Goal: Task Accomplishment & Management: Manage account settings

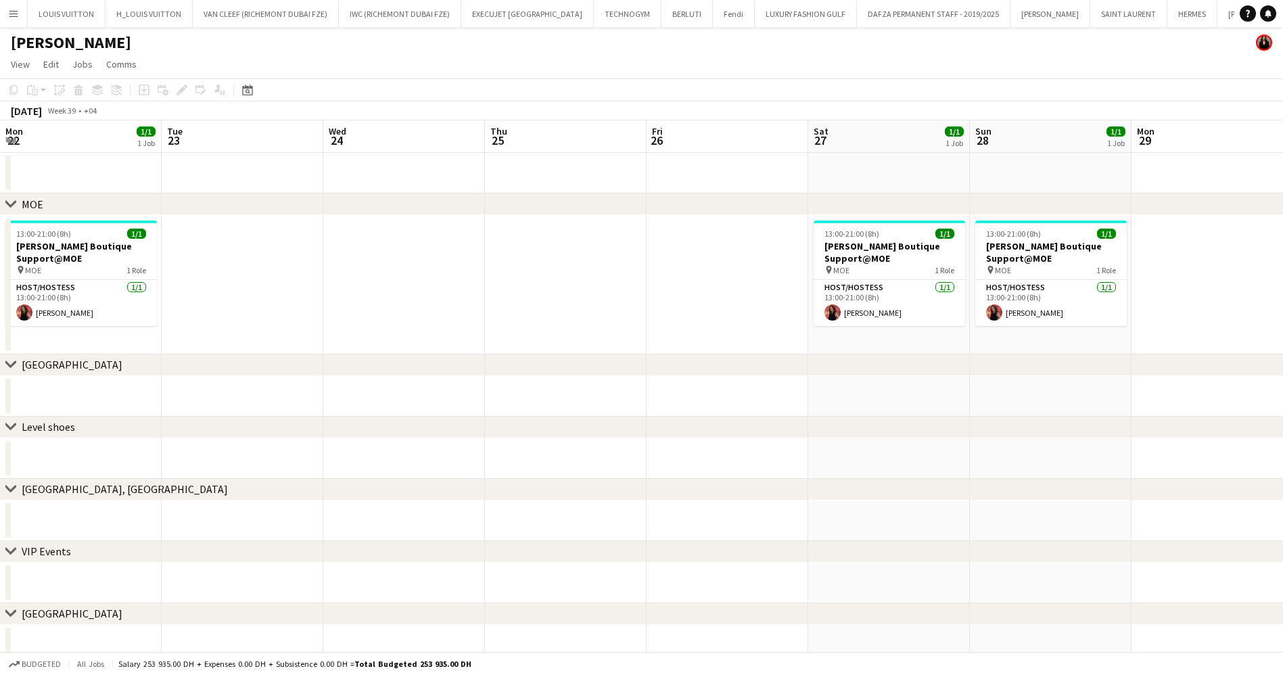
scroll to position [0, 481]
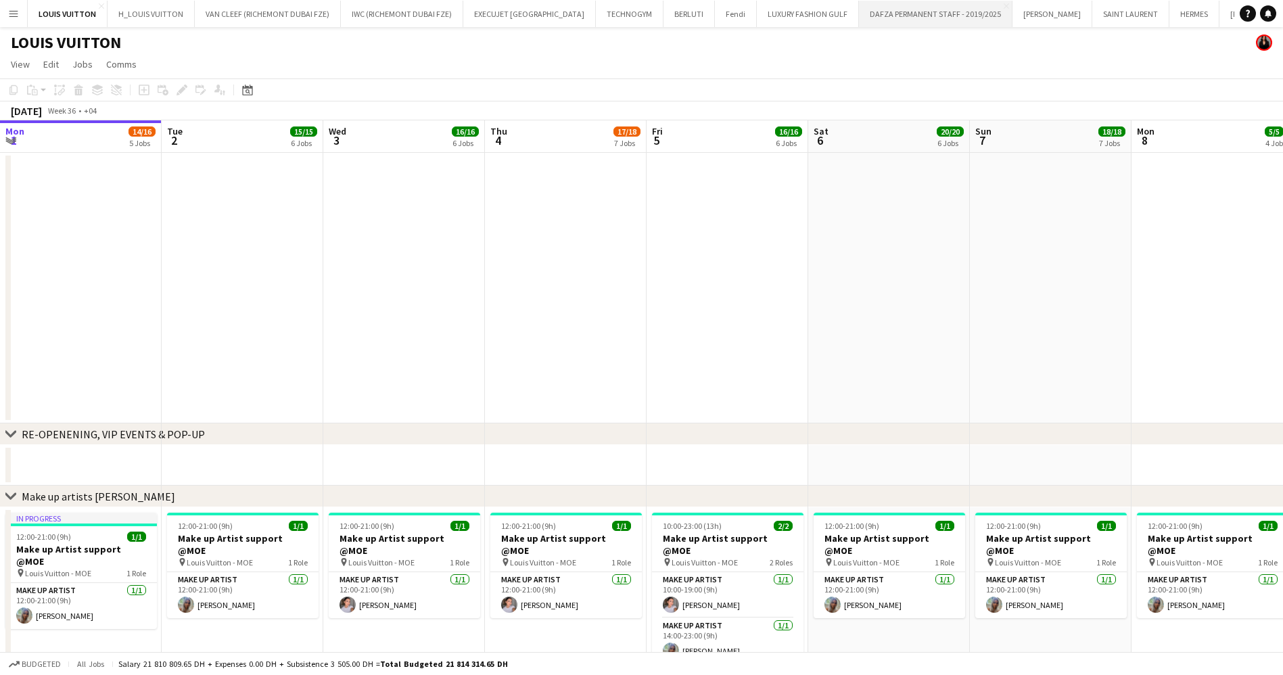
click at [880, 9] on button "DAFZA PERMANENT STAFF - 2019/2025 Close" at bounding box center [935, 14] width 153 height 26
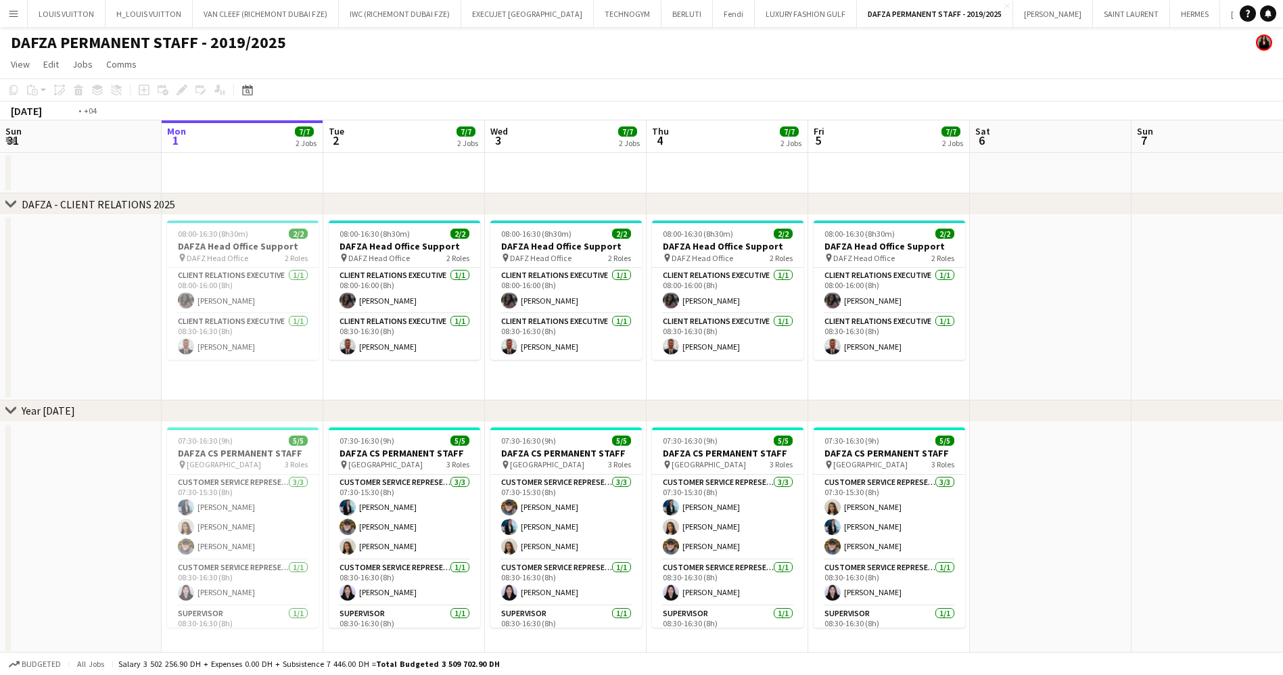
click at [467, 346] on app-calendar-viewport "Fri 29 7/7 2 Jobs Sat 30 Sun 31 Mon 1 7/7 2 Jobs Tue 2 7/7 2 Jobs Wed 3 7/7 2 J…" at bounding box center [641, 605] width 1283 height 970
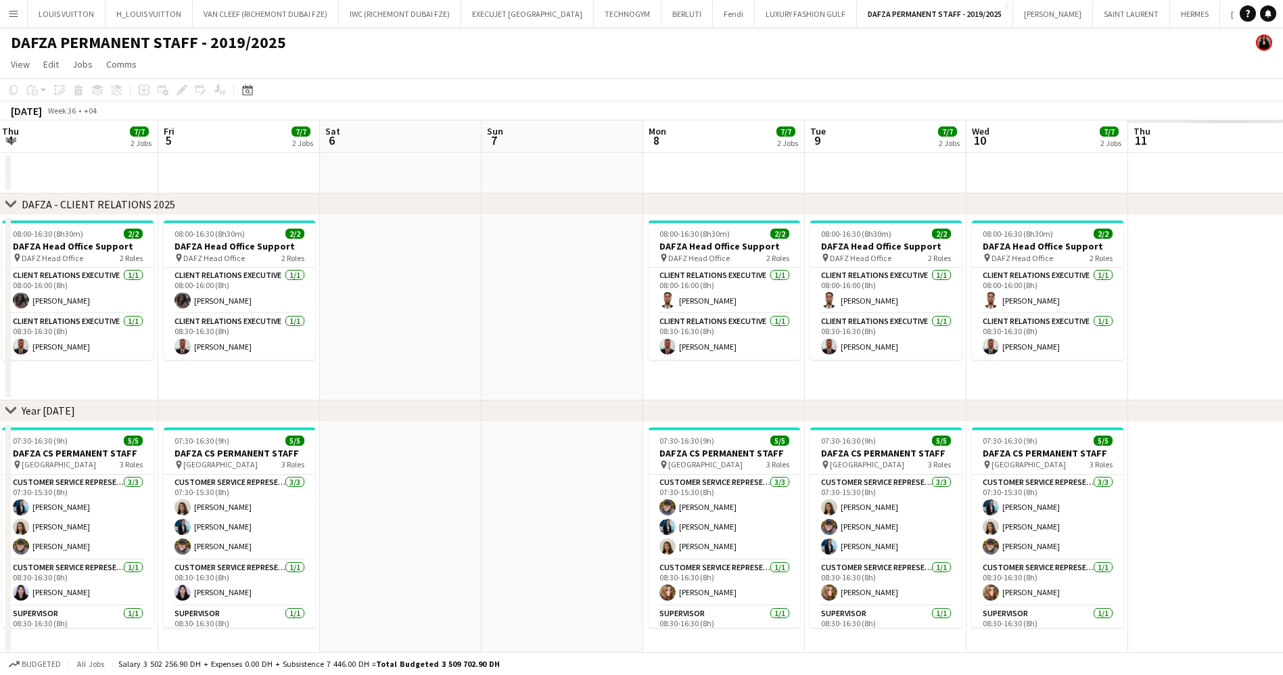
drag, startPoint x: 865, startPoint y: 308, endPoint x: 688, endPoint y: 305, distance: 176.5
click at [682, 308] on app-calendar-viewport "Sun 31 Mon 1 7/7 2 Jobs Tue 2 7/7 2 Jobs Wed 3 7/7 2 Jobs Thu 4 7/7 2 Jobs Fri …" at bounding box center [641, 605] width 1283 height 970
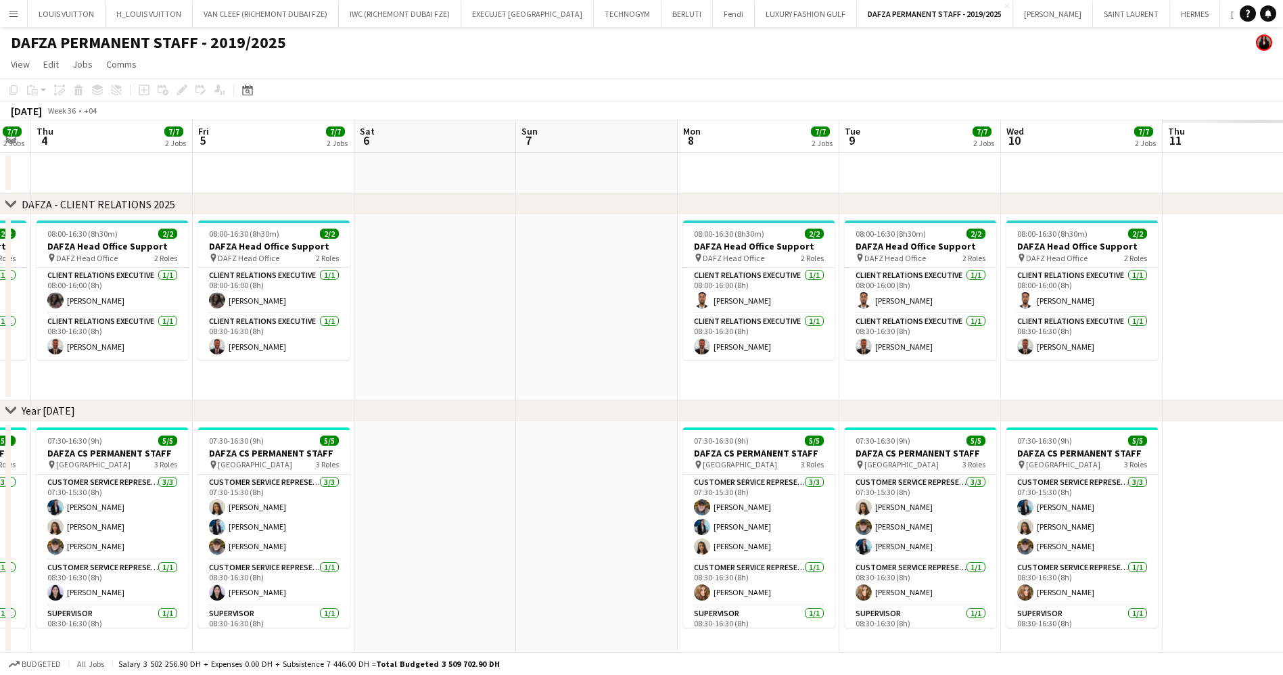
click at [615, 331] on app-calendar-viewport "Mon 1 7/7 2 Jobs Tue 2 7/7 2 Jobs Wed 3 7/7 2 Jobs Thu 4 7/7 2 Jobs Fri 5 7/7 2…" at bounding box center [641, 605] width 1283 height 970
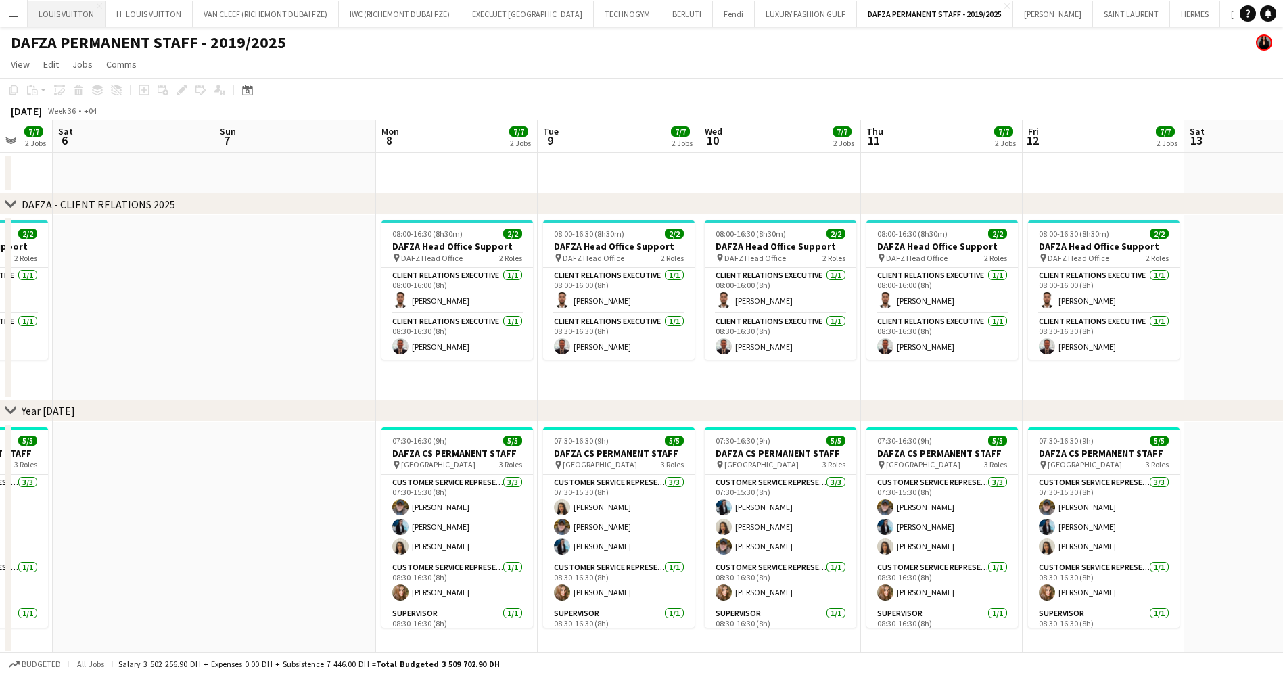
click at [49, 20] on button "LOUIS VUITTON Close" at bounding box center [67, 14] width 78 height 26
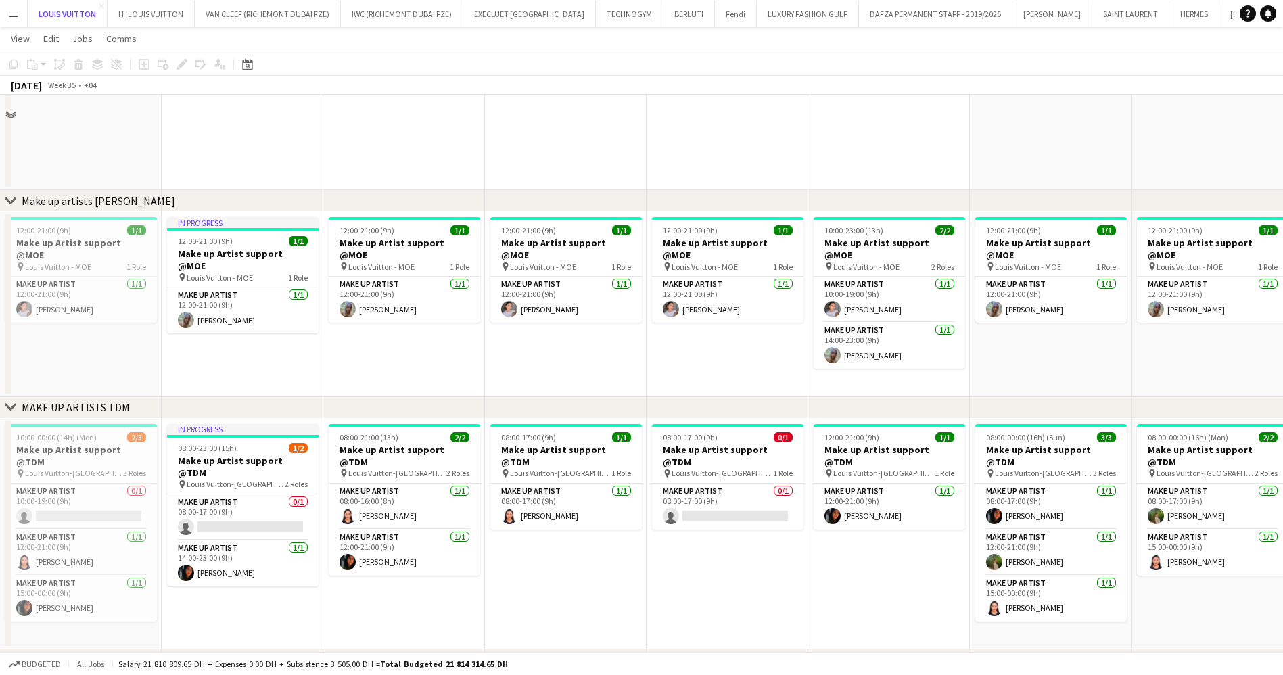
scroll to position [304, 0]
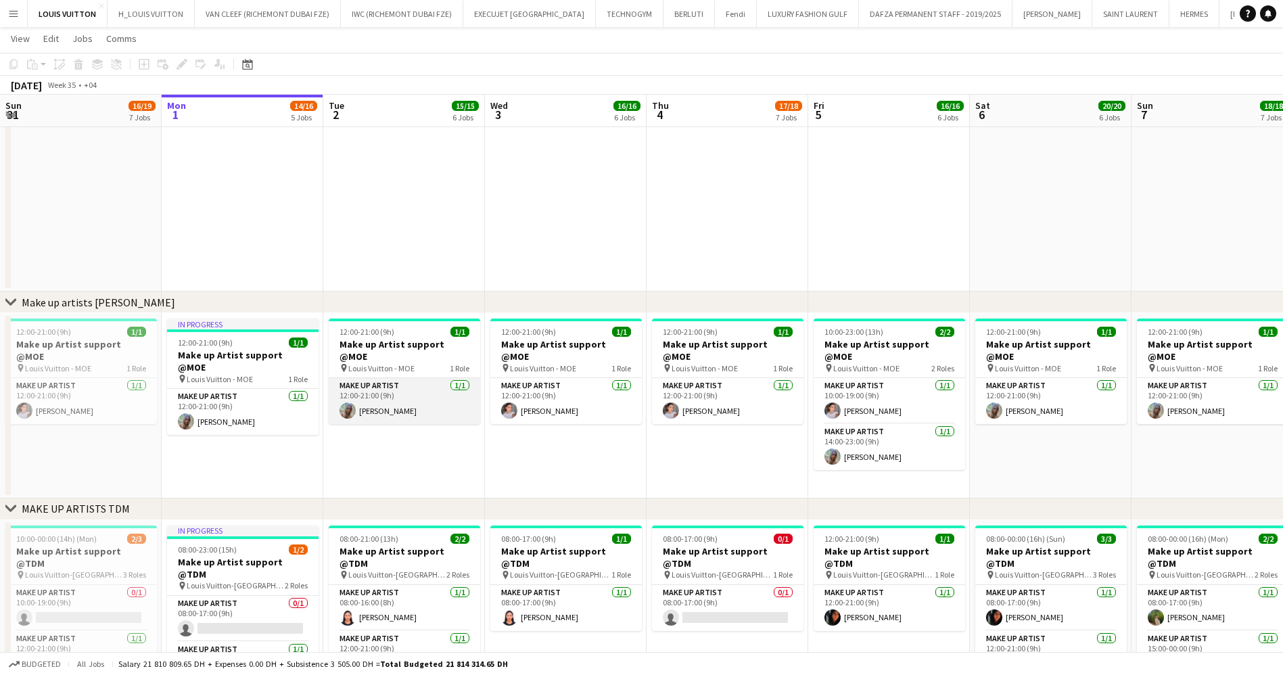
click at [378, 378] on app-card-role "Make up artist [DATE] 12:00-21:00 (9h) [PERSON_NAME]" at bounding box center [404, 401] width 151 height 46
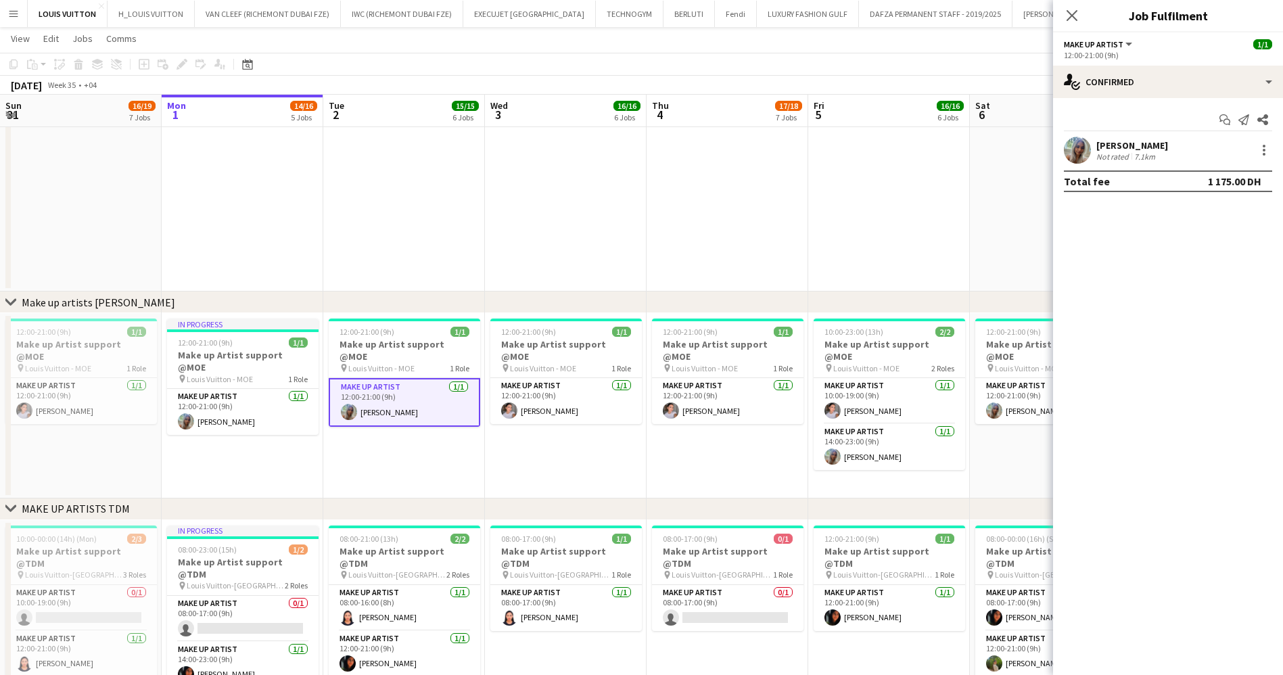
scroll to position [0, 425]
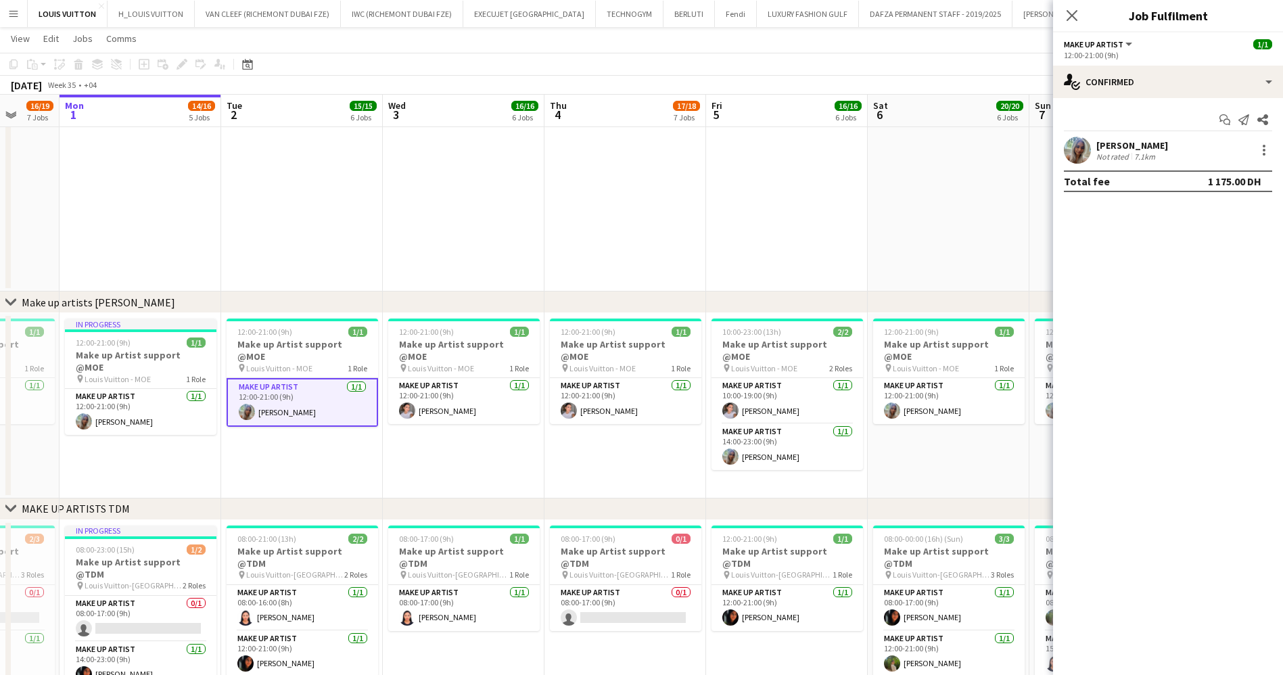
drag, startPoint x: 613, startPoint y: 442, endPoint x: 592, endPoint y: 442, distance: 21.0
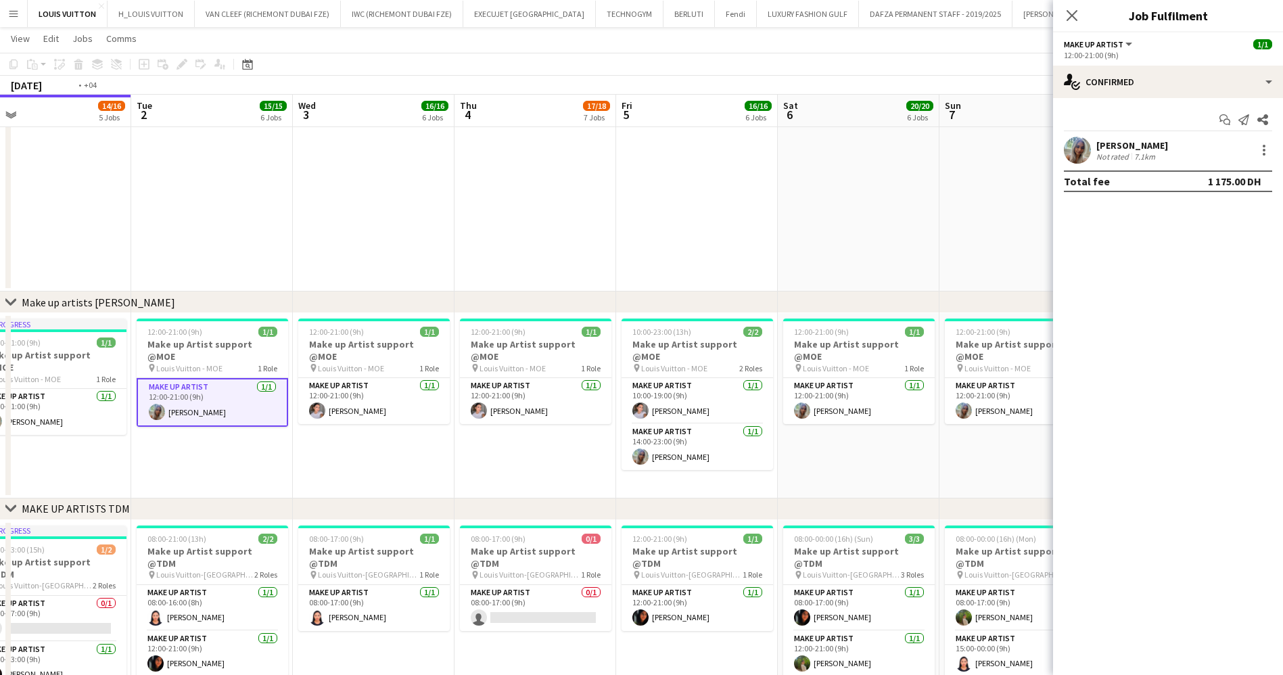
scroll to position [0, 407]
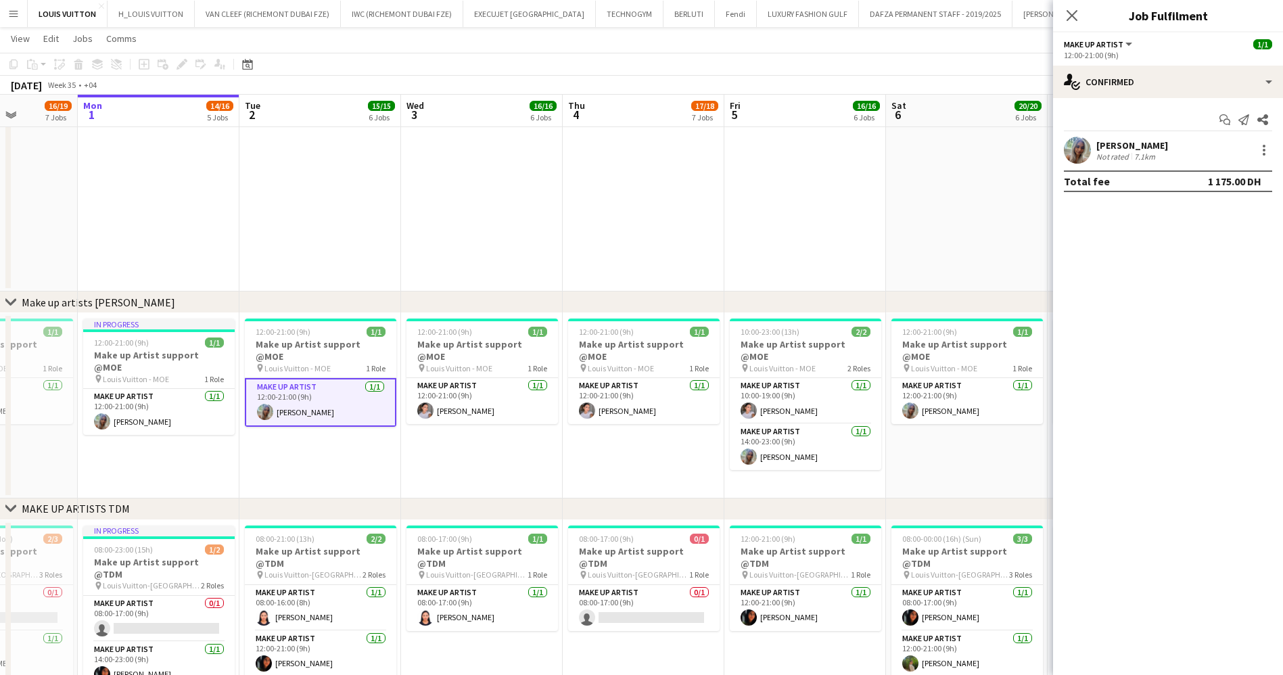
drag, startPoint x: 501, startPoint y: 386, endPoint x: 520, endPoint y: 390, distance: 19.4
click at [441, 249] on app-date-cell at bounding box center [482, 100] width 162 height 382
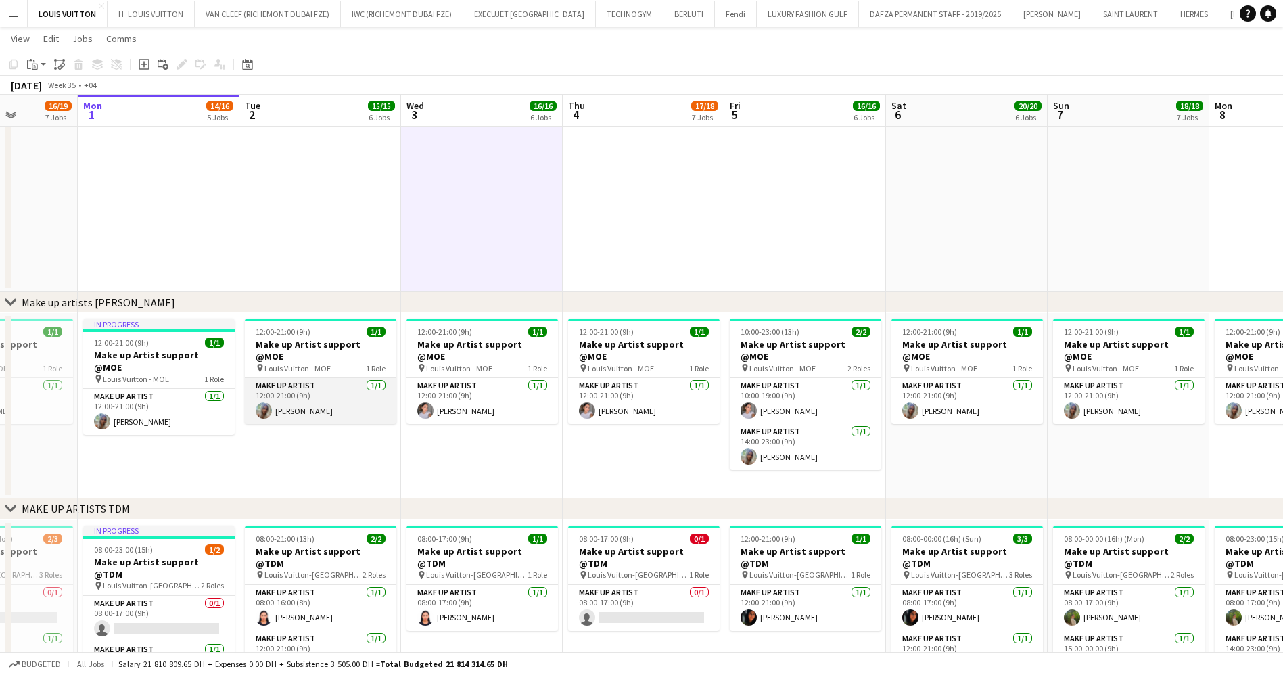
click at [281, 385] on app-card-role "Make up artist [DATE] 12:00-21:00 (9h) [PERSON_NAME]" at bounding box center [320, 401] width 151 height 46
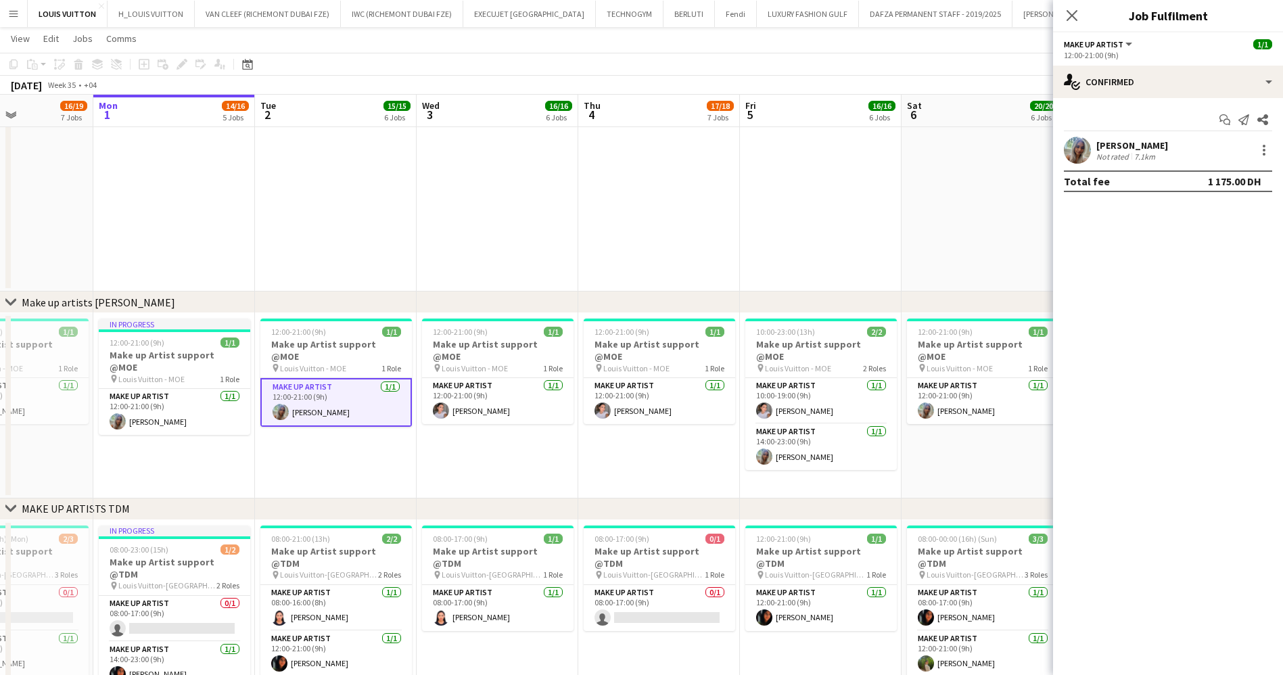
drag, startPoint x: 566, startPoint y: 412, endPoint x: 650, endPoint y: 379, distance: 91.0
click at [456, 380] on app-card-role "Make up artist [DATE] 12:00-21:00 (9h) [PERSON_NAME]" at bounding box center [498, 401] width 151 height 46
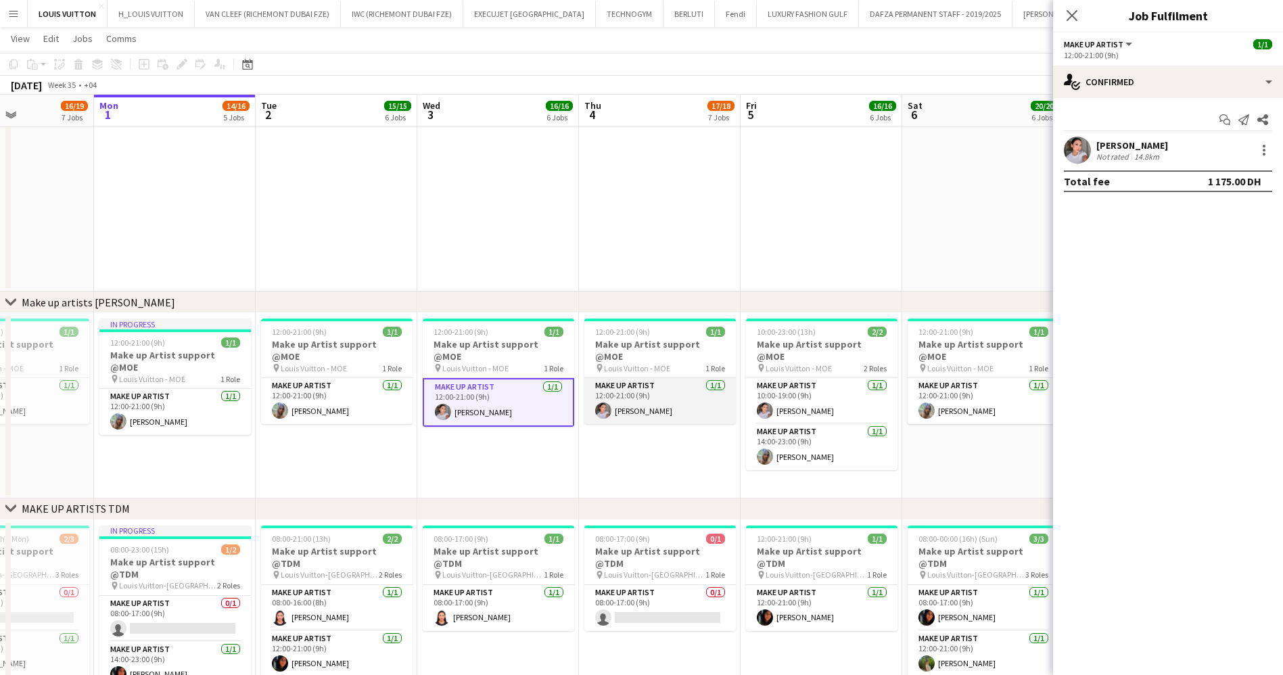
click at [660, 378] on app-card-role "Make up artist [DATE] 12:00-21:00 (9h) [PERSON_NAME]" at bounding box center [659, 401] width 151 height 46
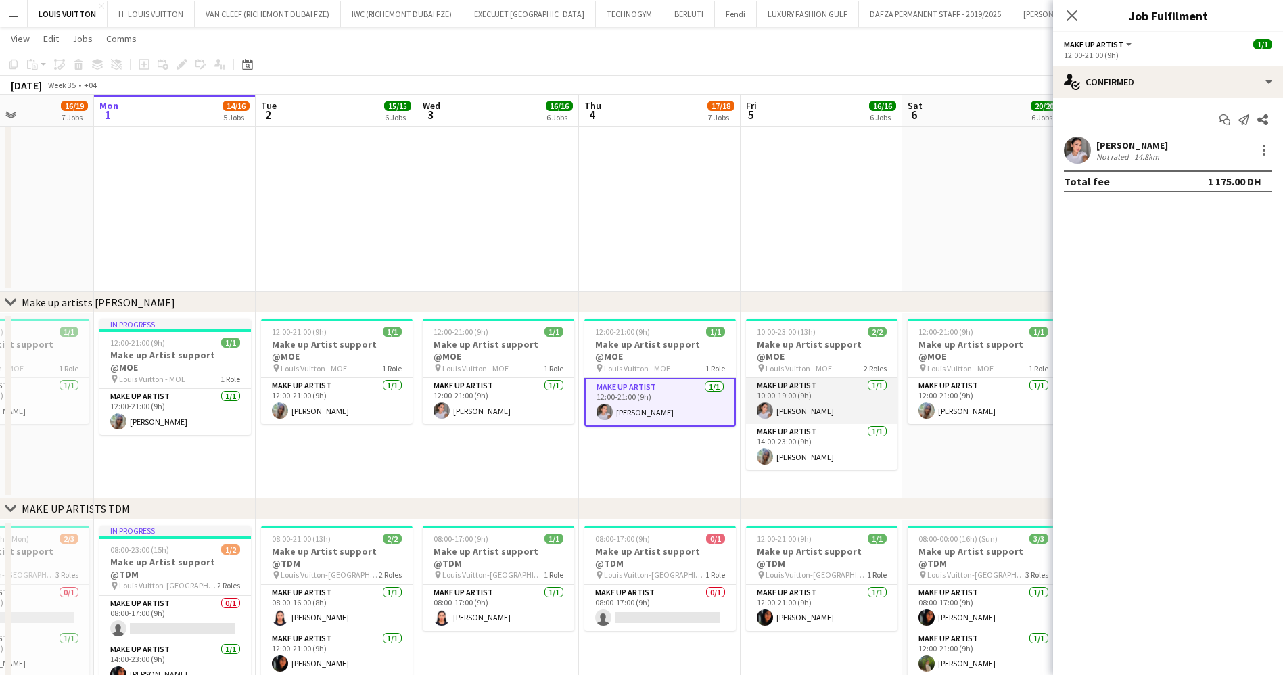
click at [833, 380] on app-card-role "Make up artist [DATE] 10:00-19:00 (9h) [PERSON_NAME]" at bounding box center [821, 401] width 151 height 46
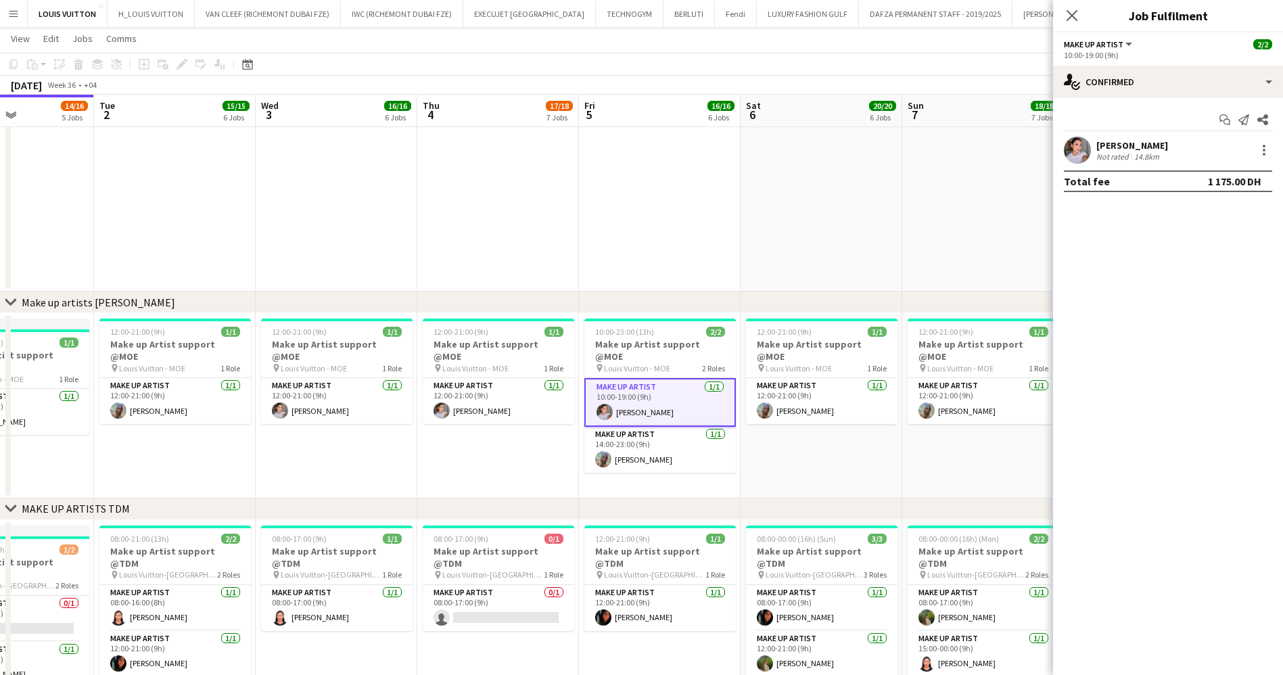
scroll to position [0, 459]
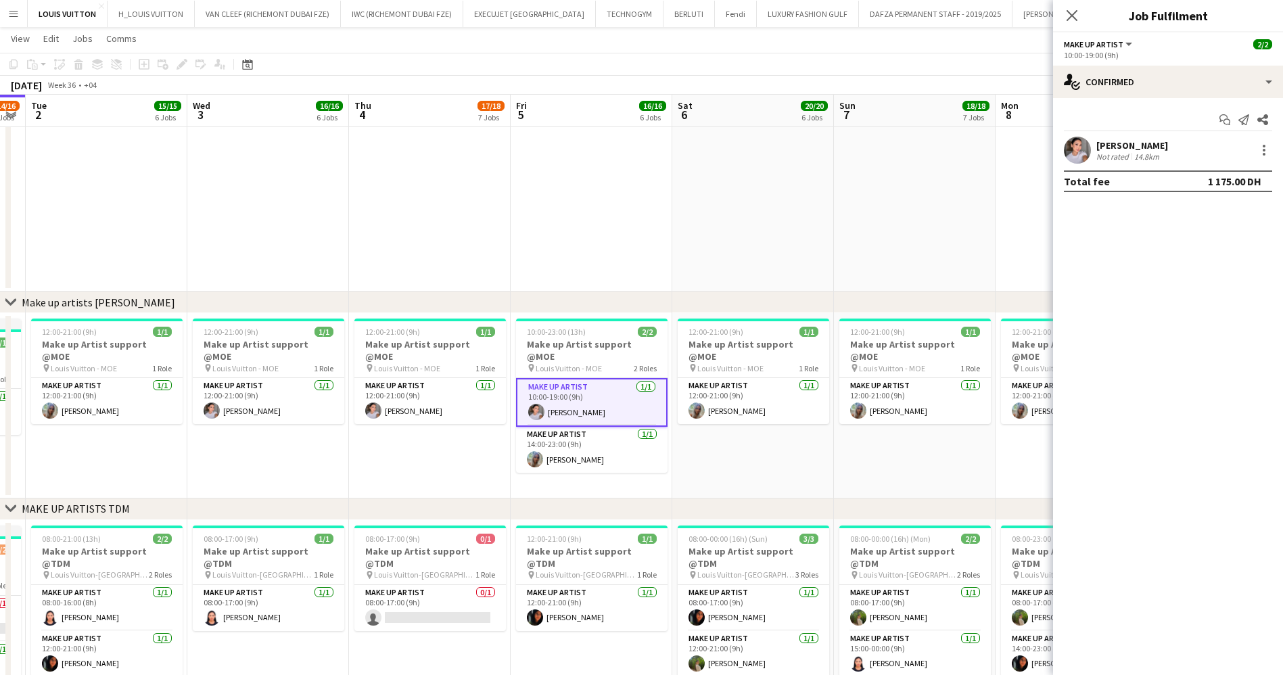
drag, startPoint x: 758, startPoint y: 442, endPoint x: 750, endPoint y: 442, distance: 8.1
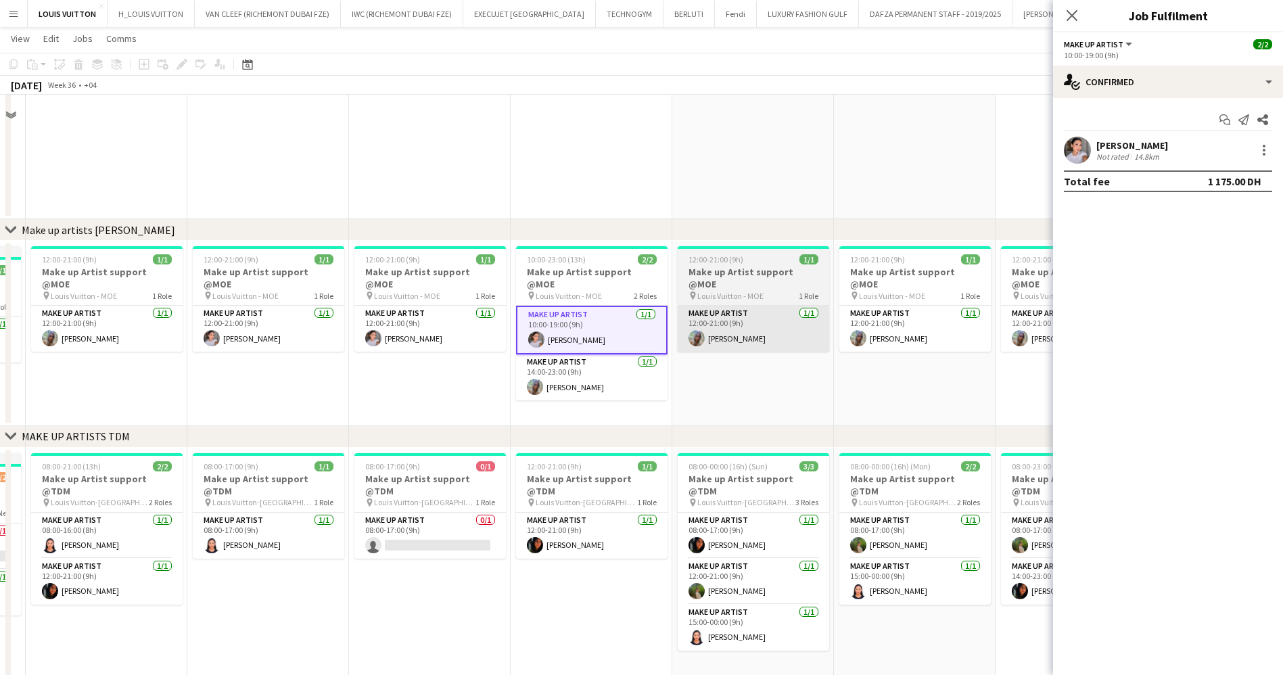
scroll to position [609, 0]
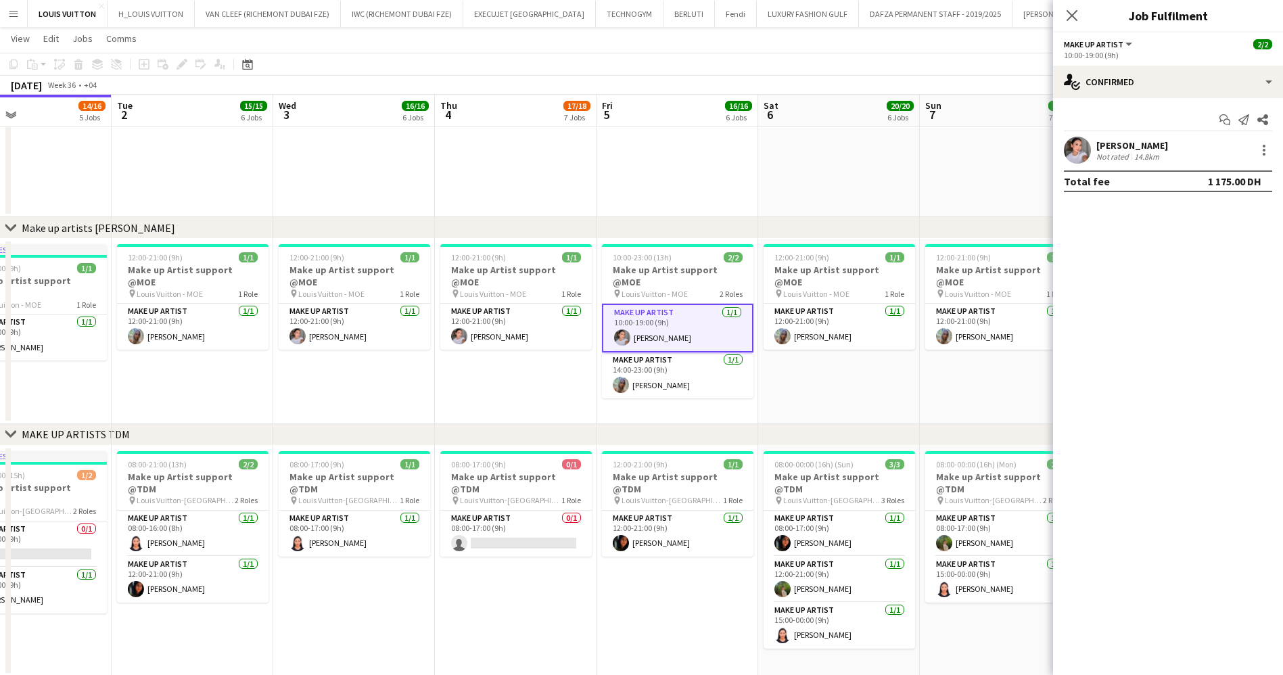
drag, startPoint x: 308, startPoint y: 302, endPoint x: 395, endPoint y: 306, distance: 86.7
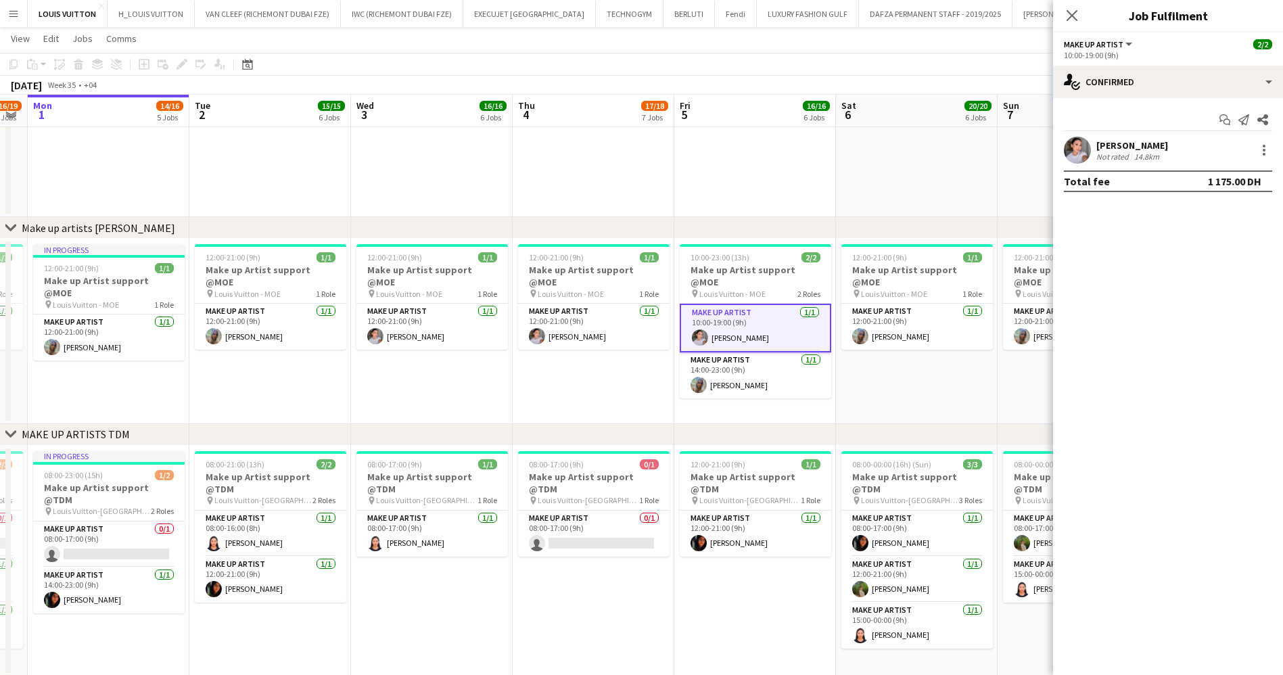
drag, startPoint x: 462, startPoint y: 335, endPoint x: 540, endPoint y: 322, distance: 78.1
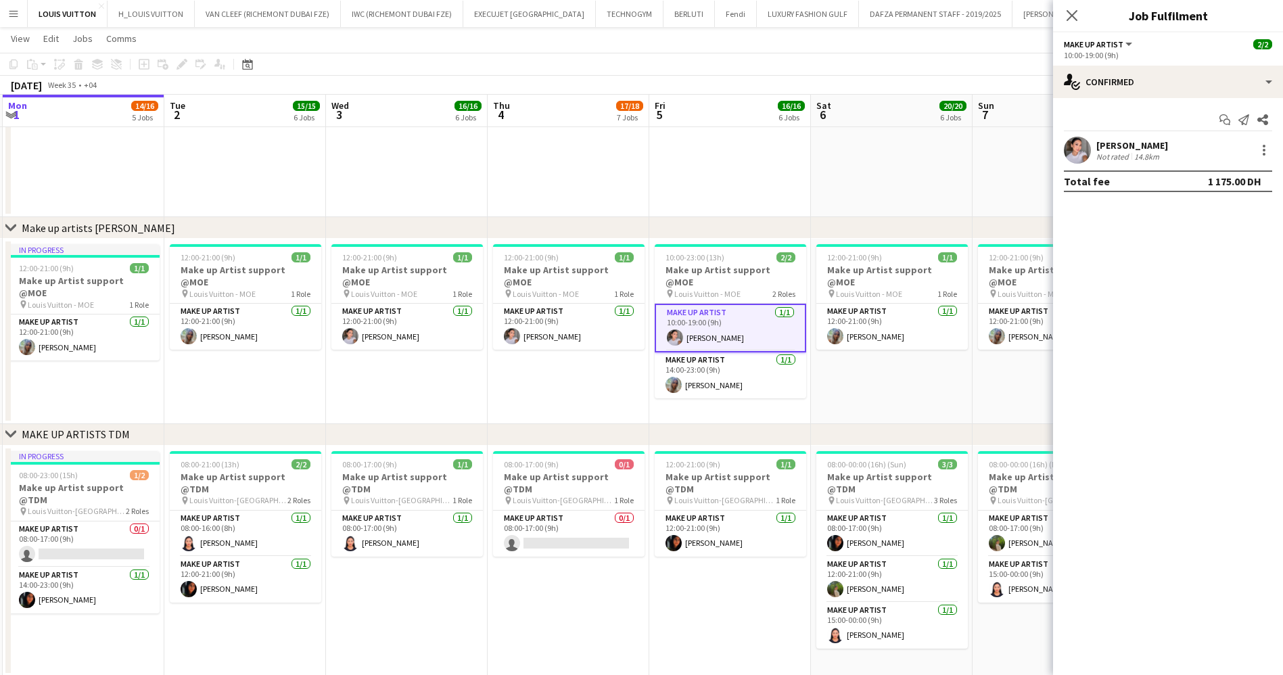
drag, startPoint x: 978, startPoint y: 390, endPoint x: 953, endPoint y: 389, distance: 25.0
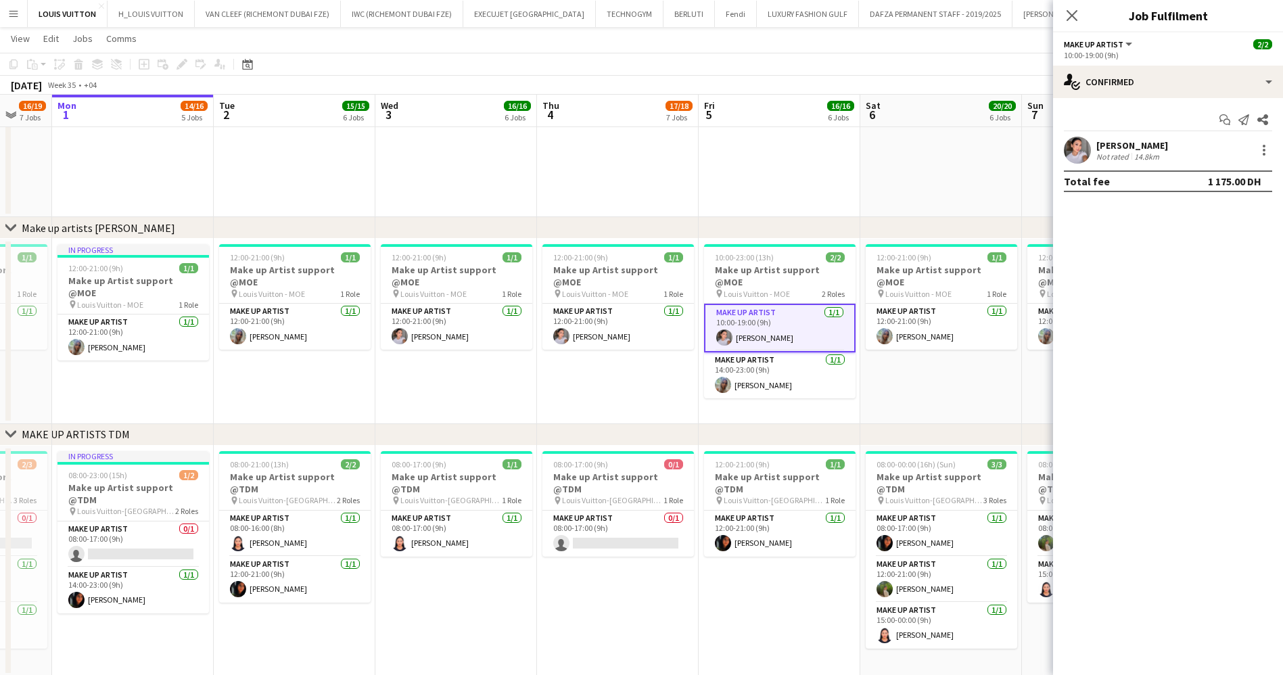
drag, startPoint x: 373, startPoint y: 278, endPoint x: 401, endPoint y: 278, distance: 27.7
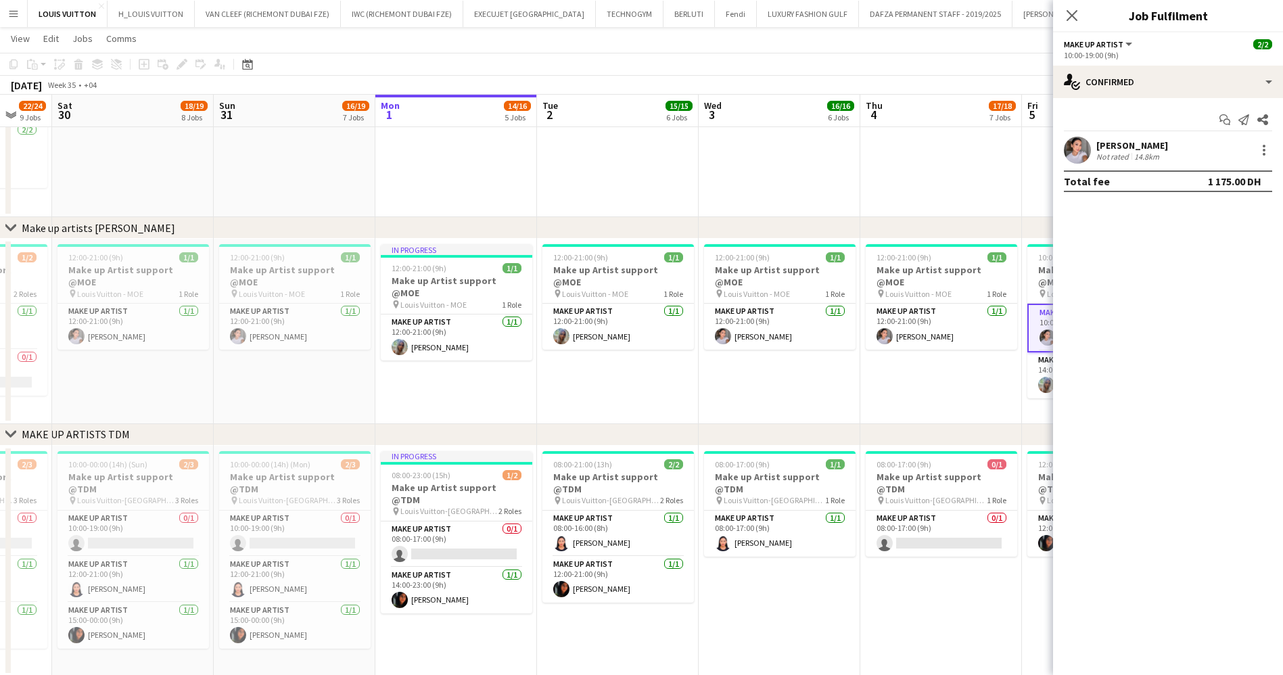
scroll to position [0, 428]
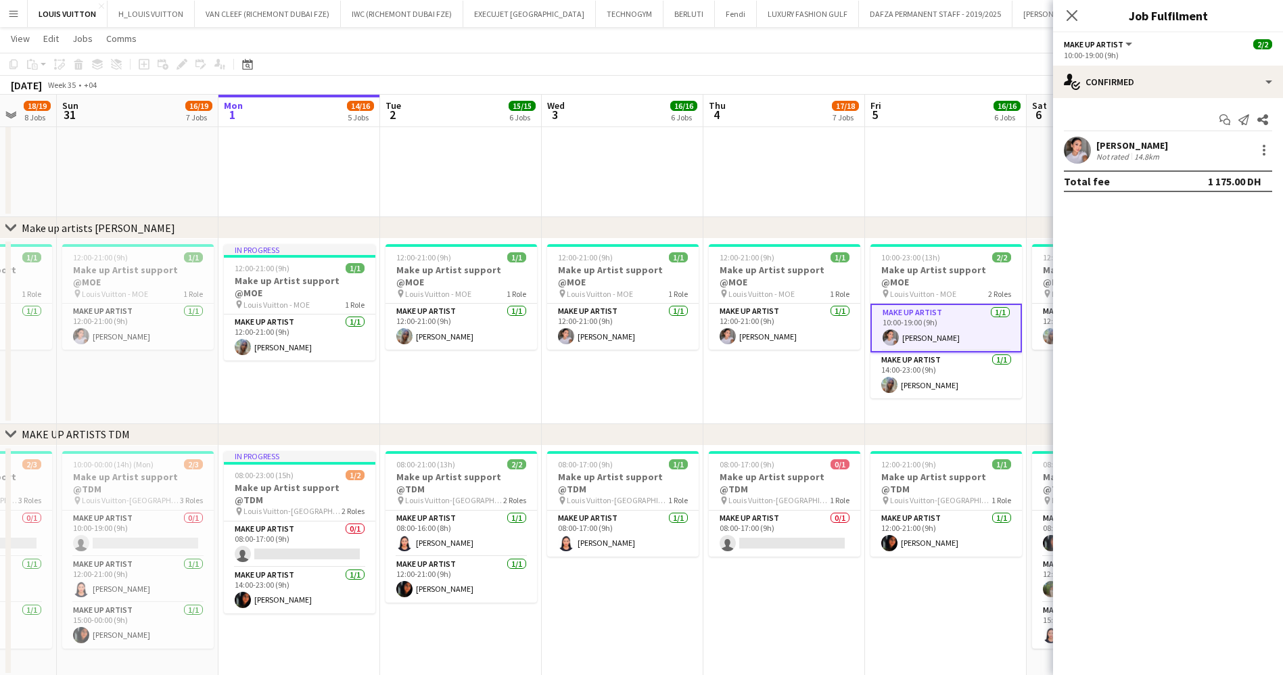
drag, startPoint x: 402, startPoint y: 304, endPoint x: 477, endPoint y: 304, distance: 75.0
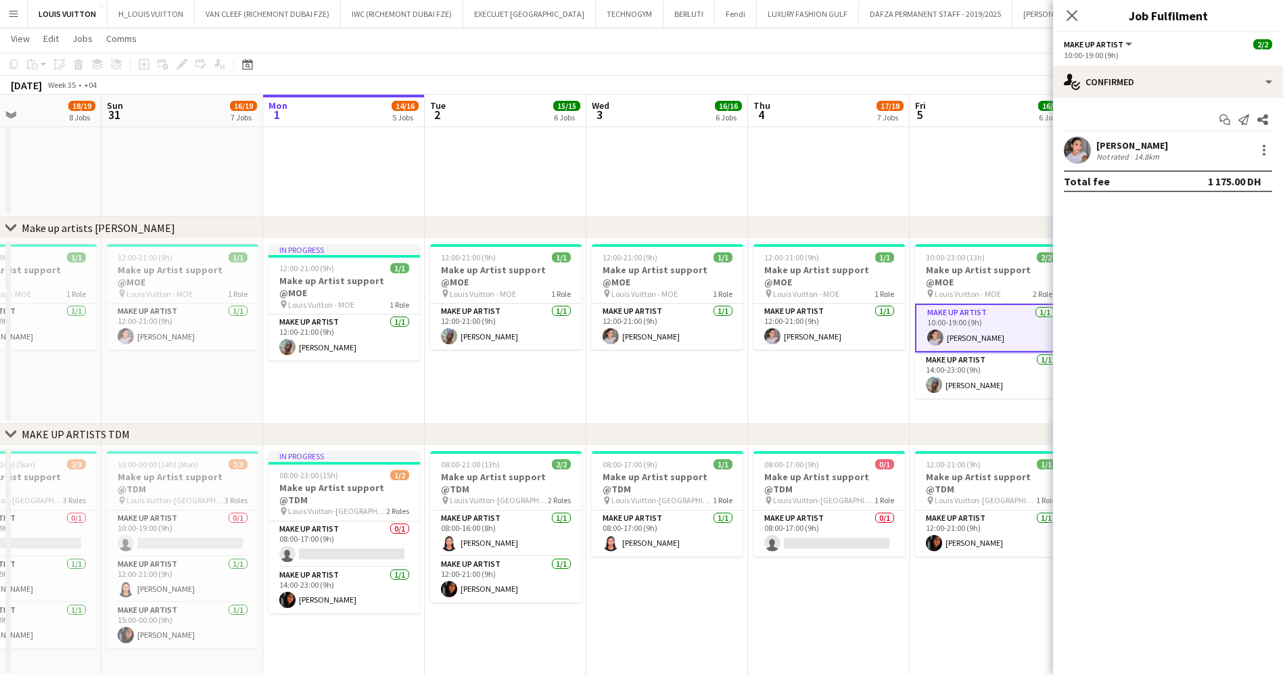
drag, startPoint x: 569, startPoint y: 266, endPoint x: 613, endPoint y: 272, distance: 45.0
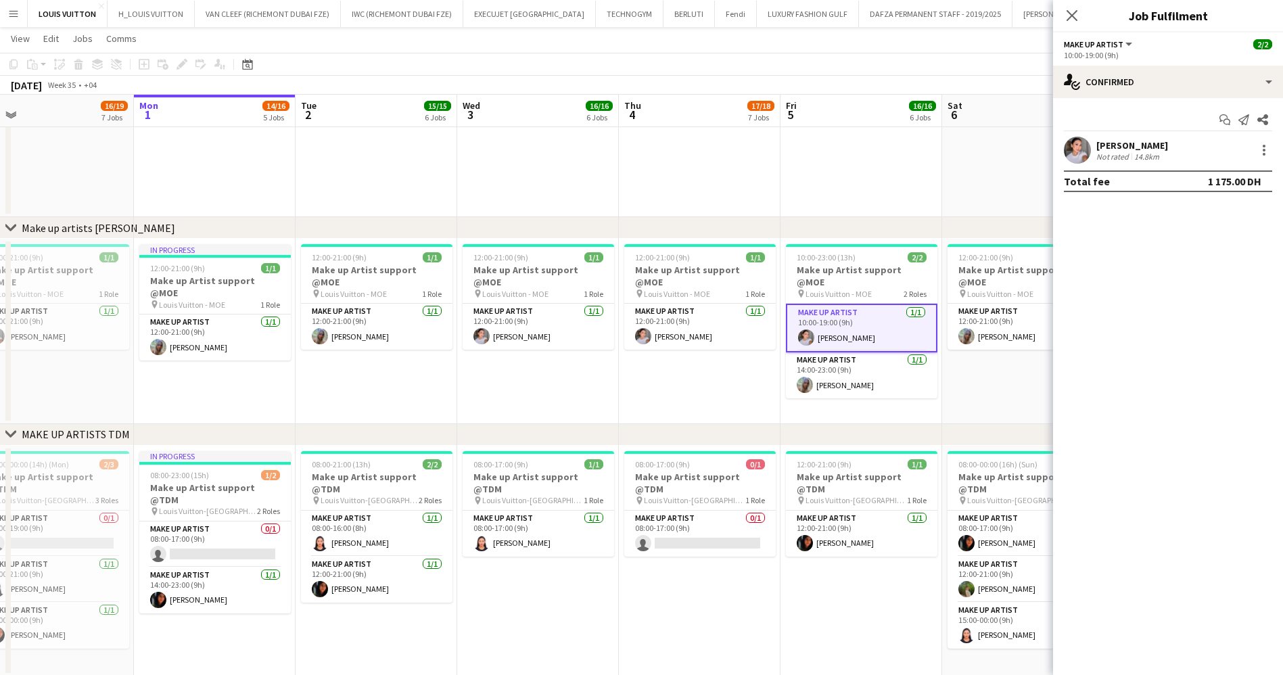
drag, startPoint x: 611, startPoint y: 287, endPoint x: 482, endPoint y: 306, distance: 129.8
click at [536, 316] on app-card-role "Make up artist [DATE] 12:00-21:00 (9h) [PERSON_NAME]" at bounding box center [537, 327] width 151 height 46
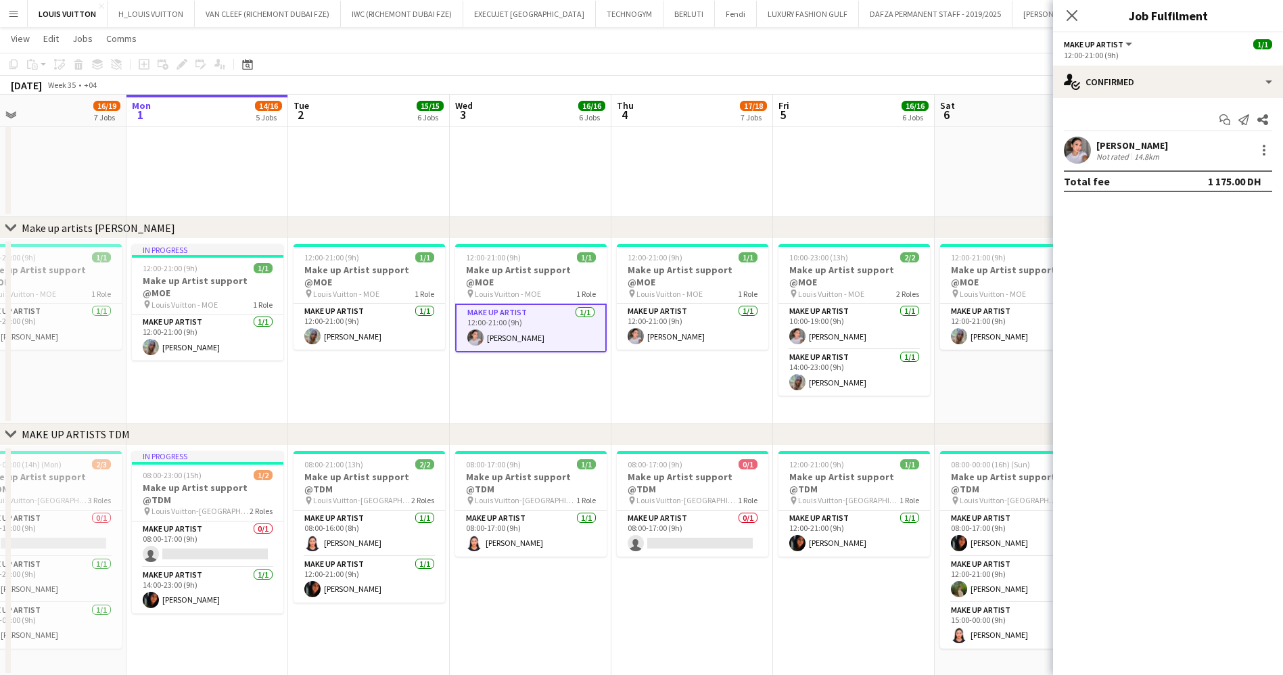
drag, startPoint x: 744, startPoint y: 318, endPoint x: 638, endPoint y: 330, distance: 106.8
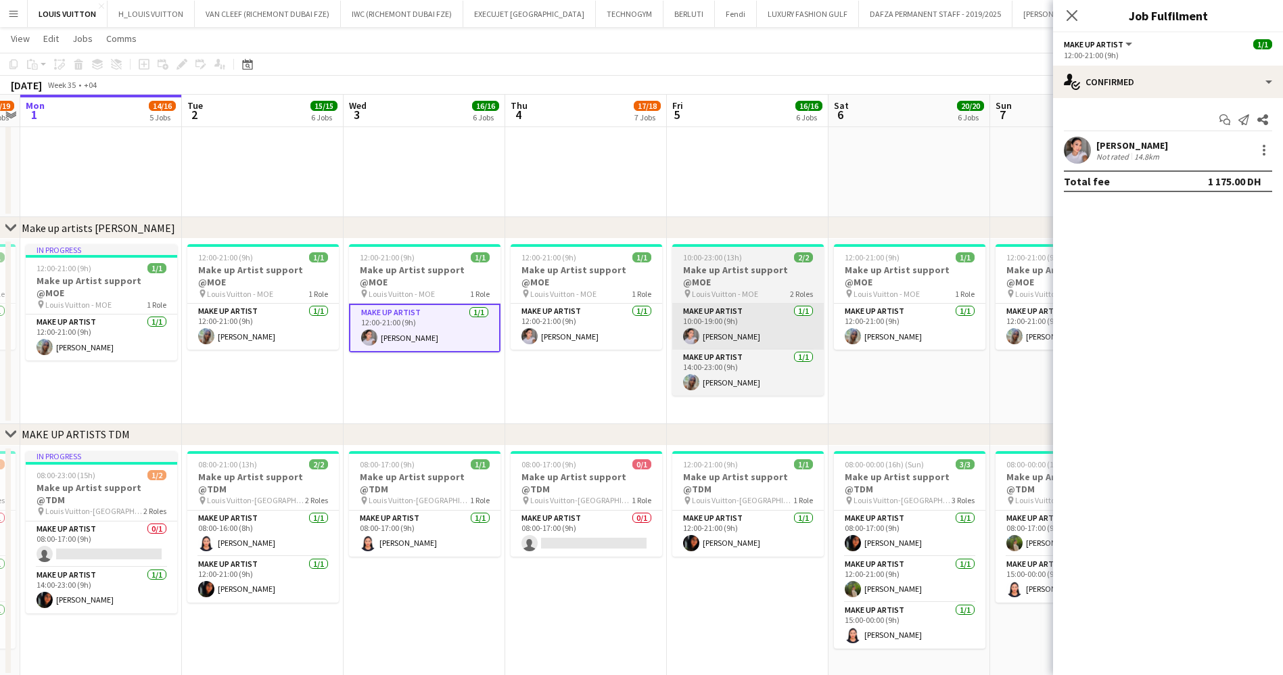
click at [586, 316] on app-card-role "Make up artist [DATE] 12:00-21:00 (9h) [PERSON_NAME]" at bounding box center [585, 327] width 151 height 46
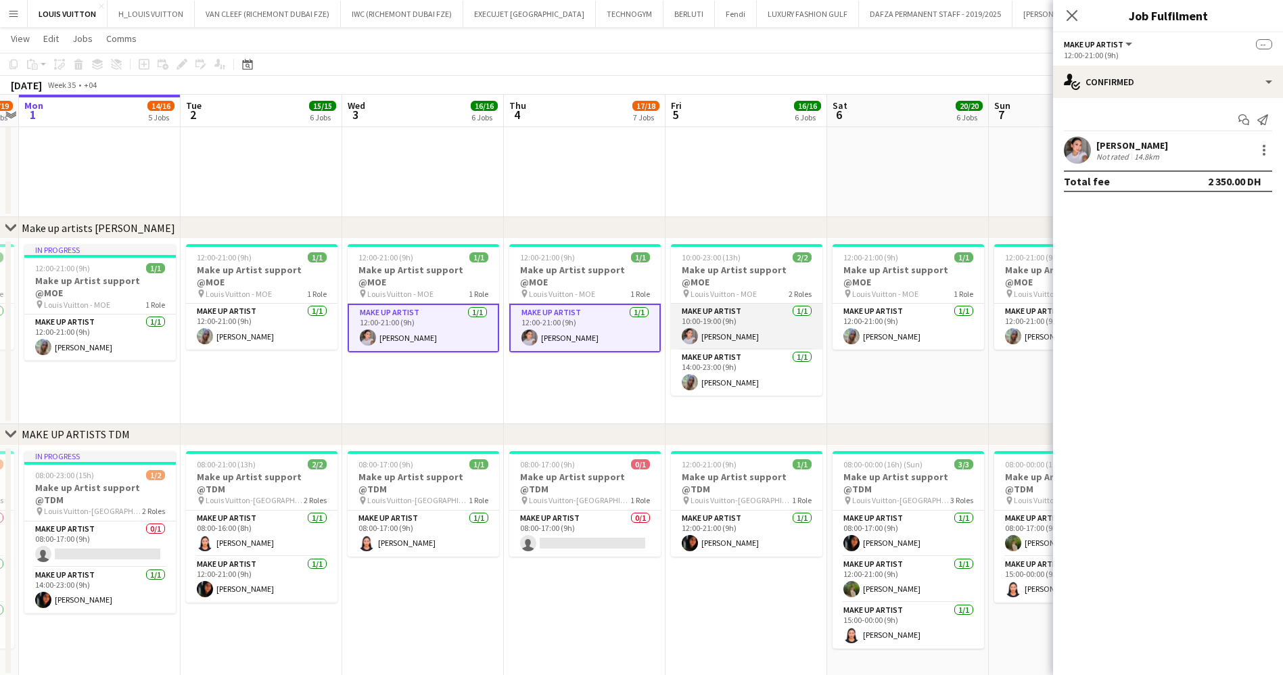
click at [720, 306] on app-card-role "Make up artist [DATE] 10:00-19:00 (9h) [PERSON_NAME]" at bounding box center [746, 327] width 151 height 46
drag, startPoint x: 934, startPoint y: 366, endPoint x: 717, endPoint y: 378, distance: 218.0
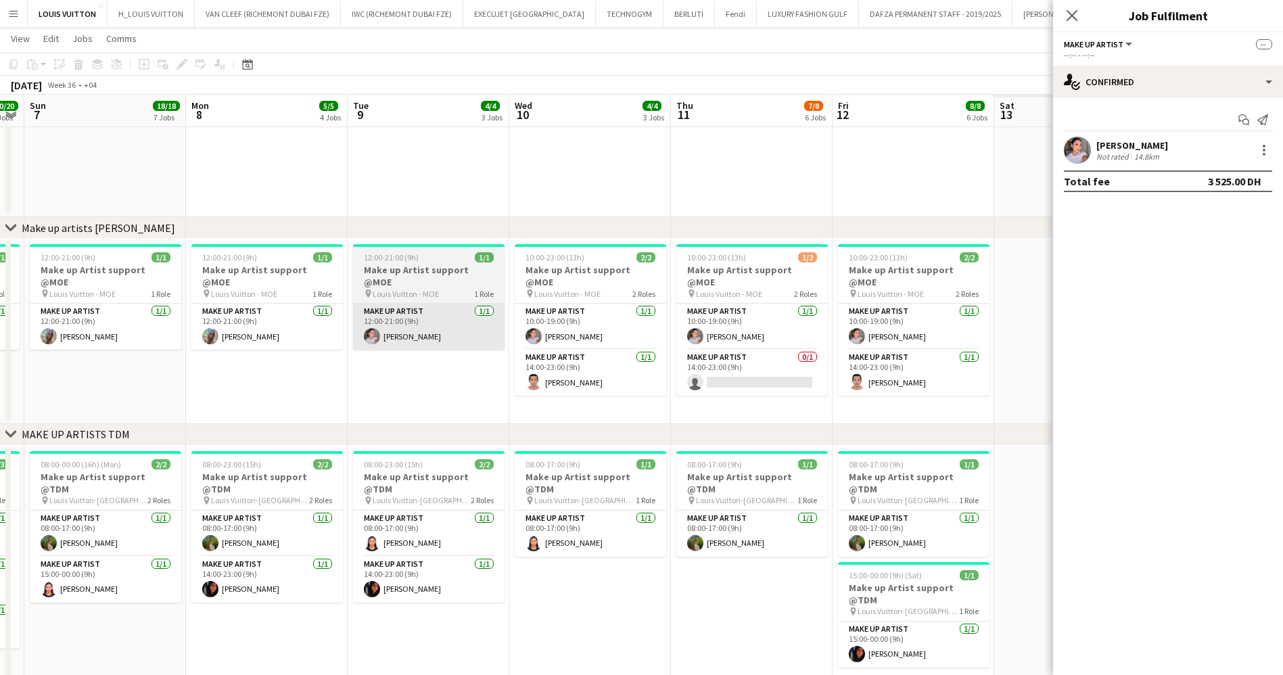
click at [504, 313] on app-card-role "Make up artist [DATE] 12:00-21:00 (9h) [PERSON_NAME]" at bounding box center [428, 327] width 151 height 46
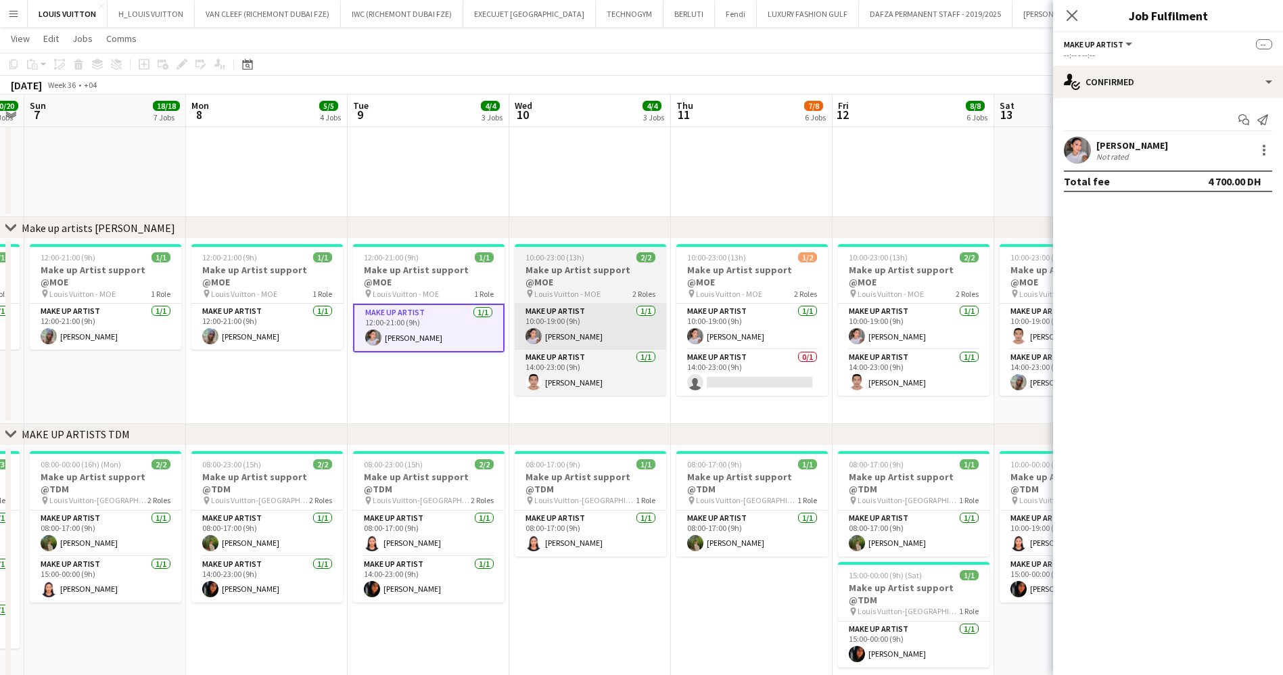
scroll to position [0, 460]
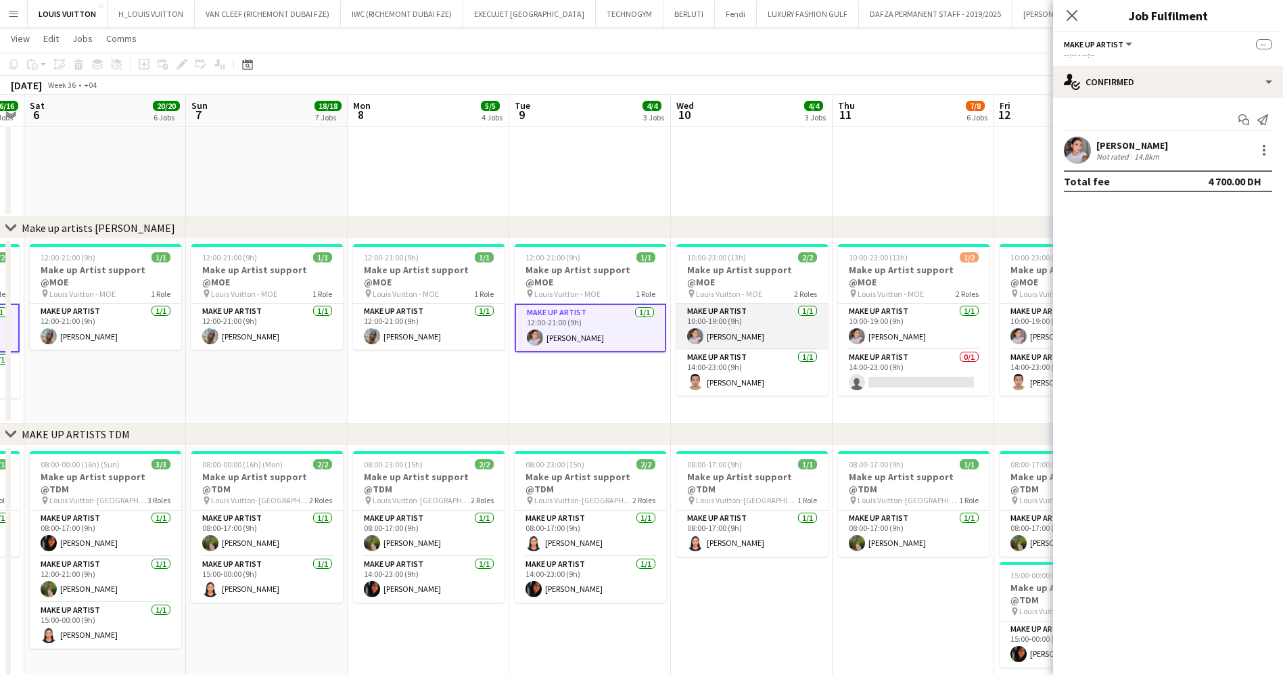
click at [723, 304] on app-card-role "Make up artist [DATE] 10:00-19:00 (9h) [PERSON_NAME]" at bounding box center [751, 327] width 151 height 46
drag, startPoint x: 839, startPoint y: 375, endPoint x: 649, endPoint y: 354, distance: 191.1
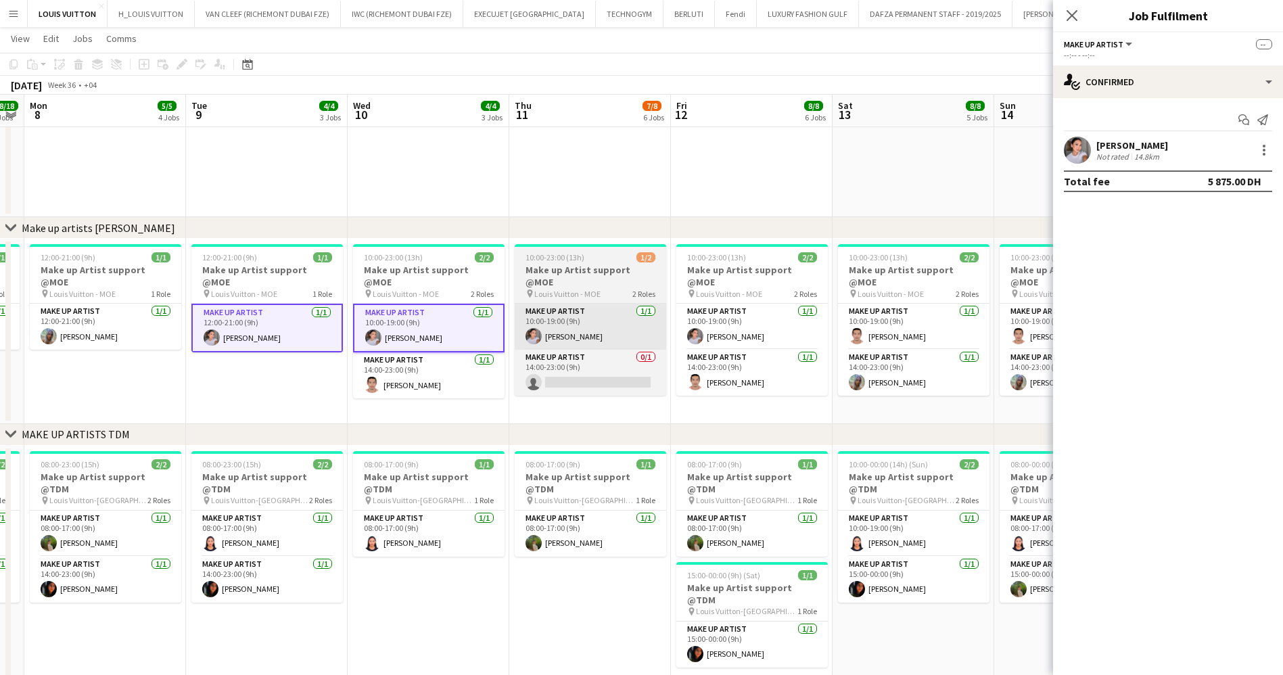
scroll to position [0, 365]
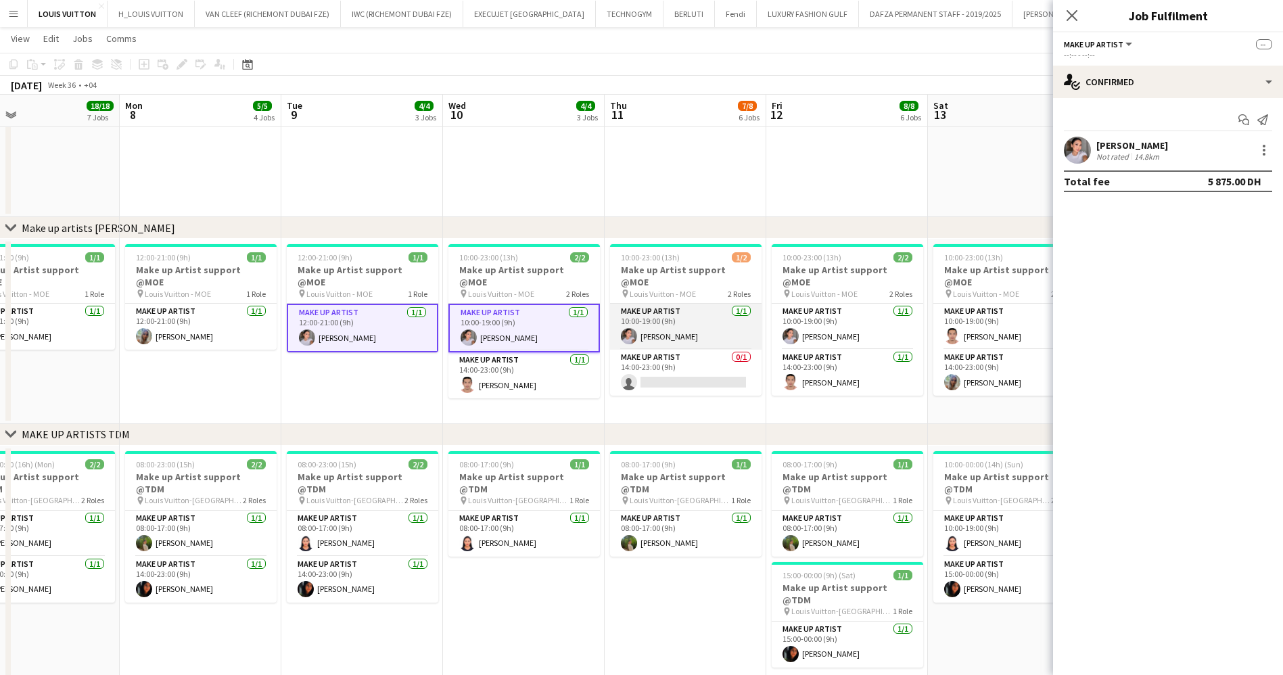
click at [657, 314] on app-card-role "Make up artist [DATE] 10:00-19:00 (9h) [PERSON_NAME]" at bounding box center [685, 327] width 151 height 46
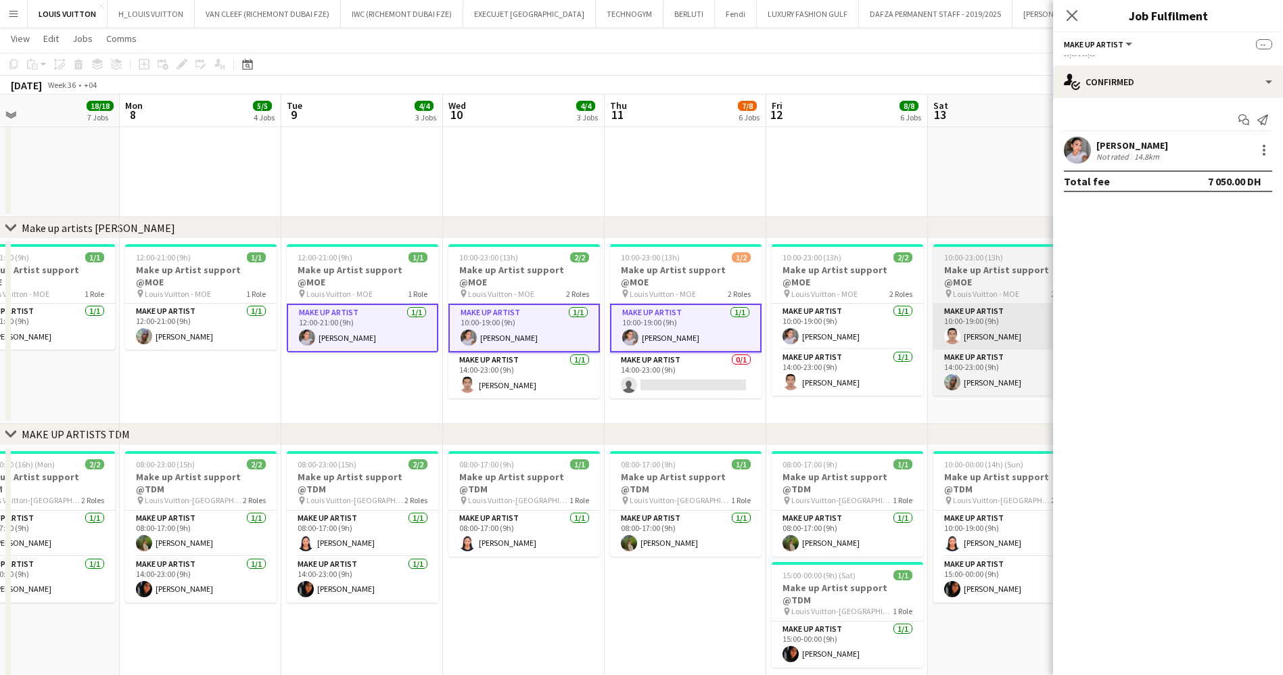
drag, startPoint x: 835, startPoint y: 314, endPoint x: 963, endPoint y: 307, distance: 128.7
click at [835, 314] on app-card-role "Make up artist [DATE] 10:00-19:00 (9h) [PERSON_NAME]" at bounding box center [846, 327] width 151 height 46
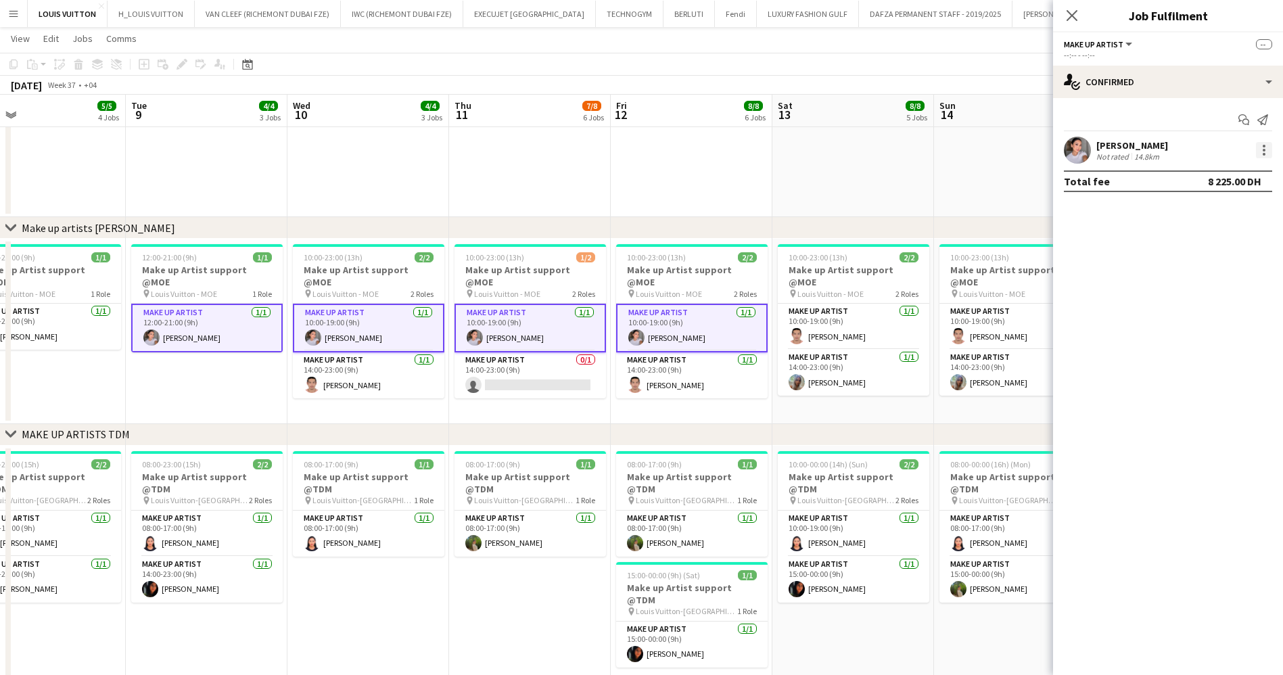
click at [1262, 146] on div at bounding box center [1263, 146] width 3 height 3
click at [1215, 281] on button "Remove" at bounding box center [1218, 272] width 105 height 32
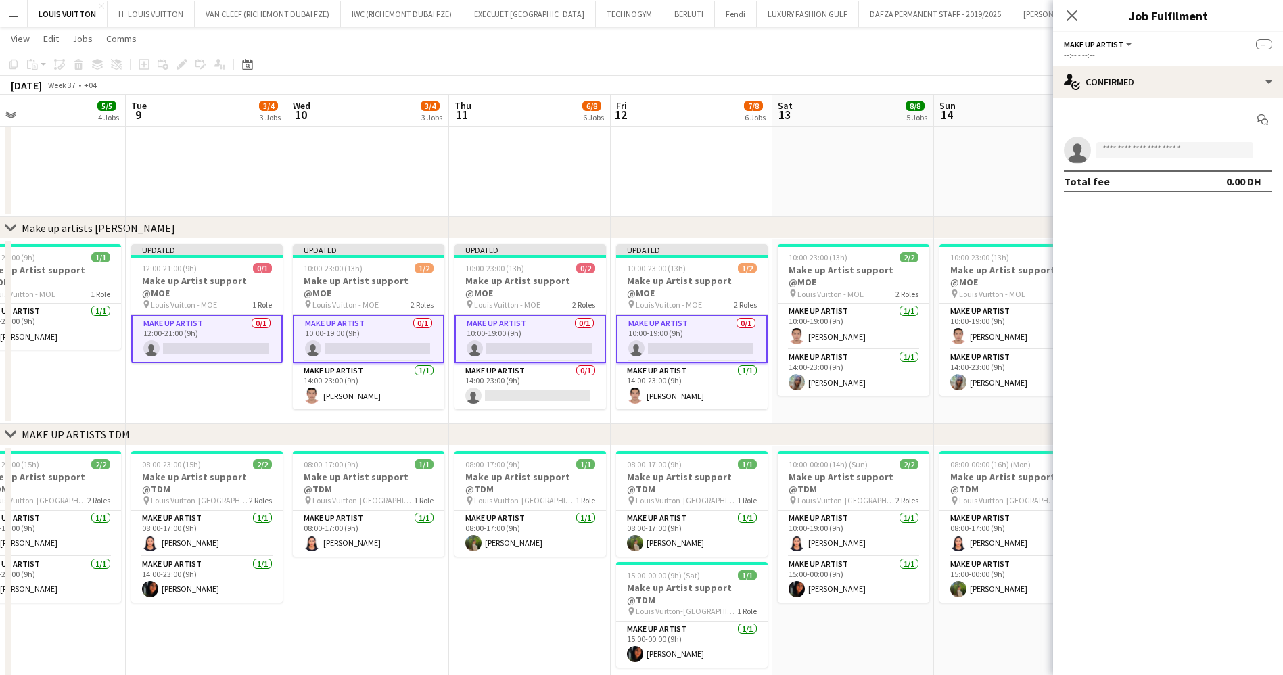
click at [951, 64] on app-toolbar "Copy Paste Paste Ctrl+V Paste with crew Ctrl+Shift+V Paste linked Job [GEOGRAPH…" at bounding box center [641, 64] width 1283 height 23
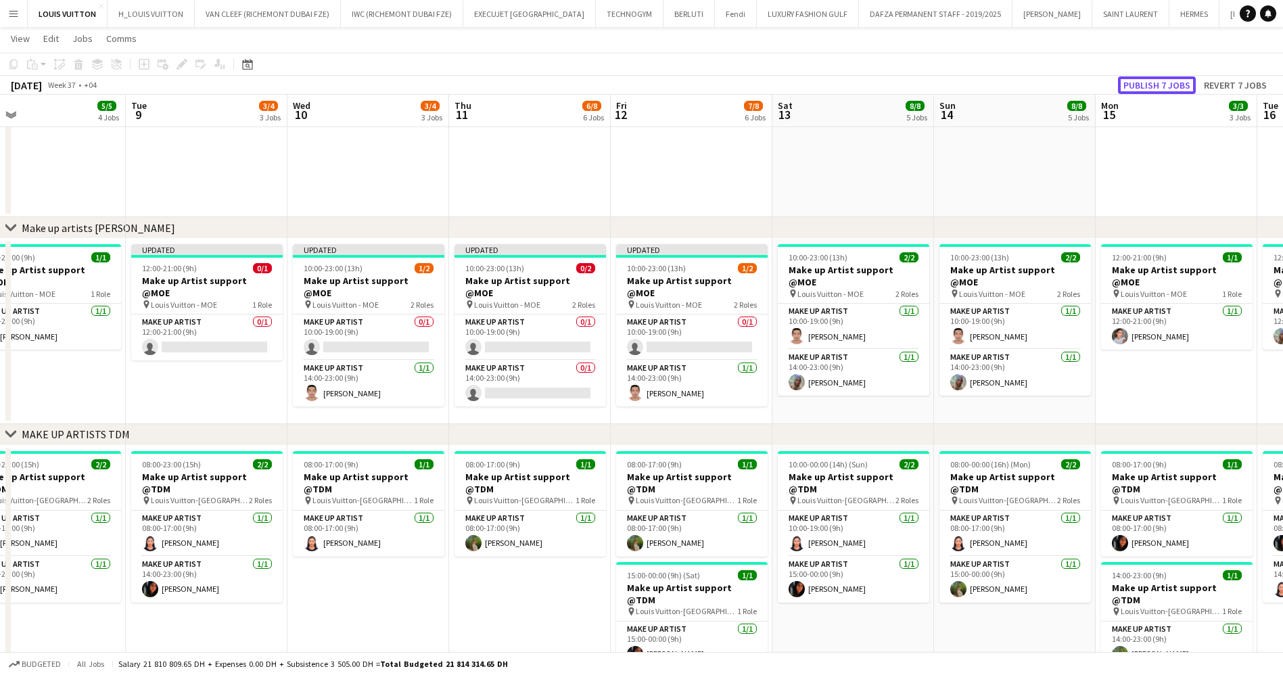
drag, startPoint x: 1122, startPoint y: 84, endPoint x: 1123, endPoint y: 77, distance: 6.8
click at [1124, 85] on button "Publish 7 jobs" at bounding box center [1157, 85] width 78 height 18
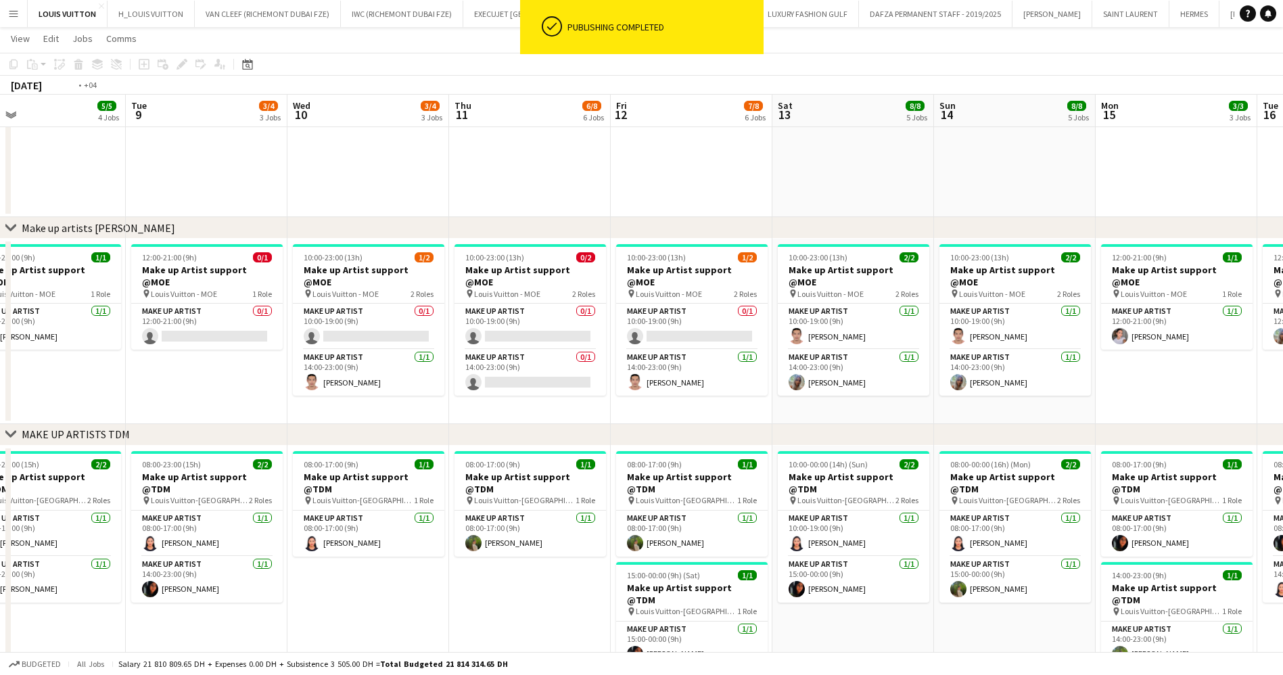
drag, startPoint x: 212, startPoint y: 366, endPoint x: 547, endPoint y: 379, distance: 334.9
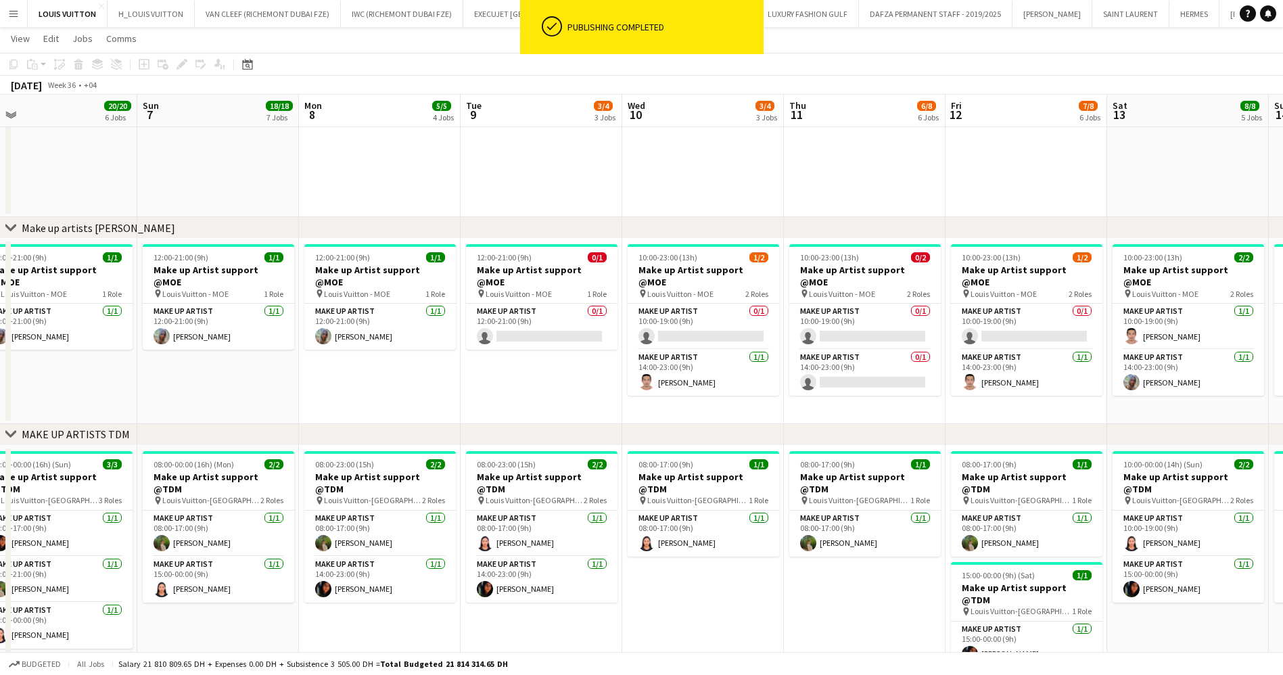
scroll to position [0, 381]
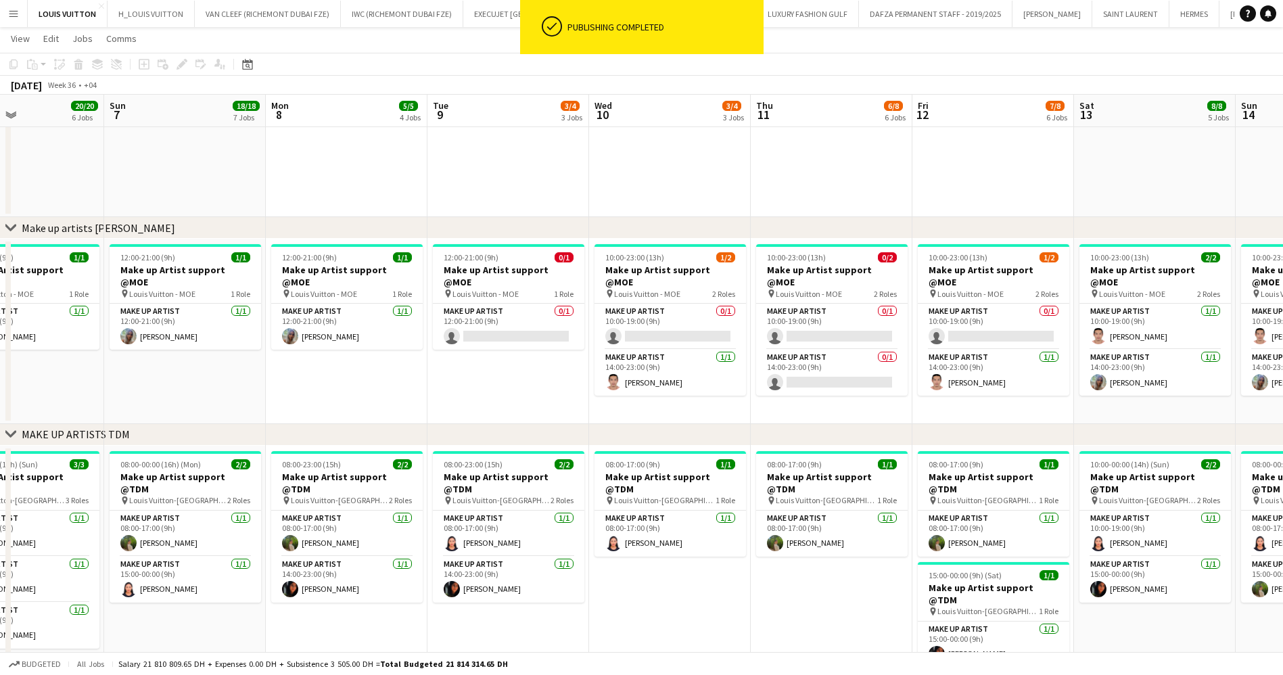
drag, startPoint x: 283, startPoint y: 379, endPoint x: 573, endPoint y: 384, distance: 290.1
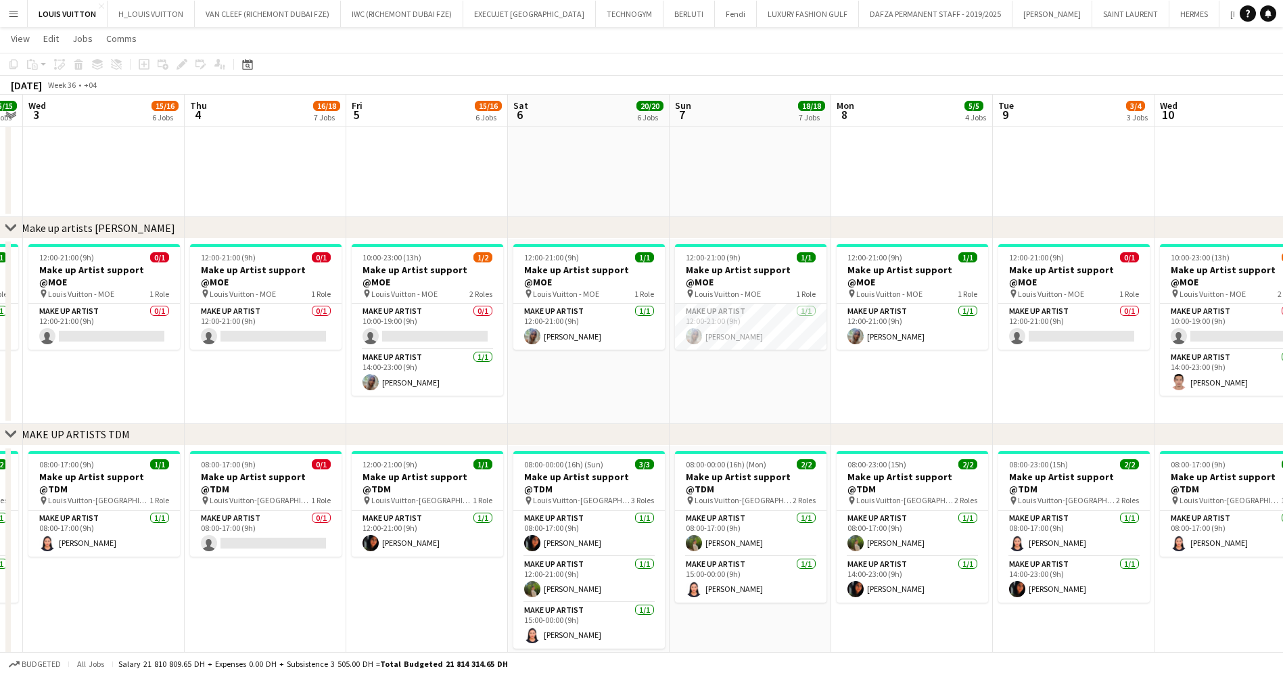
drag, startPoint x: 972, startPoint y: 396, endPoint x: 787, endPoint y: 416, distance: 185.8
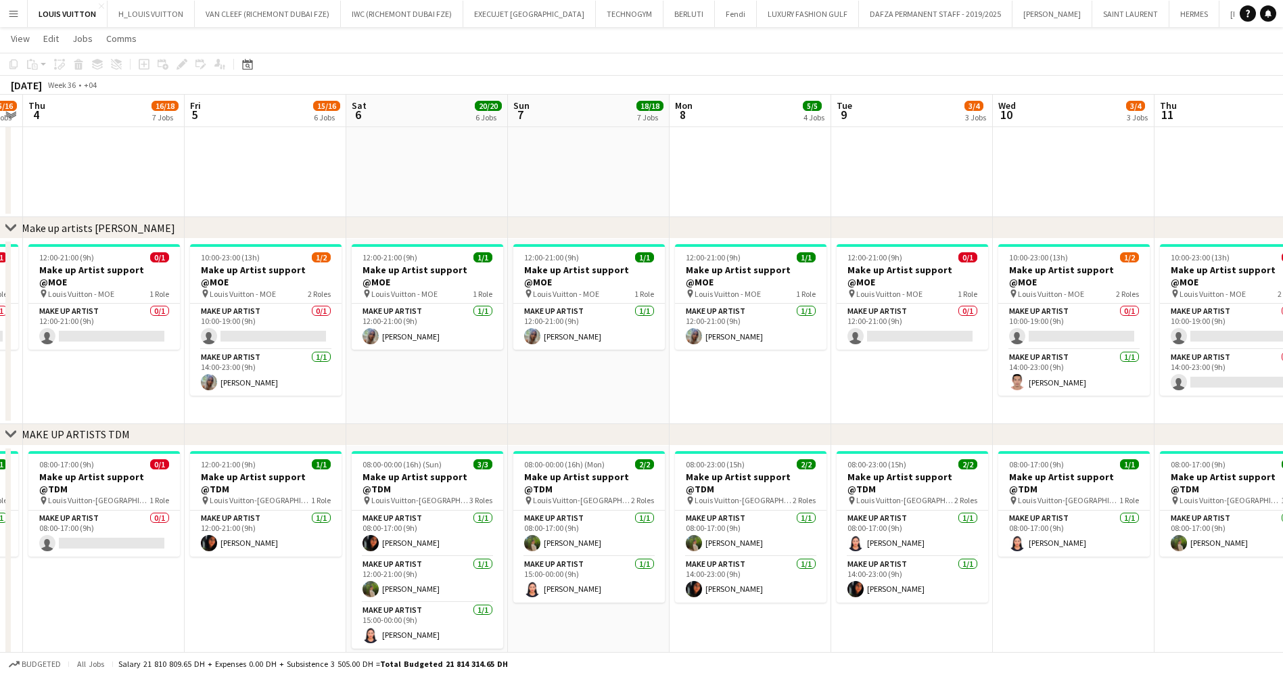
scroll to position [0, 485]
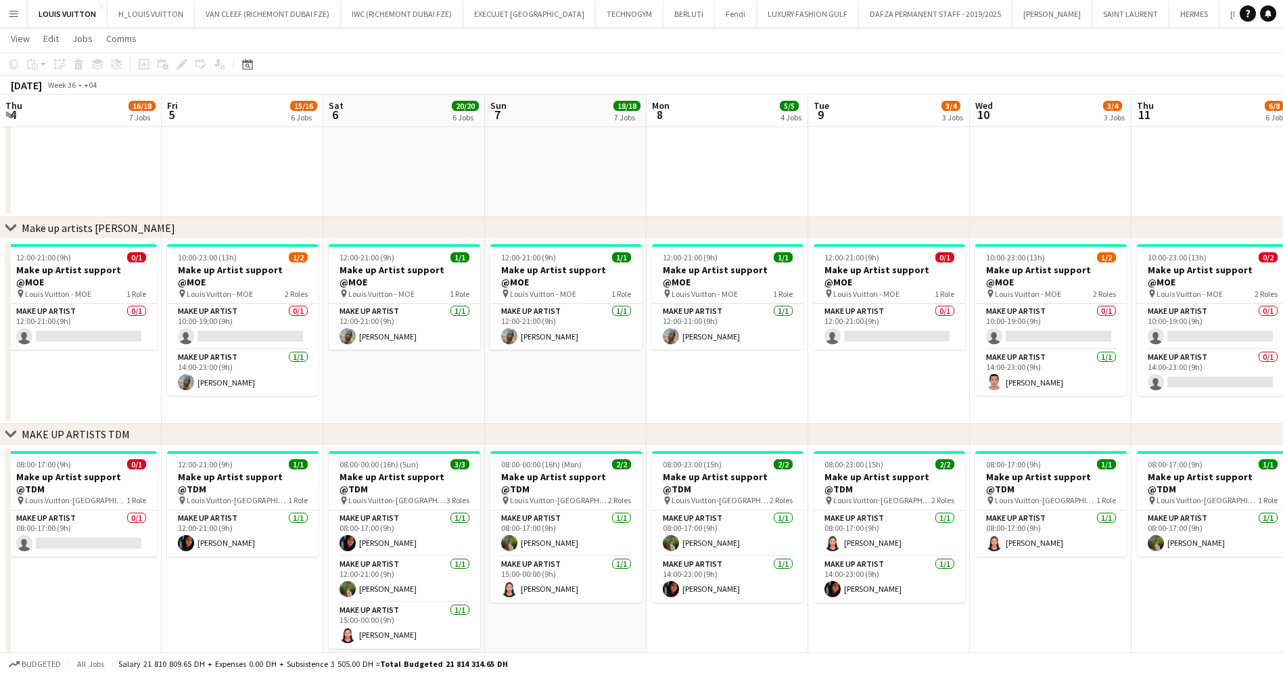
drag, startPoint x: 1132, startPoint y: 406, endPoint x: 951, endPoint y: 427, distance: 182.4
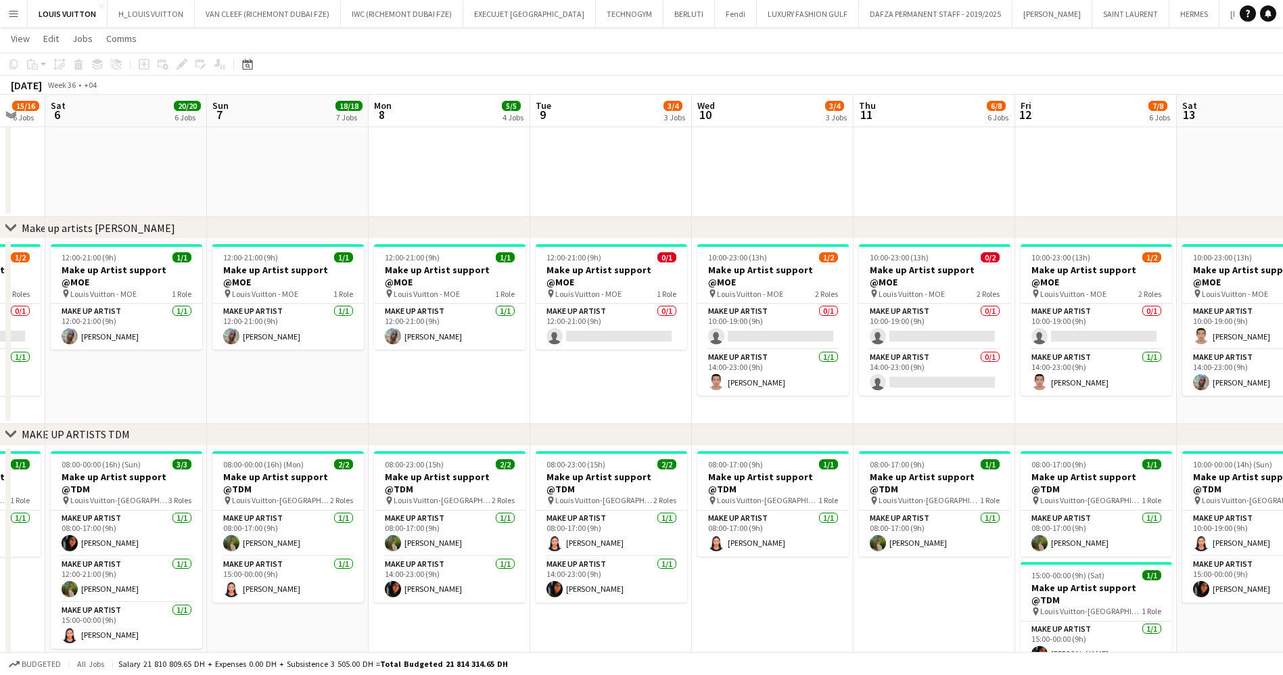
scroll to position [0, 431]
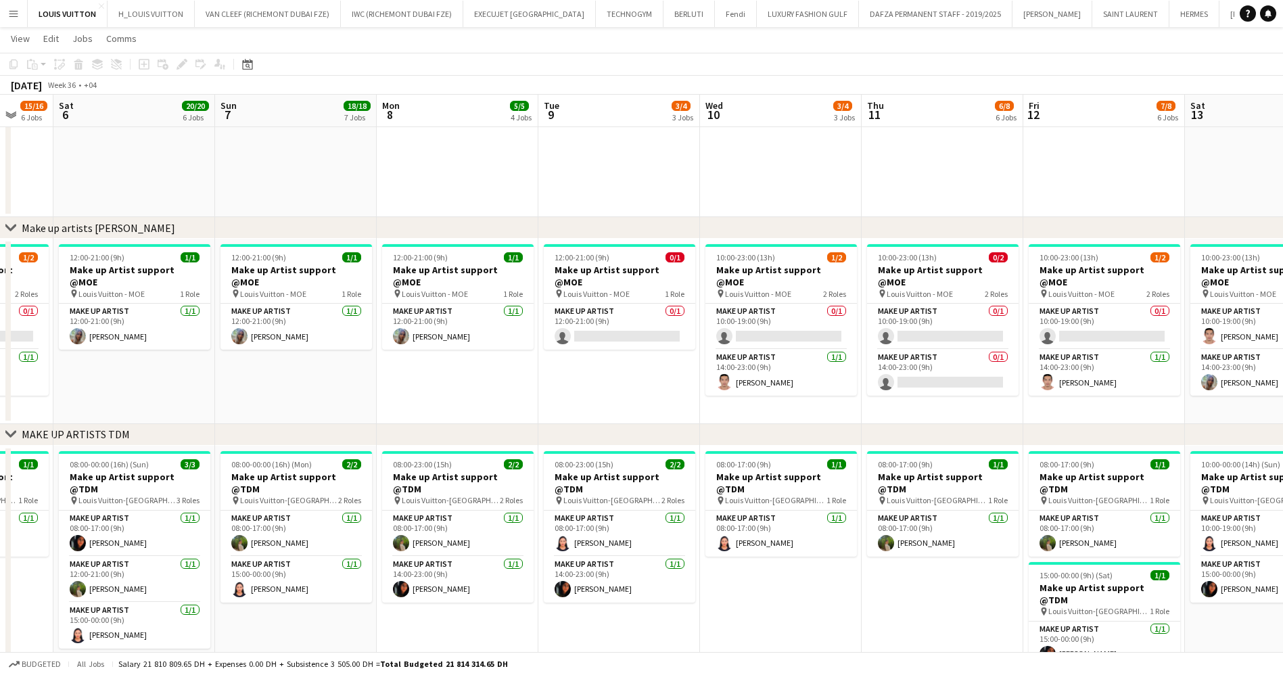
drag, startPoint x: 1135, startPoint y: 391, endPoint x: 981, endPoint y: 406, distance: 154.1
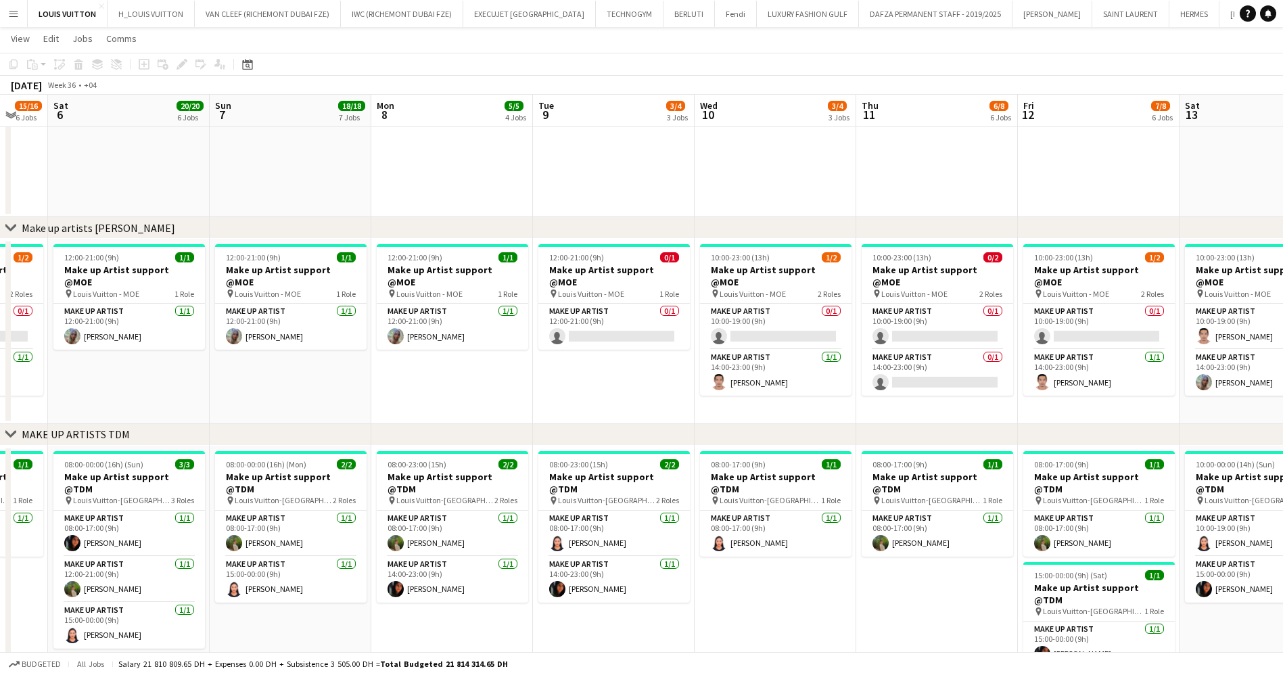
drag, startPoint x: 850, startPoint y: 406, endPoint x: 723, endPoint y: 435, distance: 130.4
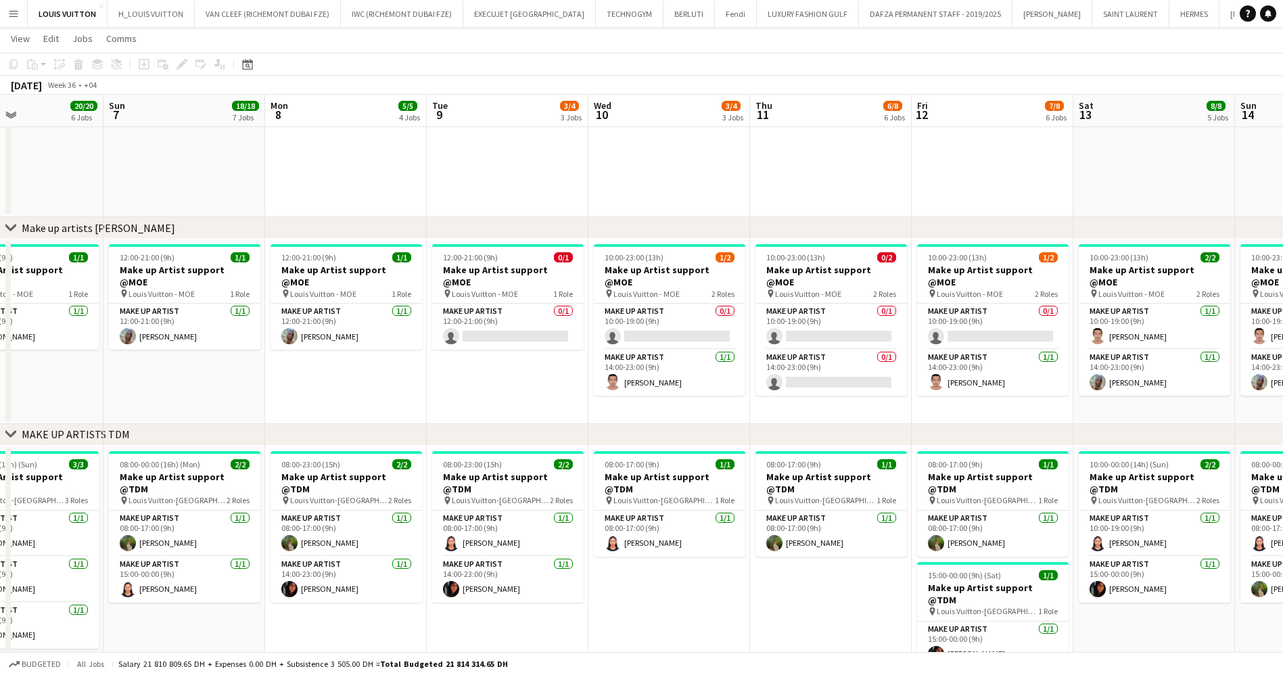
drag, startPoint x: 1162, startPoint y: 403, endPoint x: 1055, endPoint y: 404, distance: 106.2
drag, startPoint x: 1176, startPoint y: 425, endPoint x: 1040, endPoint y: 438, distance: 137.2
click at [1040, 438] on div "chevron-right MAKE UP ARTISTS TDM" at bounding box center [641, 435] width 1283 height 22
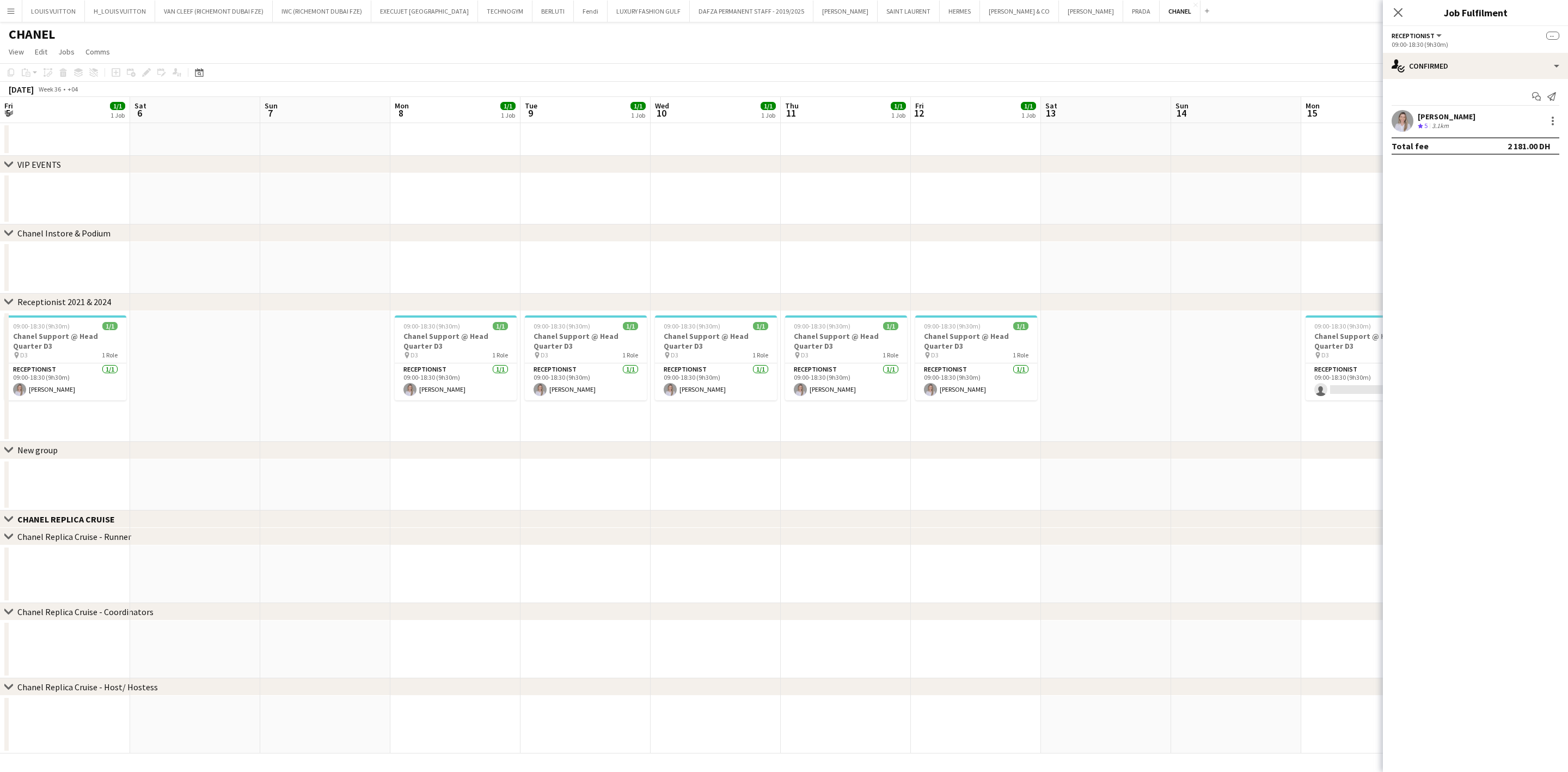
scroll to position [0, 330]
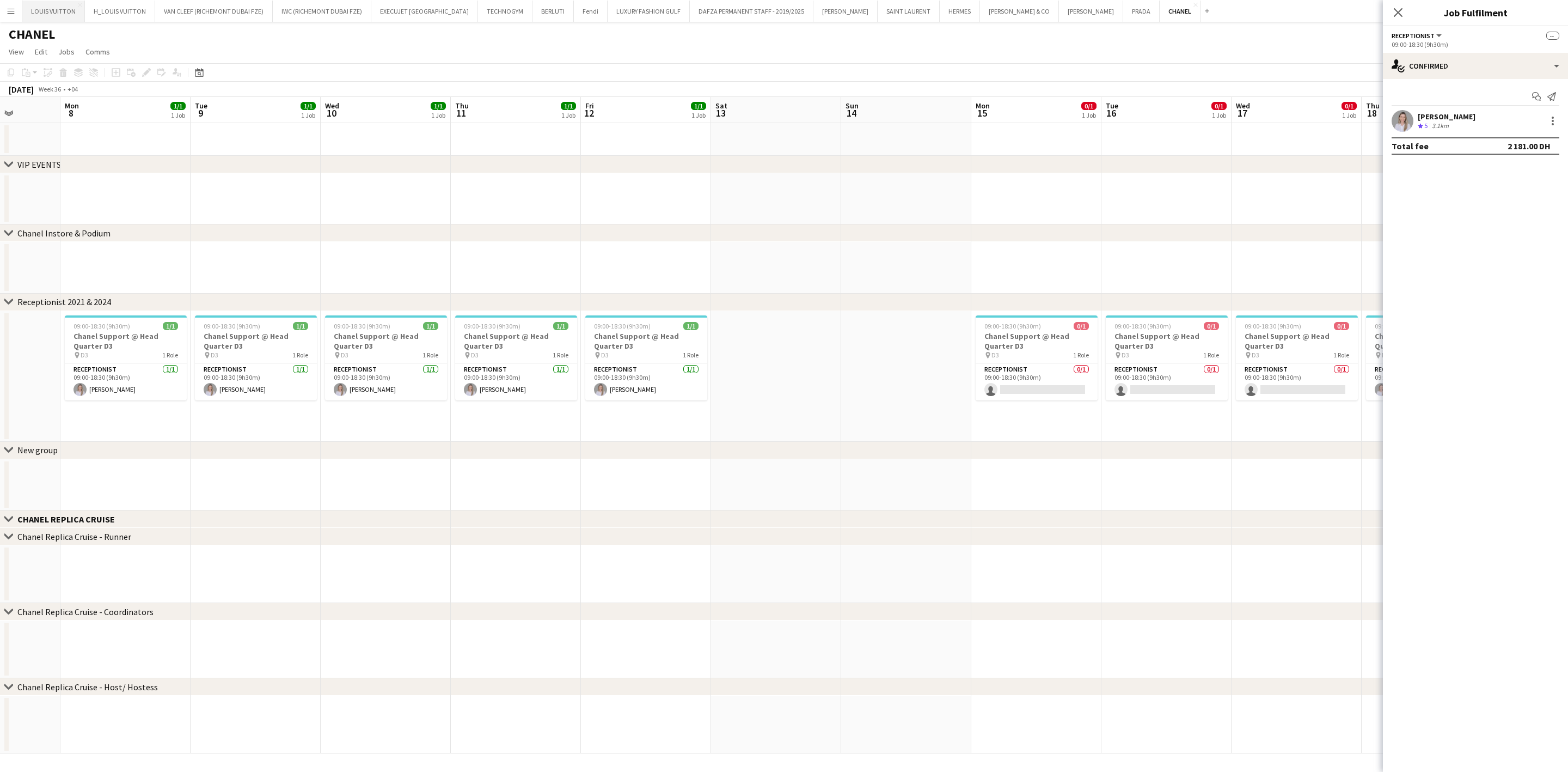
click at [48, 7] on button "LOUIS VUITTON Close" at bounding box center [54, 11] width 63 height 21
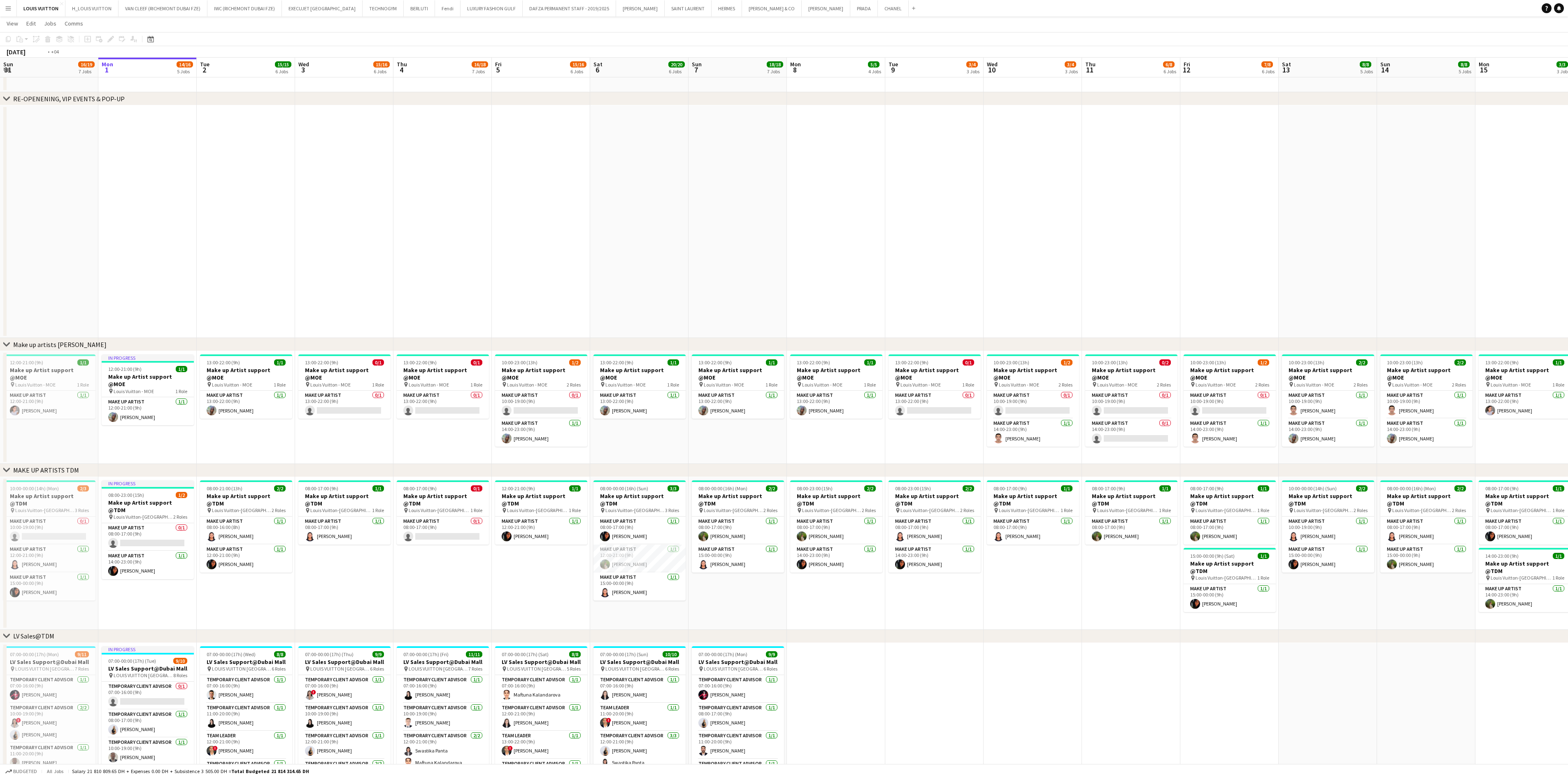
scroll to position [0, 212]
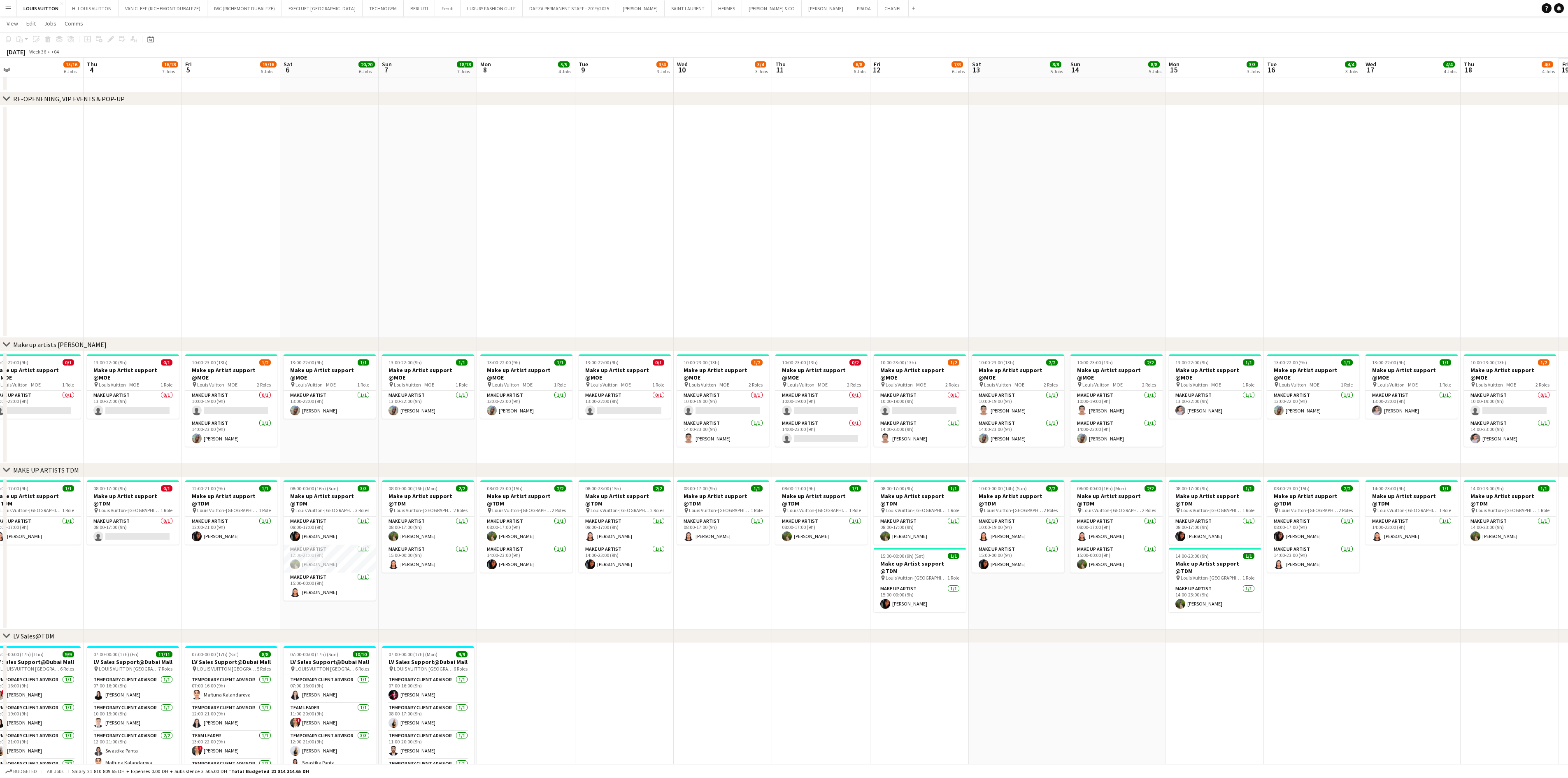
drag, startPoint x: 1243, startPoint y: 409, endPoint x: 933, endPoint y: 414, distance: 310.0
click at [933, 414] on app-calendar-viewport "Mon 1 14/16 5 Jobs Tue 2 15/15 6 Jobs Wed 3 15/16 6 Jobs Thu 4 16/18 7 Jobs Fri…" at bounding box center [784, 682] width 1568 height 1630
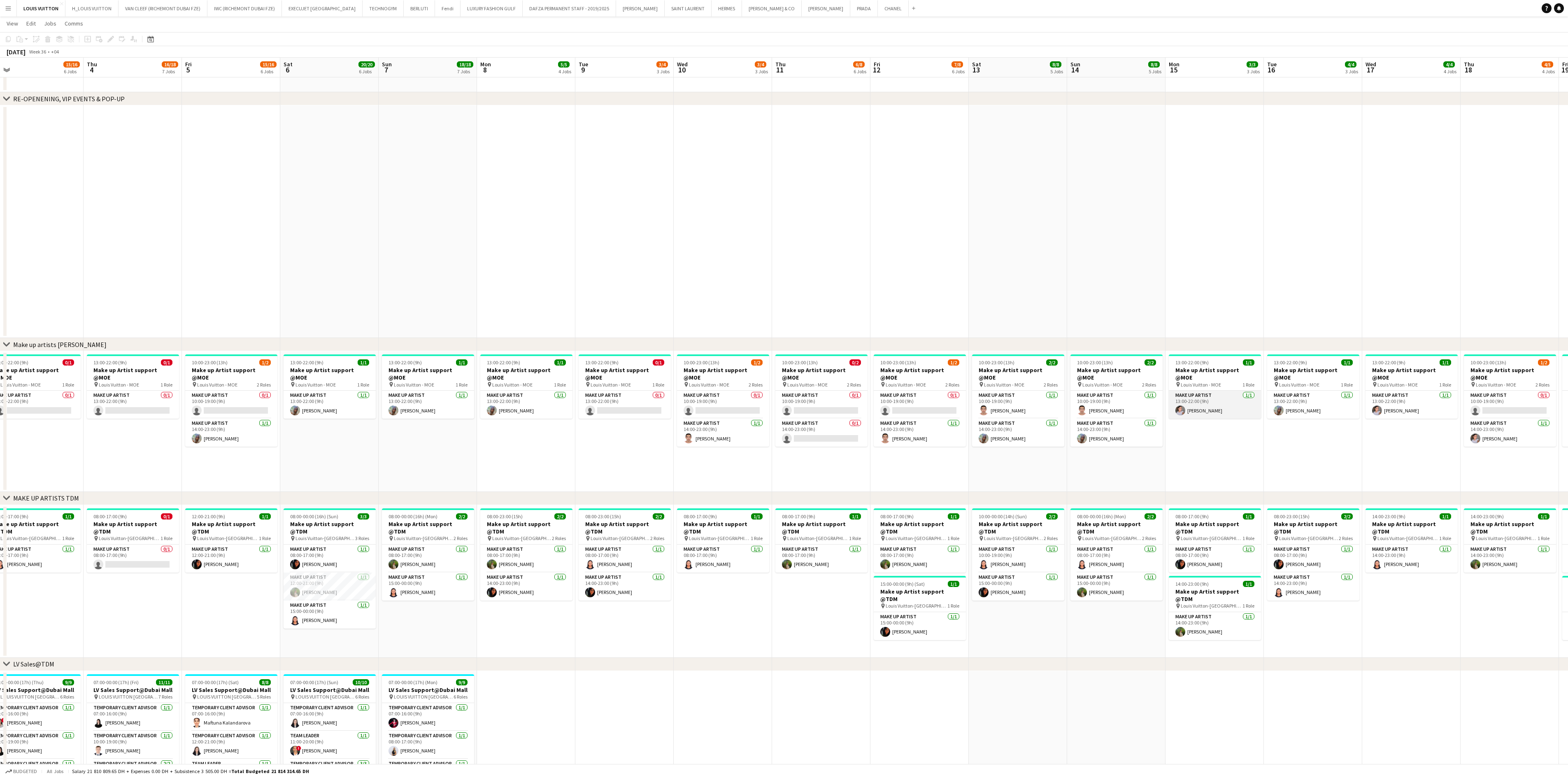
click at [1185, 395] on app-card-role "Make up artist 1/1 13:00-22:00 (9h) Eliza Ismailova" at bounding box center [1214, 405] width 92 height 28
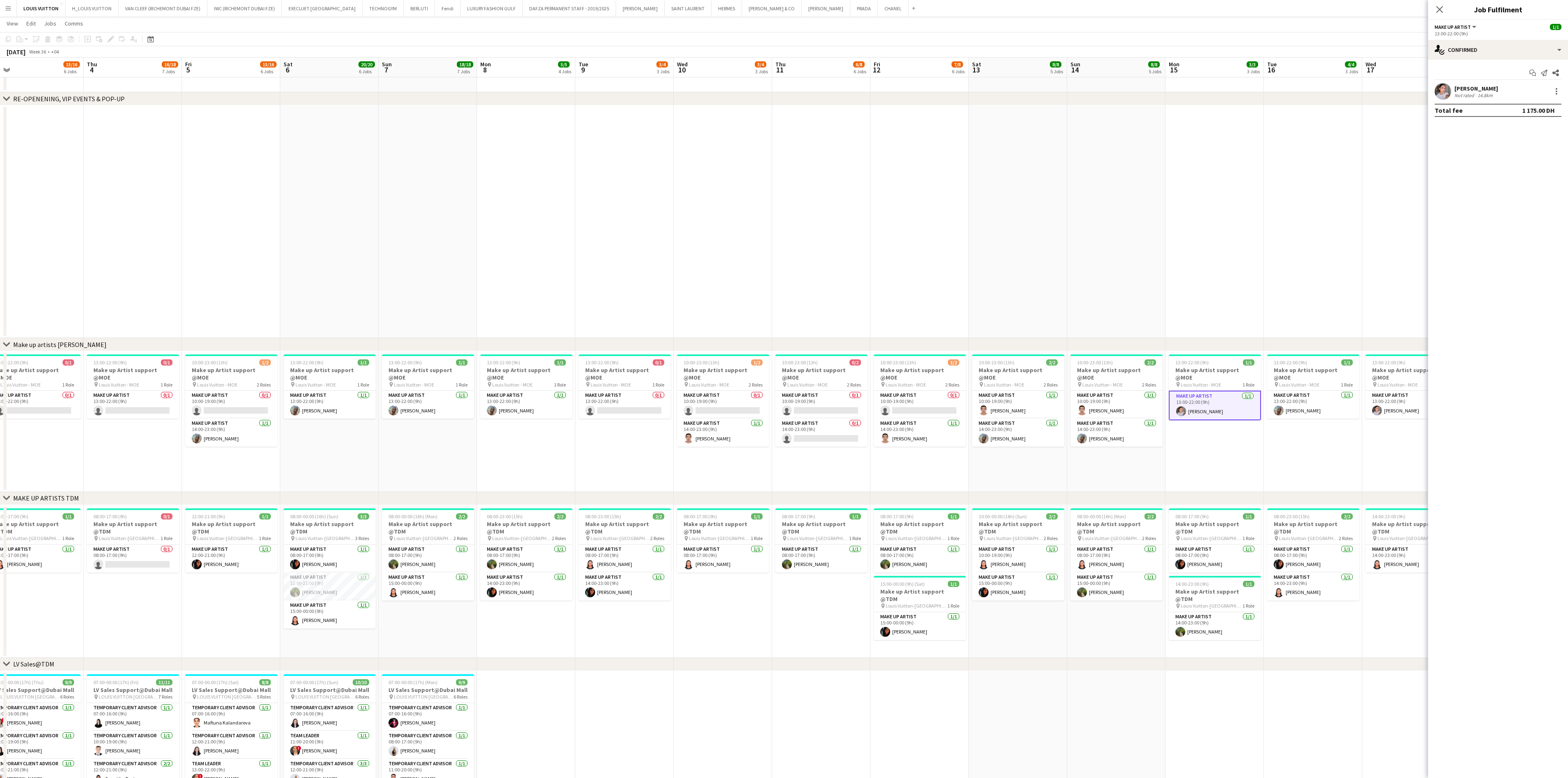
click at [1185, 85] on div "Eliza Ismailova Not rated 14.8km" at bounding box center [1498, 91] width 140 height 16
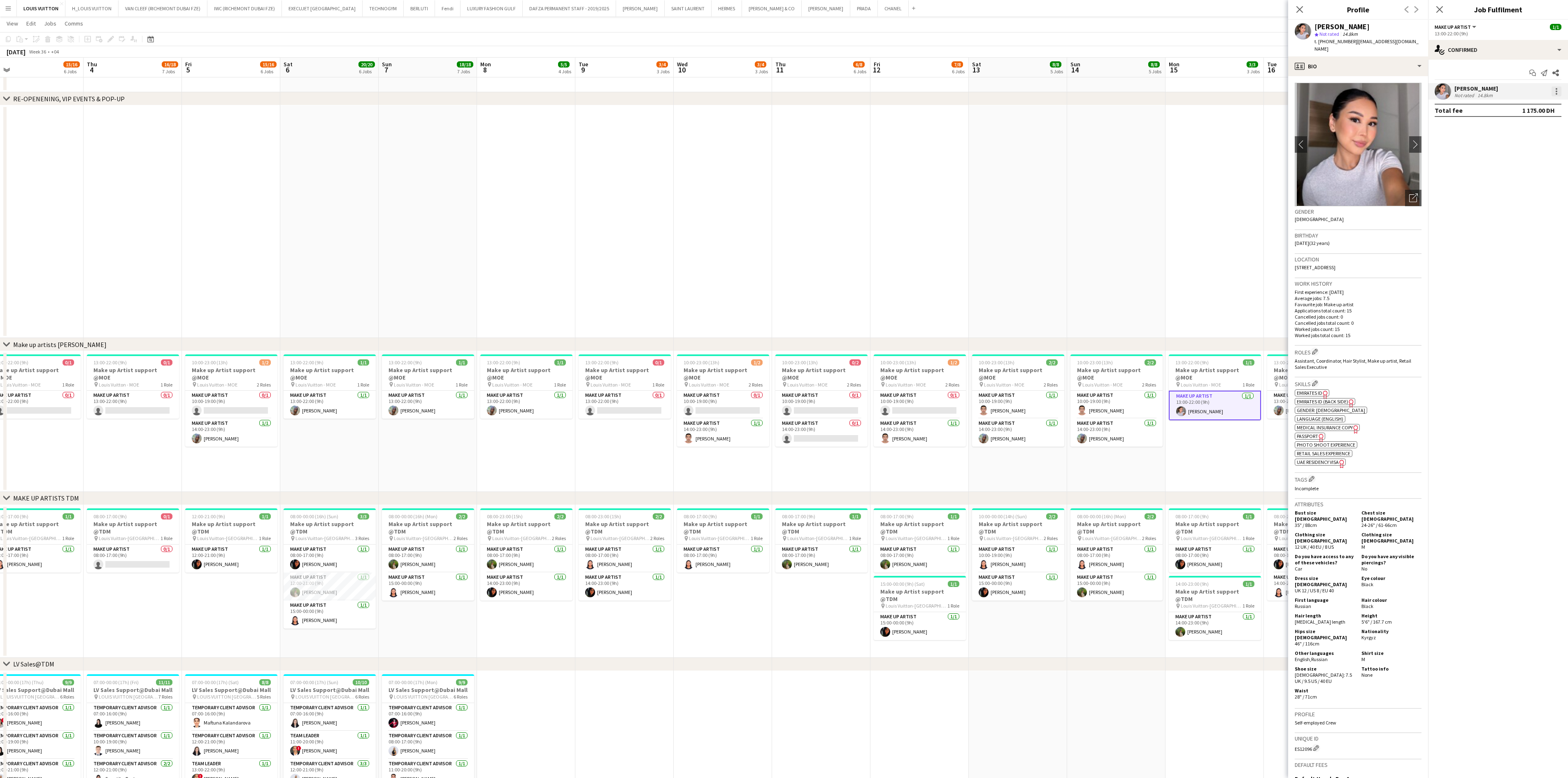
click at [1185, 87] on div at bounding box center [1556, 91] width 10 height 10
click at [1185, 189] on span "Remove" at bounding box center [1516, 186] width 25 height 7
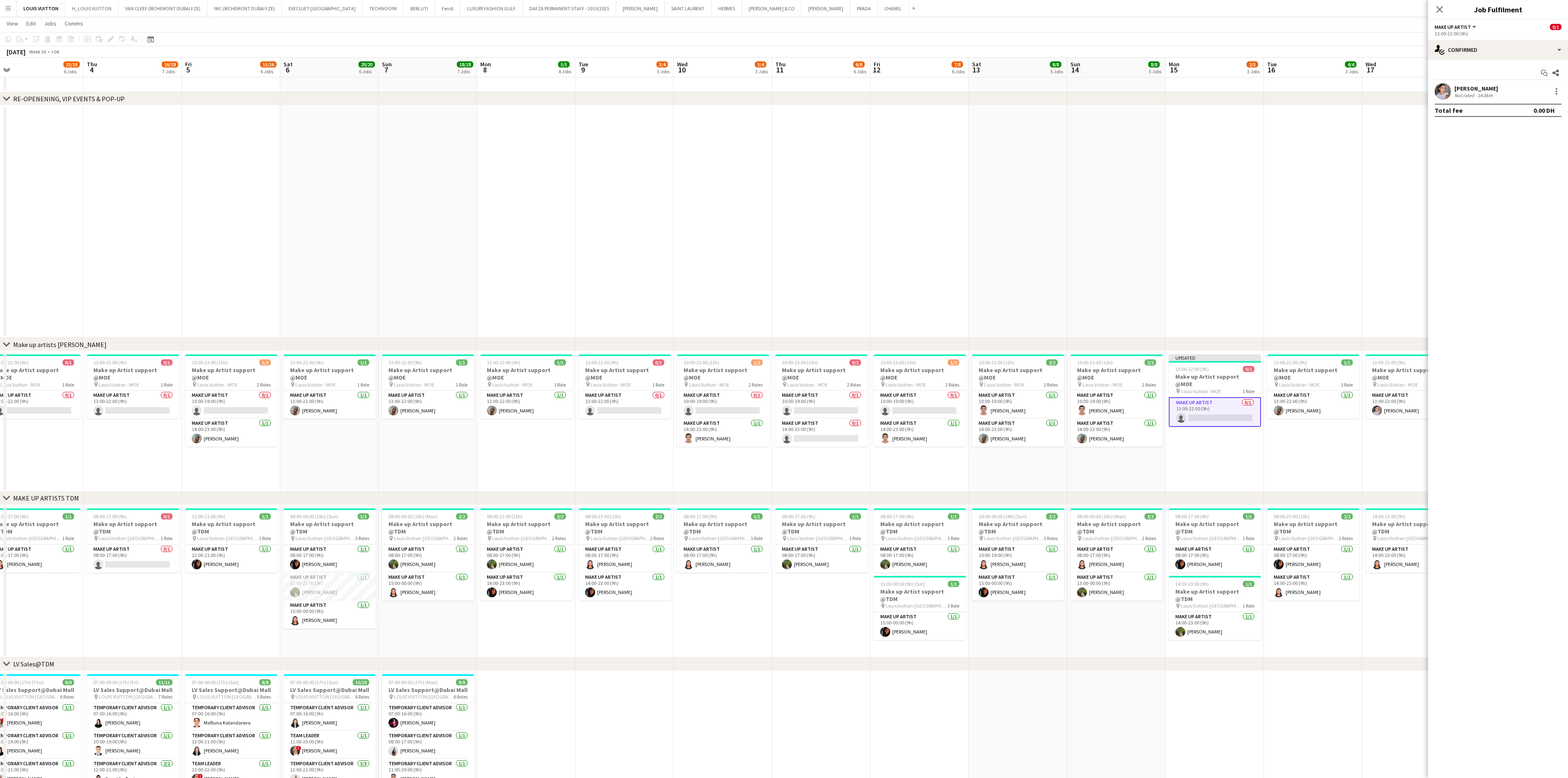
click at [1101, 250] on app-date-cell at bounding box center [1116, 222] width 99 height 233
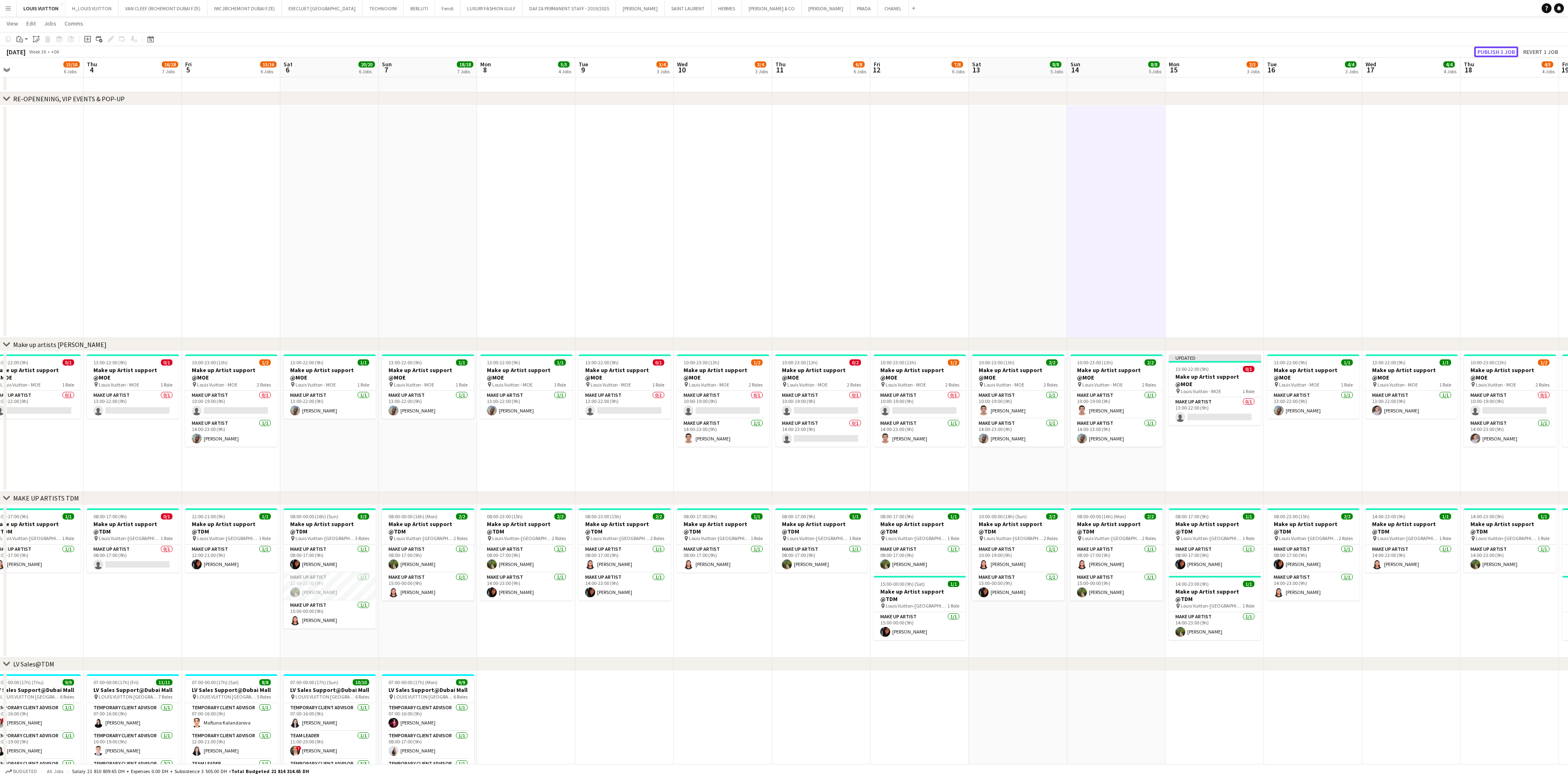
click at [1185, 47] on button "Publish 1 job" at bounding box center [1496, 52] width 44 height 11
click at [1115, 468] on app-calendar-viewport "Mon 1 14/16 5 Jobs Tue 2 15/15 6 Jobs Wed 3 15/16 6 Jobs Thu 4 16/18 7 Jobs Fri…" at bounding box center [784, 696] width 1568 height 1658
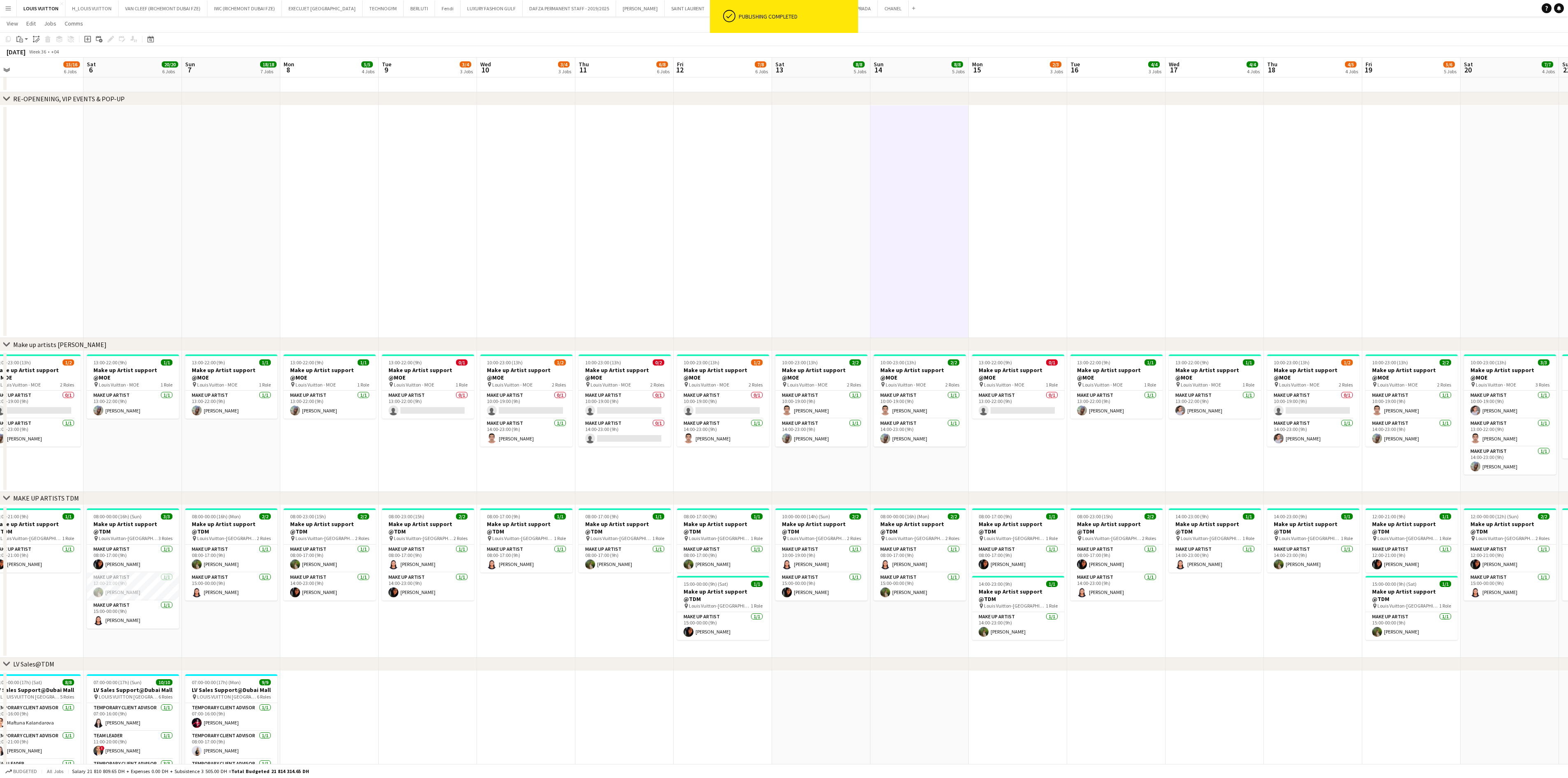
scroll to position [0, 261]
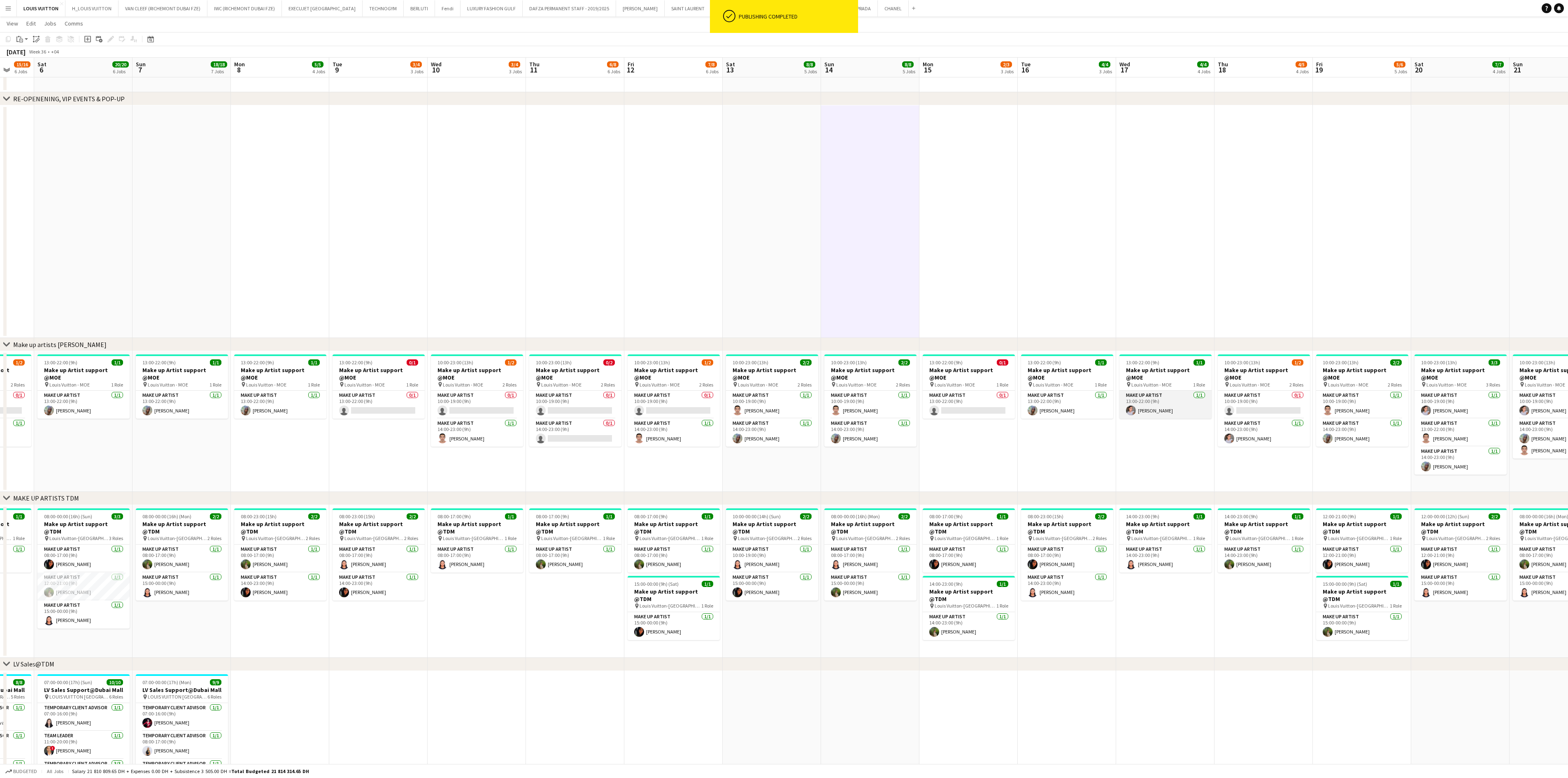
click at [1167, 399] on app-card-role "Make up artist 1/1 13:00-22:00 (9h) Eliza Ismailova" at bounding box center [1165, 405] width 92 height 28
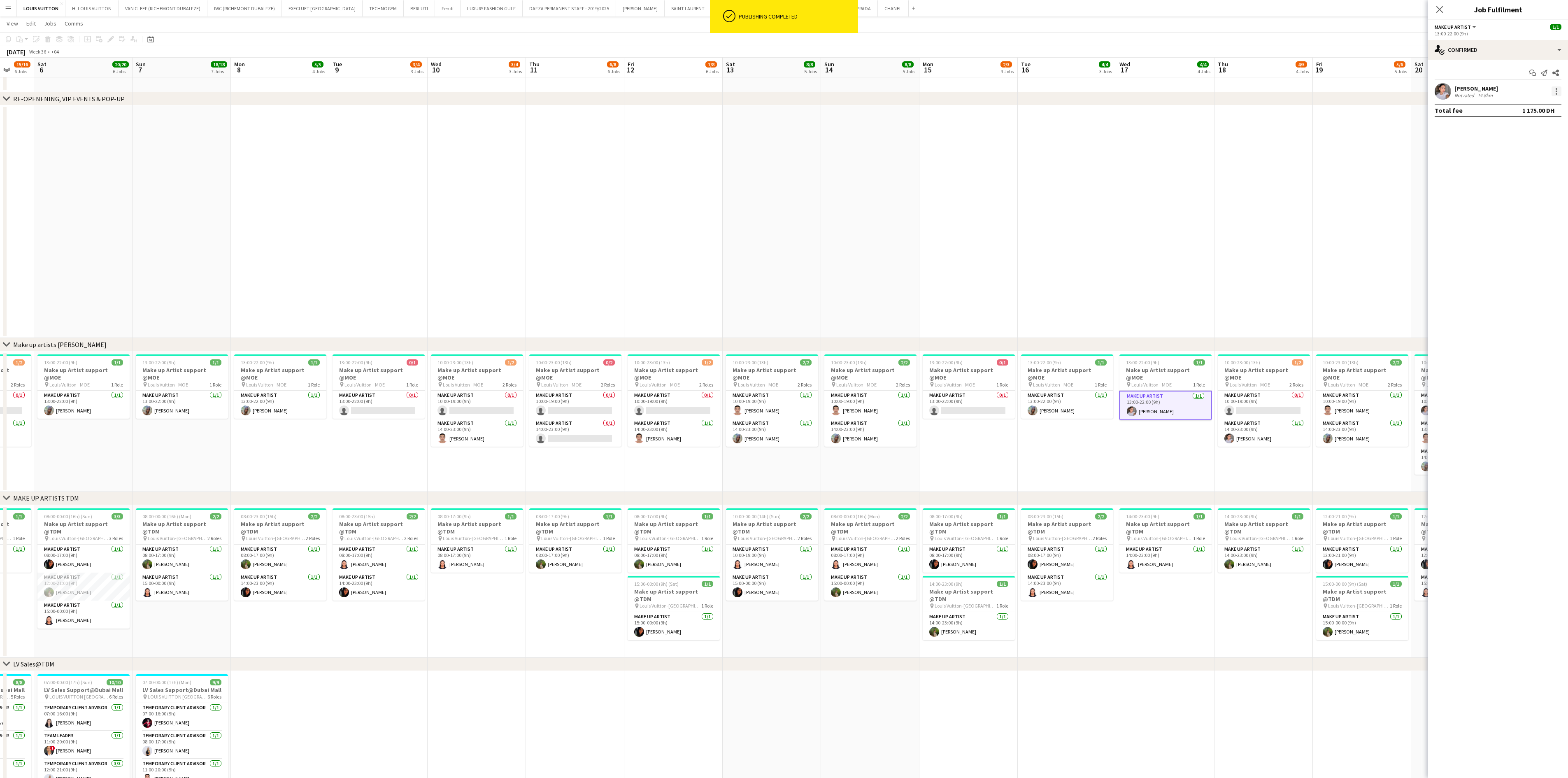
click at [1185, 88] on div at bounding box center [1556, 91] width 10 height 10
click at [1185, 185] on span "Remove" at bounding box center [1530, 186] width 51 height 7
click at [1185, 185] on app-date-cell at bounding box center [1362, 222] width 99 height 233
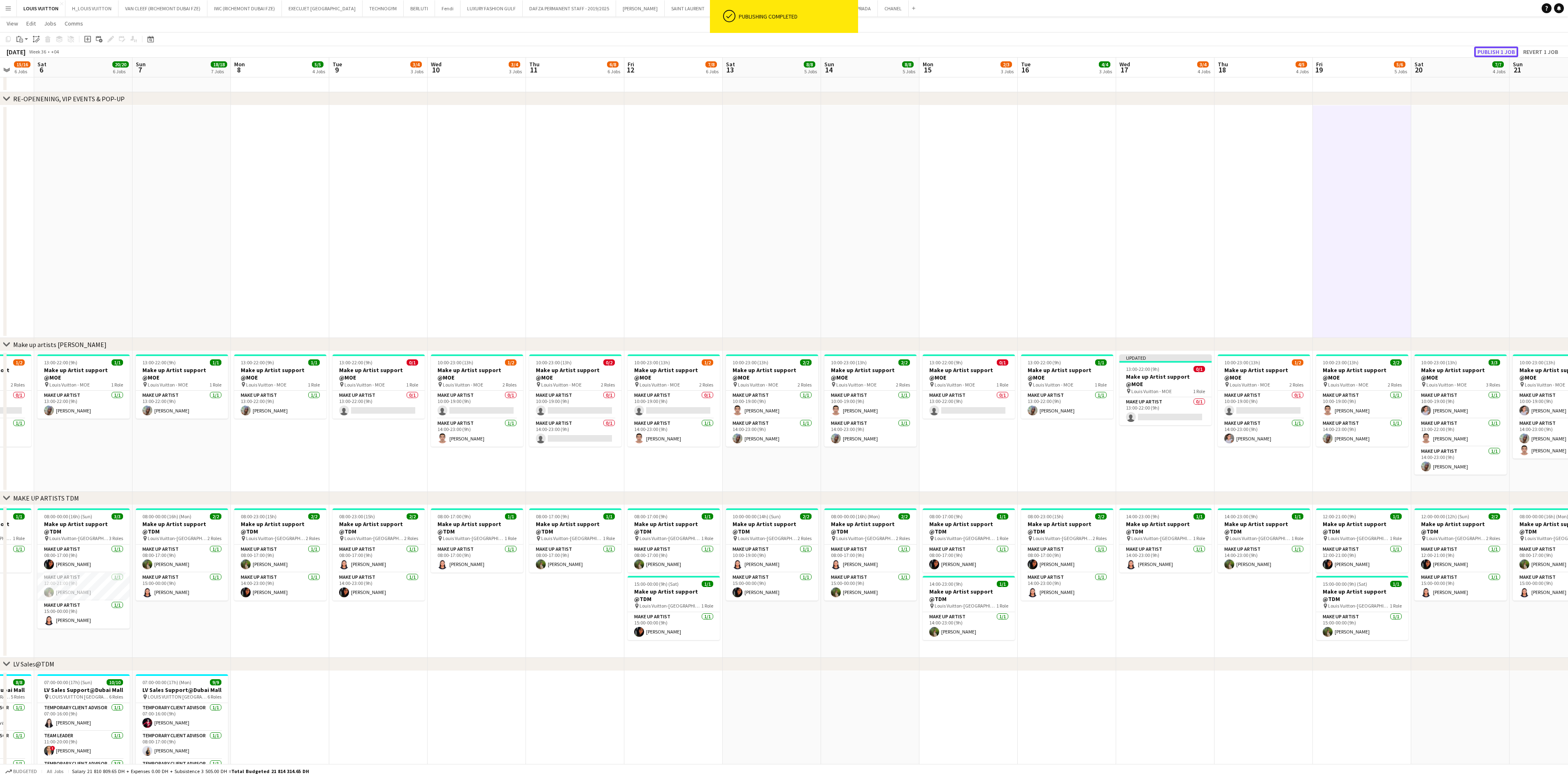
click at [1185, 53] on button "Publish 1 job" at bounding box center [1496, 52] width 44 height 11
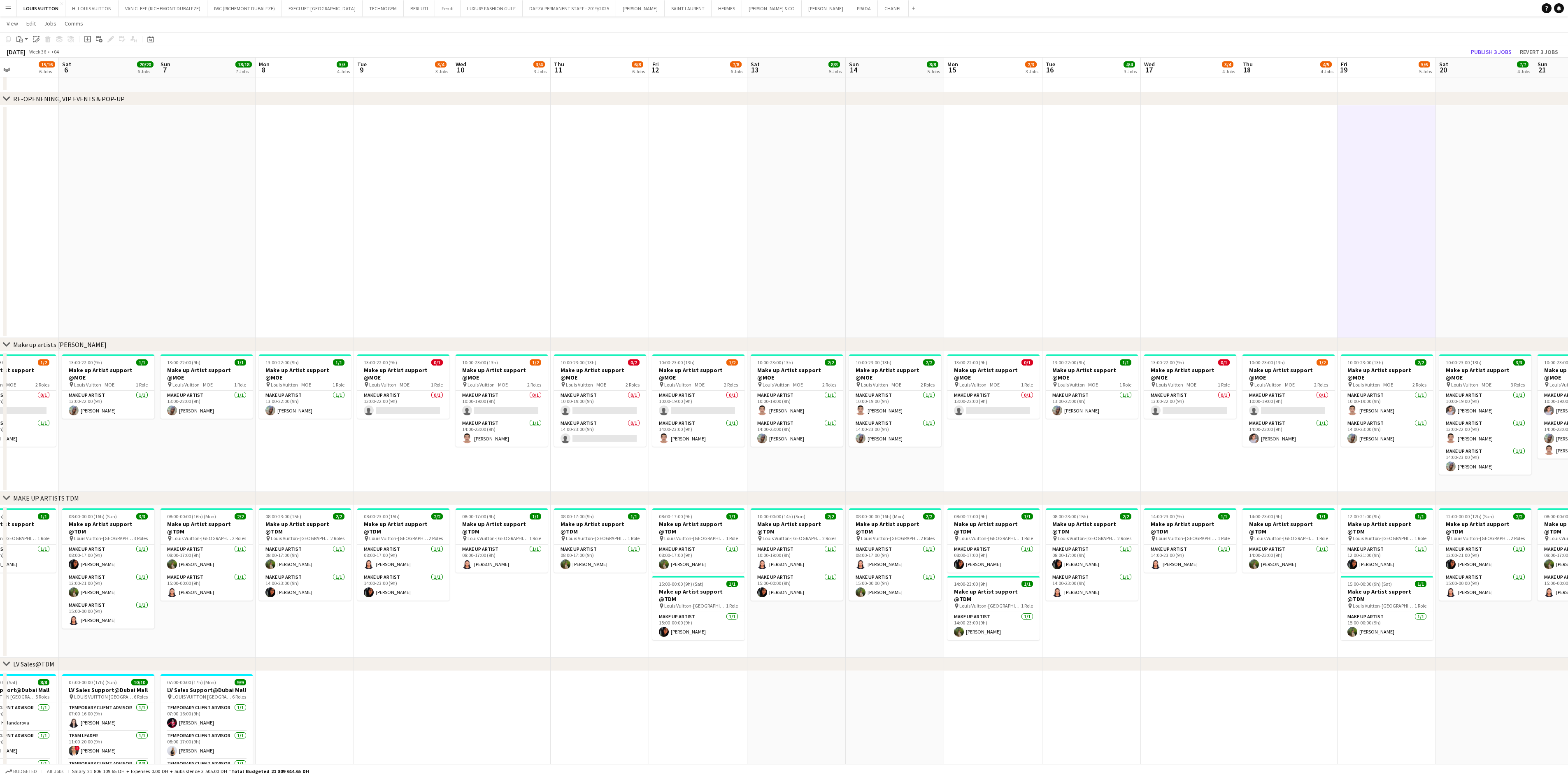
drag, startPoint x: 547, startPoint y: 466, endPoint x: 474, endPoint y: 466, distance: 73.0
click at [474, 466] on app-calendar-viewport "Wed 3 15/16 6 Jobs Thu 4 16/18 7 Jobs Fri 5 15/16 6 Jobs Sat 6 20/20 6 Jobs Sun…" at bounding box center [784, 696] width 1568 height 1658
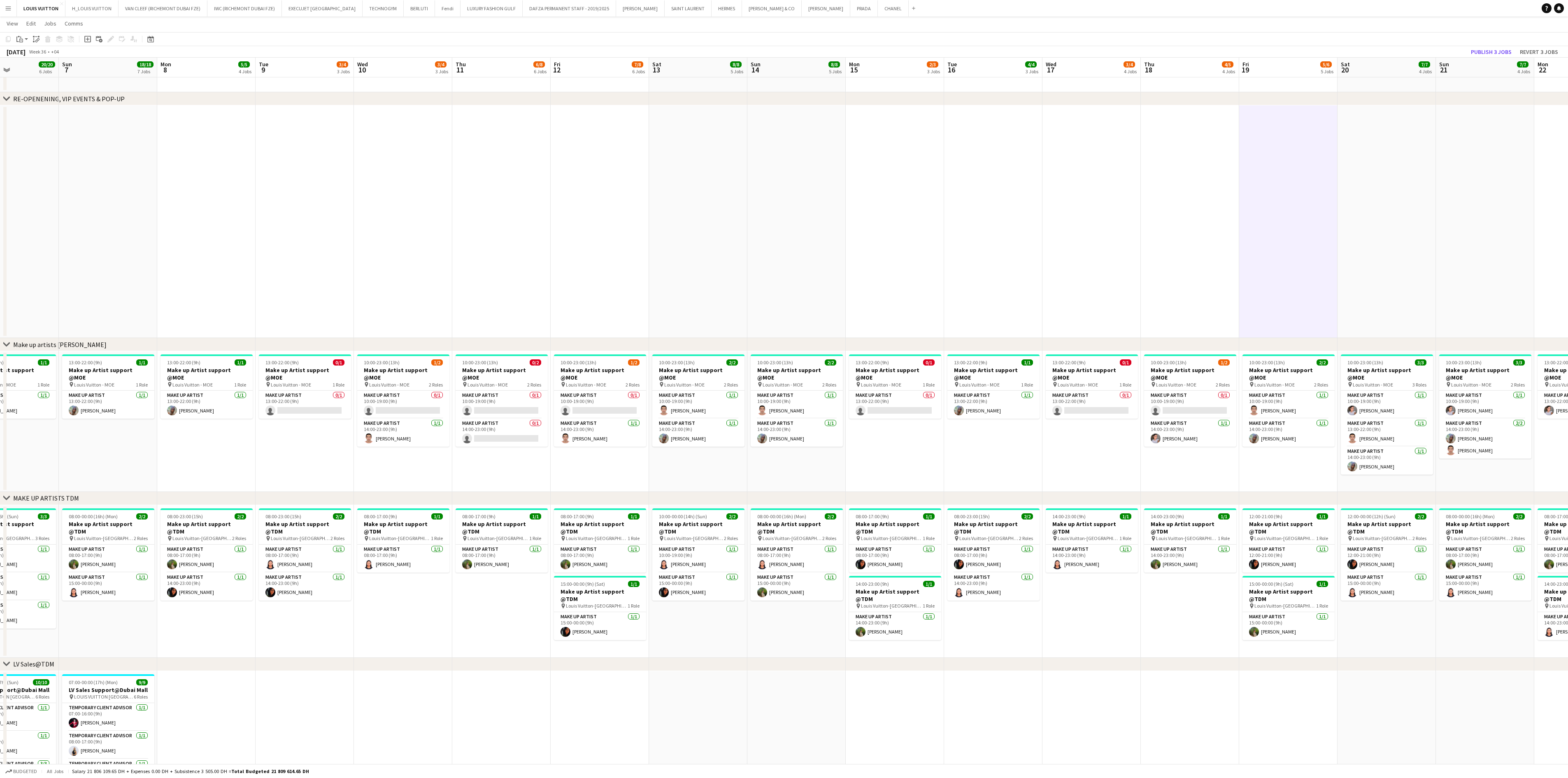
click at [474, 430] on app-calendar-viewport "Thu 4 16/18 7 Jobs Fri 5 15/16 6 Jobs Sat 6 20/20 6 Jobs Sun 7 18/18 7 Jobs Mon…" at bounding box center [784, 696] width 1568 height 1658
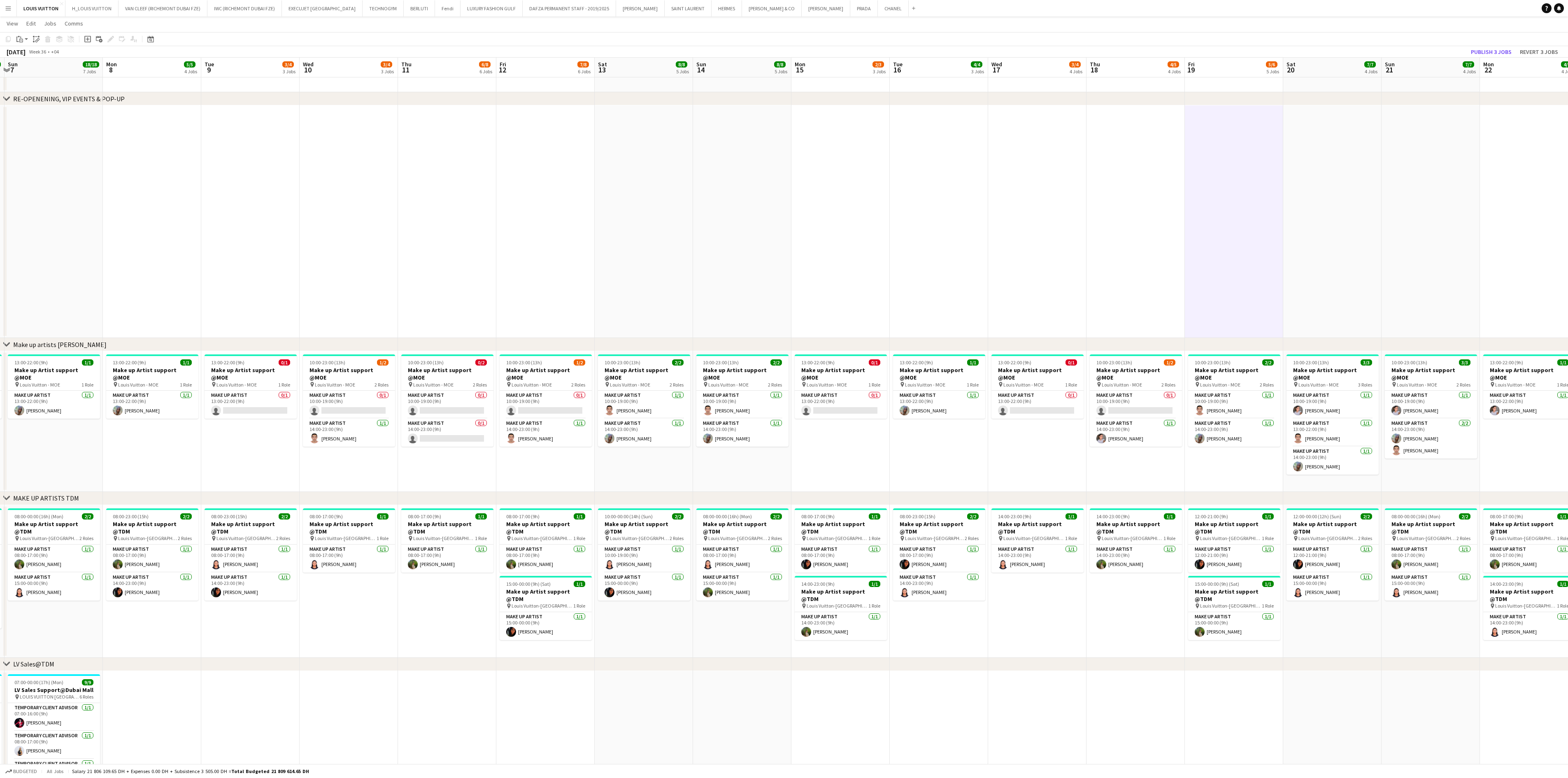
drag, startPoint x: 637, startPoint y: 390, endPoint x: 705, endPoint y: 387, distance: 68.1
click at [705, 387] on app-calendar-viewport "Thu 4 16/18 7 Jobs Fri 5 15/16 6 Jobs Sat 6 20/20 6 Jobs Sun 7 18/18 7 Jobs Mon…" at bounding box center [784, 696] width 1568 height 1658
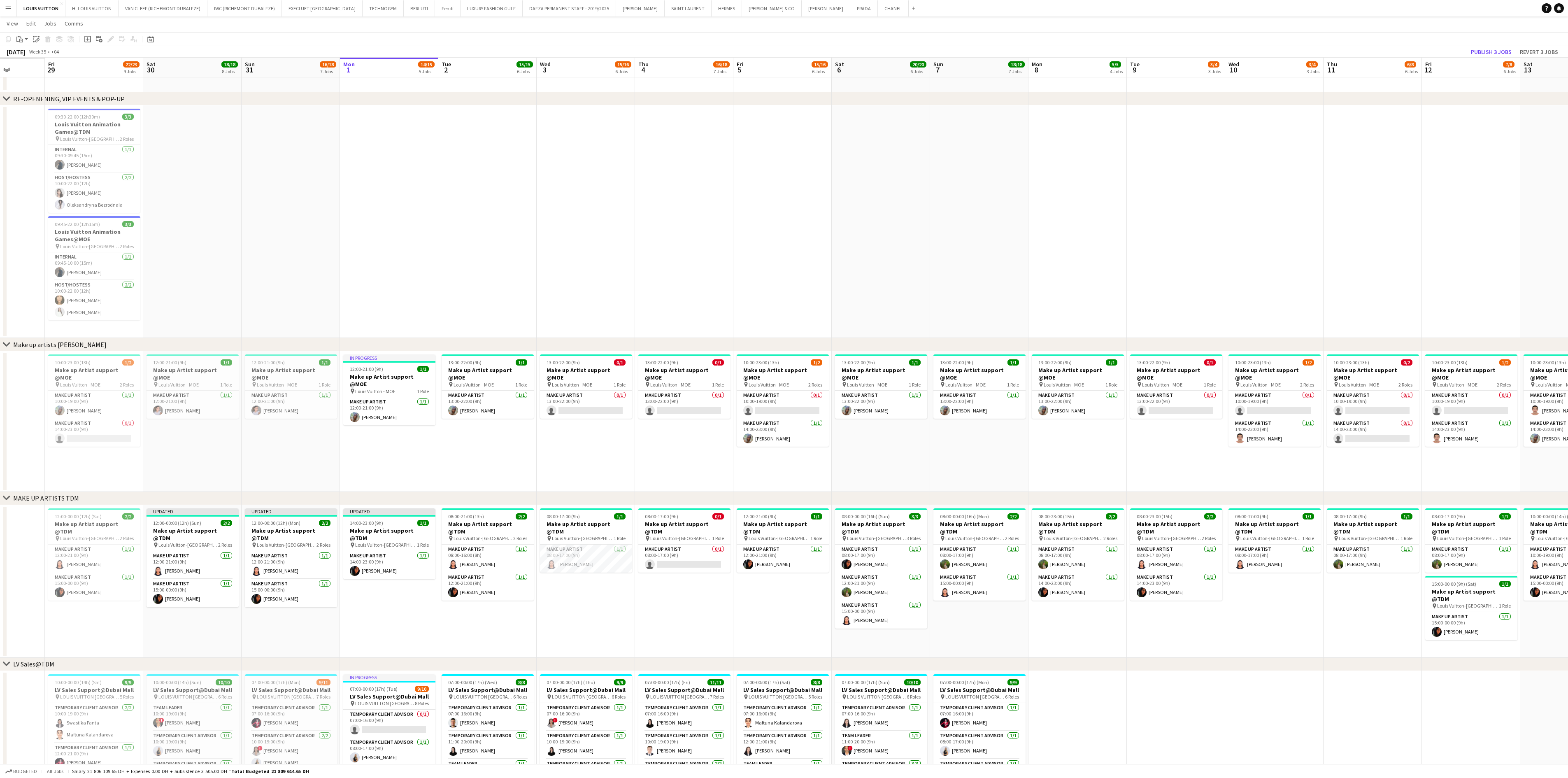
scroll to position [0, 239]
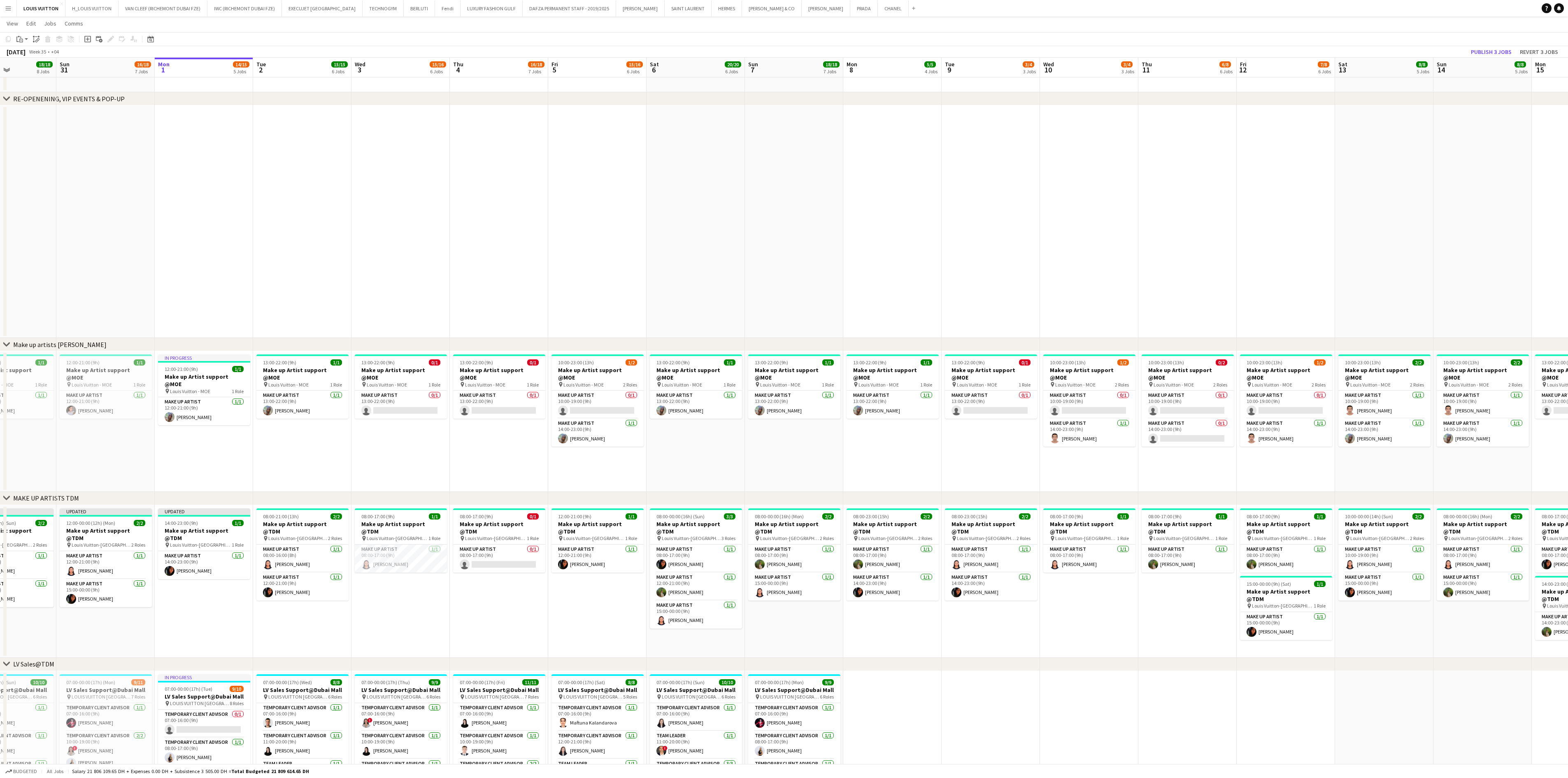
drag, startPoint x: 173, startPoint y: 436, endPoint x: 780, endPoint y: 418, distance: 607.3
click at [780, 418] on app-calendar-viewport "Thu 28 13/15 6 Jobs Fri 29 22/23 9 Jobs Sat 30 18/18 8 Jobs Sun 31 16/18 7 Jobs…" at bounding box center [784, 696] width 1568 height 1658
drag, startPoint x: 757, startPoint y: 457, endPoint x: 488, endPoint y: 463, distance: 269.1
click at [488, 463] on app-calendar-viewport "Thu 28 13/15 6 Jobs Fri 29 22/23 9 Jobs Sat 30 18/18 8 Jobs Sun 31 16/18 7 Jobs…" at bounding box center [784, 696] width 1568 height 1658
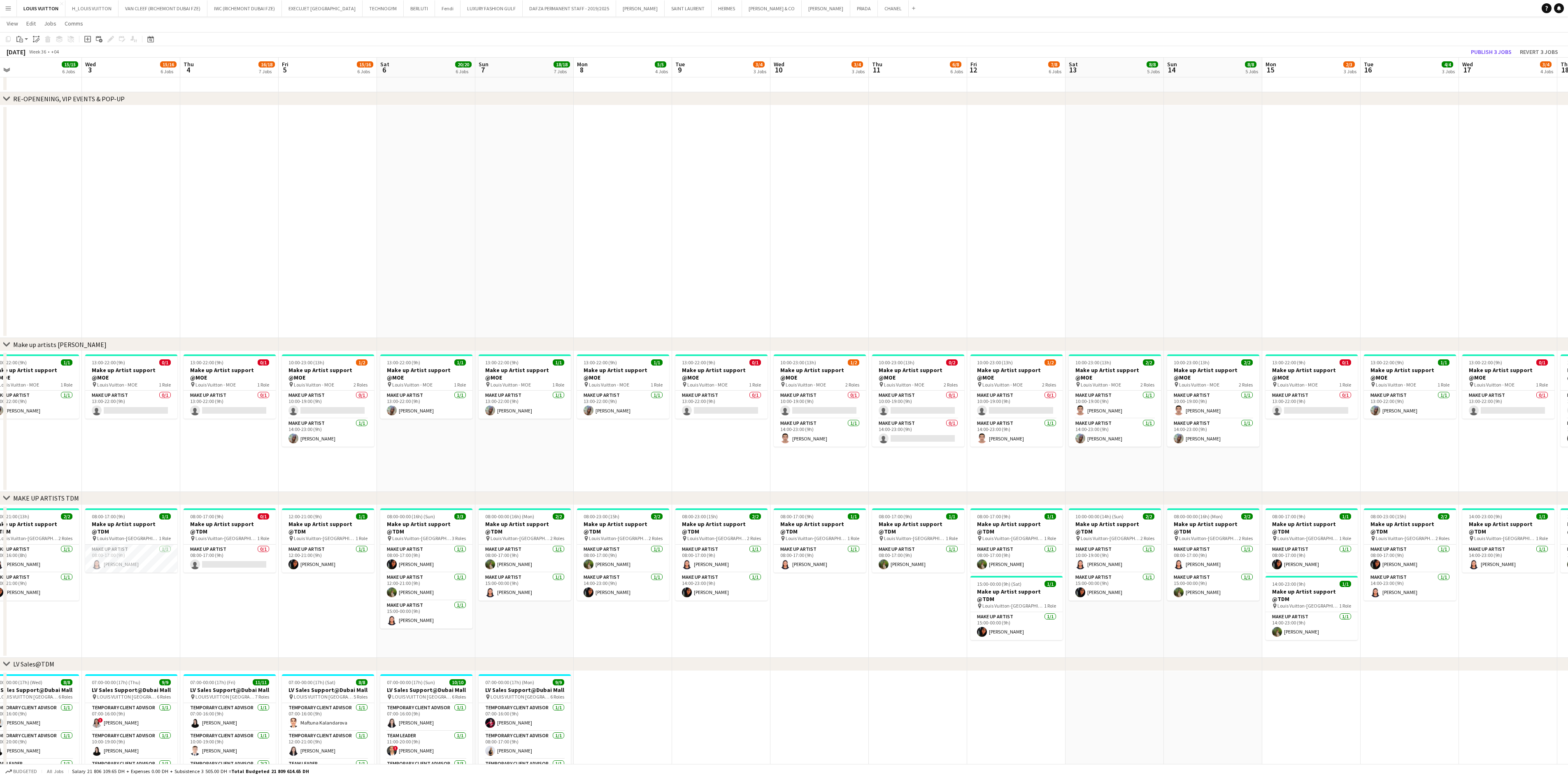
drag, startPoint x: 735, startPoint y: 440, endPoint x: 551, endPoint y: 464, distance: 185.6
click at [551, 464] on app-calendar-viewport "Sun 31 16/18 7 Jobs Mon 1 14/15 5 Jobs Tue 2 15/15 6 Jobs Wed 3 15/16 6 Jobs Th…" at bounding box center [784, 696] width 1568 height 1658
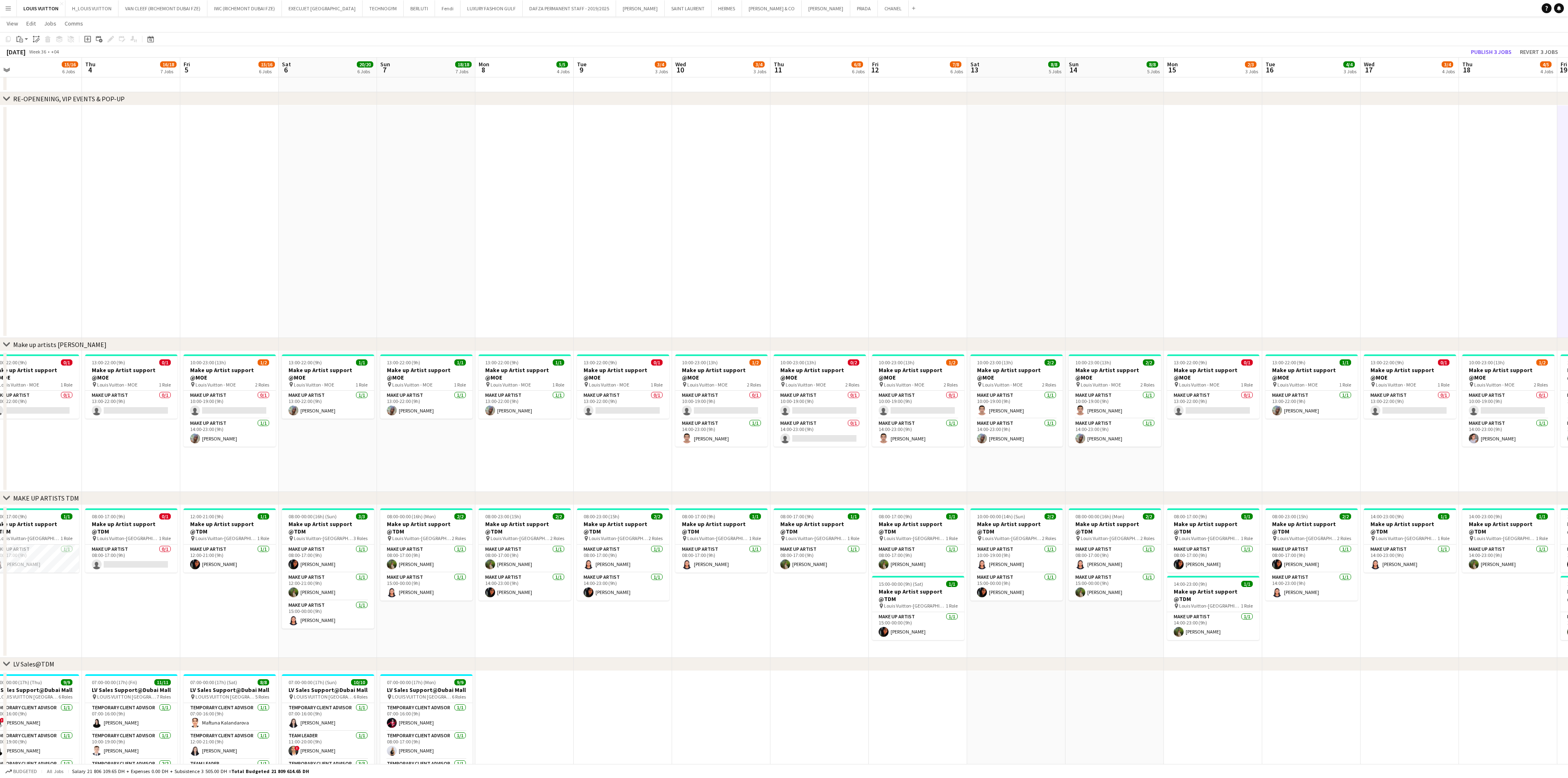
scroll to position [0, 299]
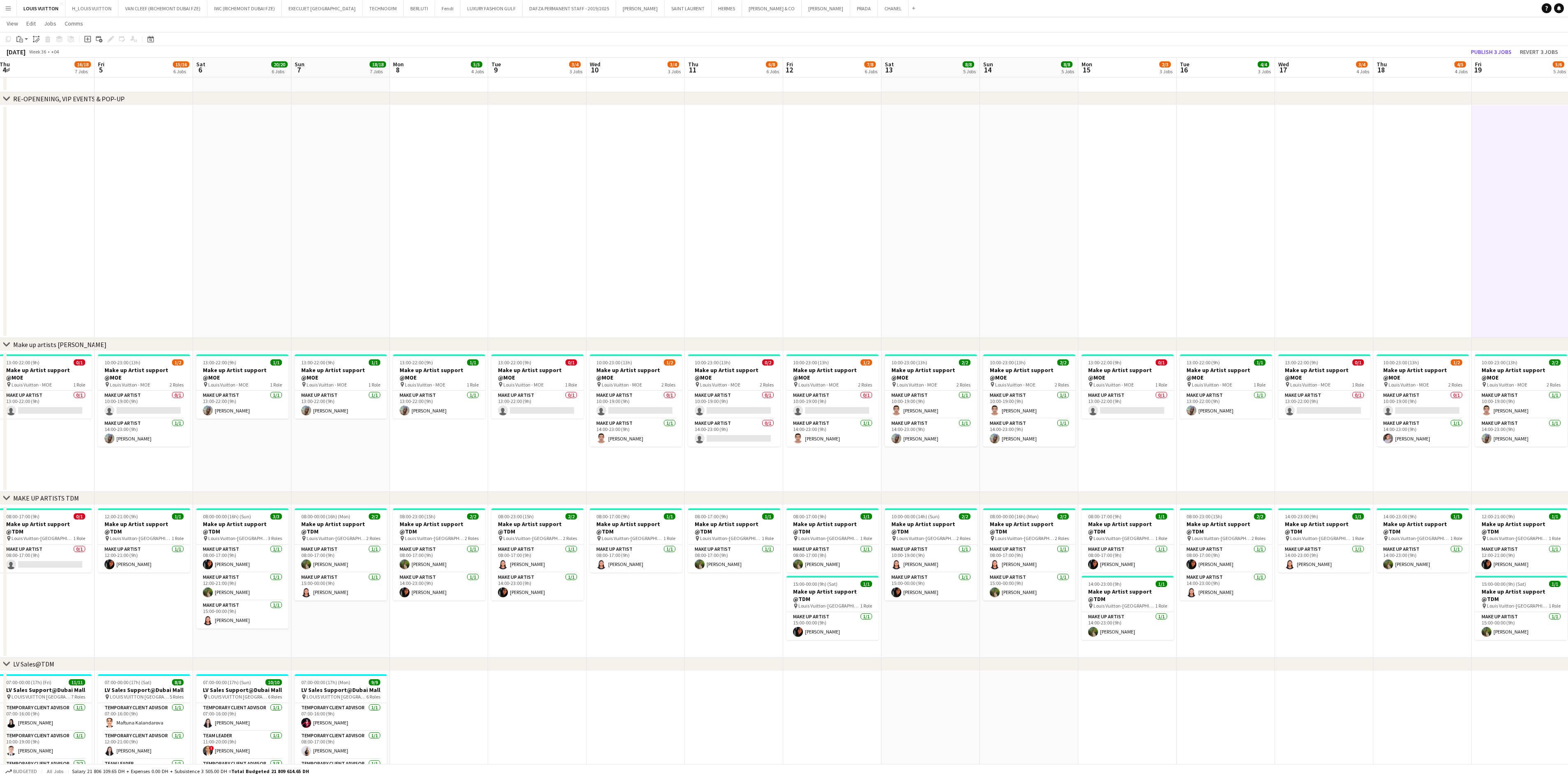
drag, startPoint x: 561, startPoint y: 450, endPoint x: 607, endPoint y: 421, distance: 54.4
click at [560, 450] on app-calendar-viewport "Mon 1 14/15 5 Jobs Tue 2 15/15 6 Jobs Wed 3 15/16 6 Jobs Thu 4 16/18 7 Jobs Fri…" at bounding box center [784, 696] width 1568 height 1658
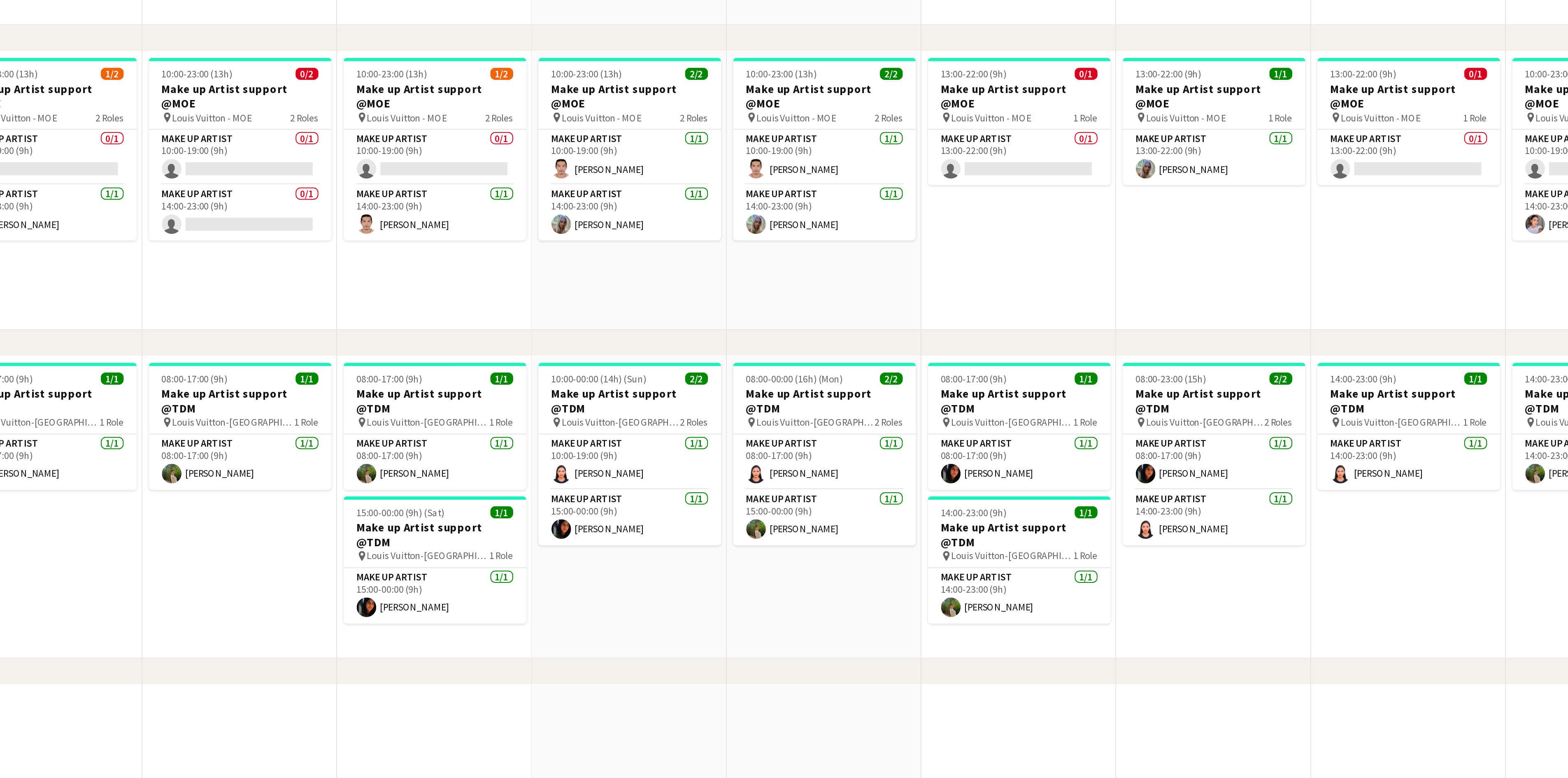
scroll to position [0, 287]
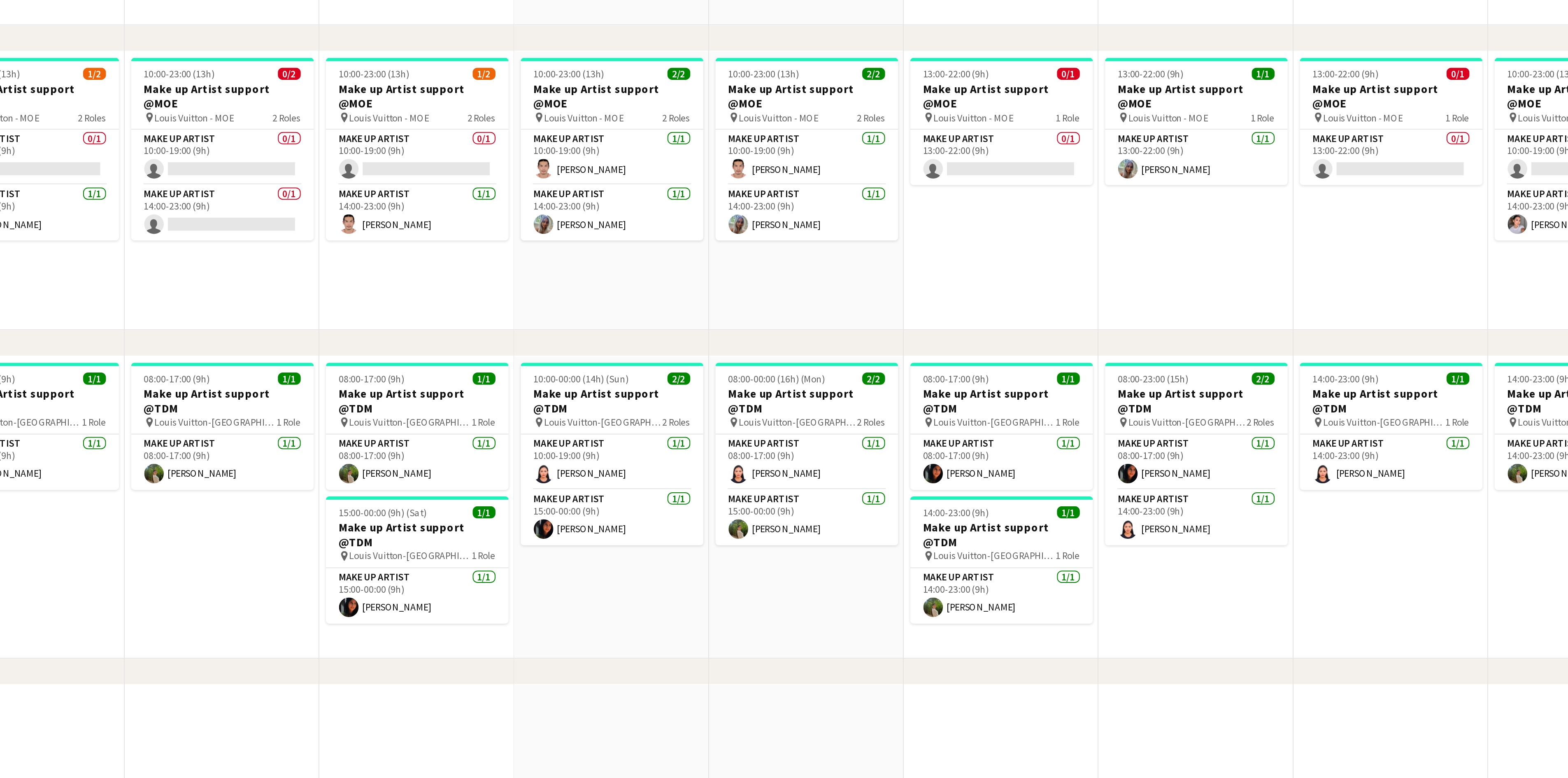
drag, startPoint x: 755, startPoint y: 614, endPoint x: 738, endPoint y: 619, distance: 17.7
click at [738, 583] on app-calendar-viewport "Thu 4 16/18 7 Jobs Fri 5 15/16 6 Jobs Sat 6 20/20 6 Jobs Sun 7 18/18 7 Jobs Mon…" at bounding box center [784, 696] width 1568 height 1658
drag, startPoint x: 988, startPoint y: 602, endPoint x: 835, endPoint y: 606, distance: 153.1
click at [835, 583] on app-calendar-viewport "Thu 4 16/18 7 Jobs Fri 5 15/16 6 Jobs Sat 6 20/20 6 Jobs Sun 7 18/18 7 Jobs Mon…" at bounding box center [784, 696] width 1568 height 1658
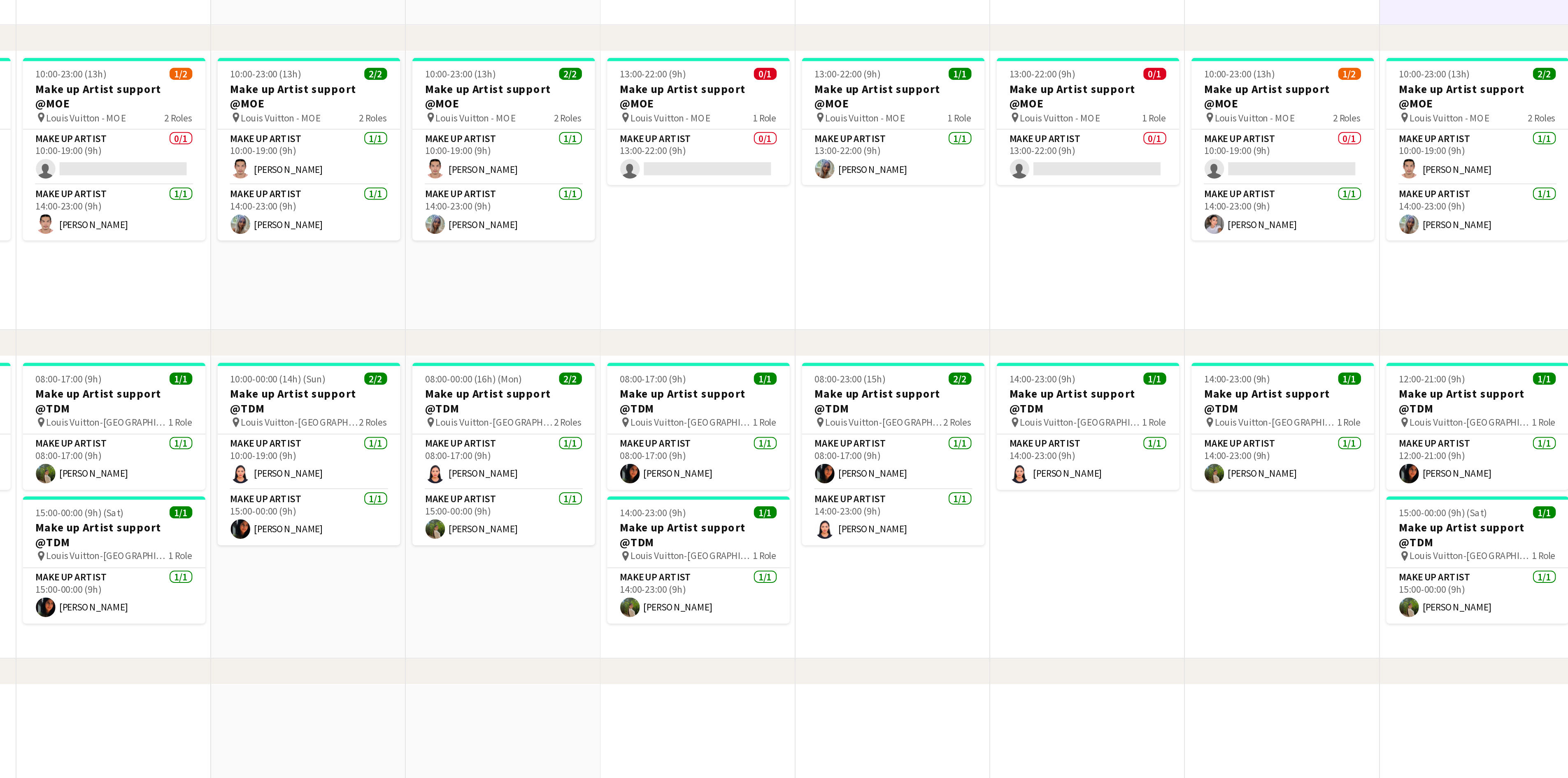
scroll to position [0, 254]
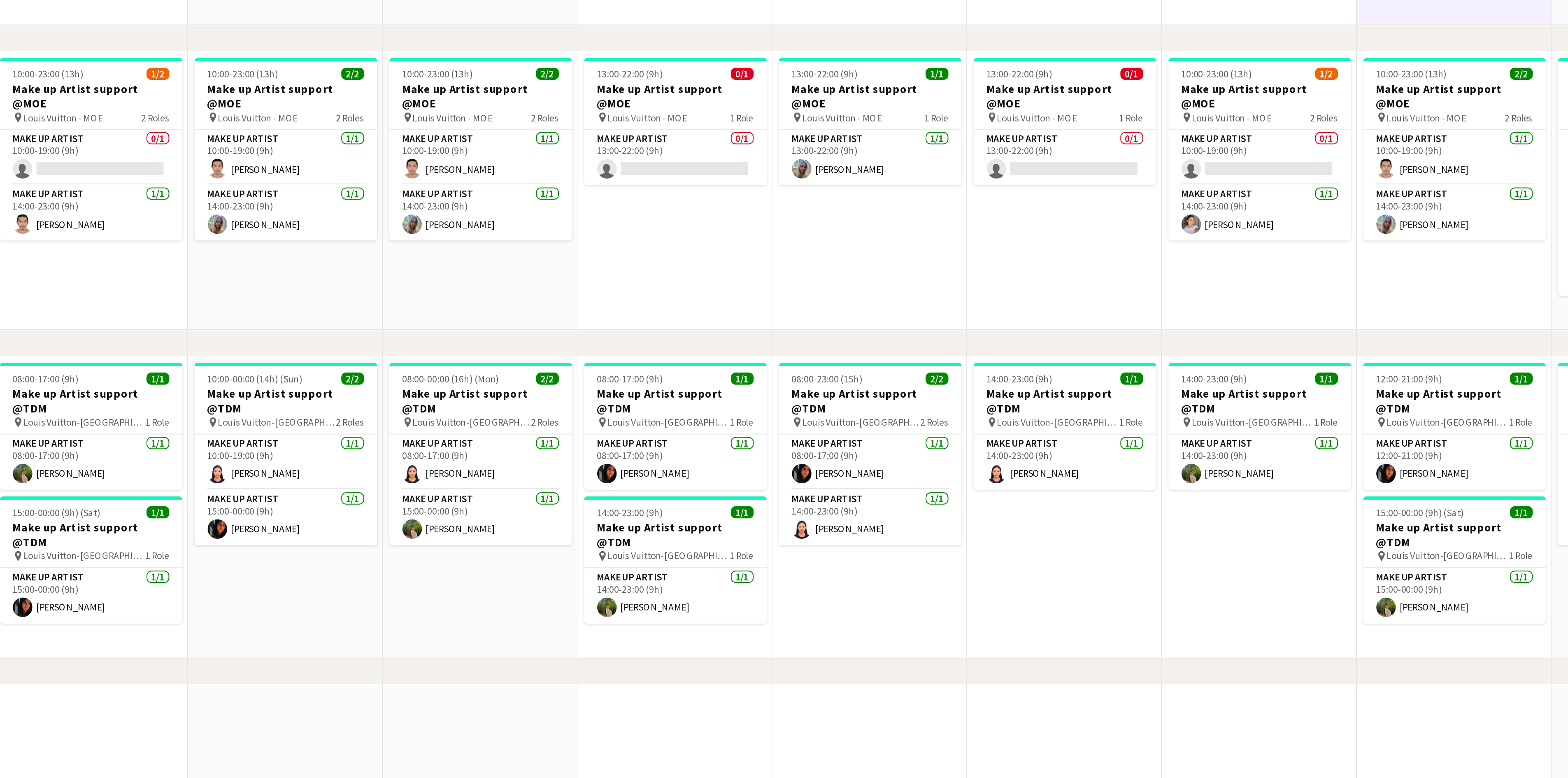
drag, startPoint x: 824, startPoint y: 602, endPoint x: 819, endPoint y: 602, distance: 5.0
click at [819, 583] on app-calendar-viewport "Sat 6 20/20 6 Jobs Sun 7 18/18 7 Jobs Mon 8 5/5 4 Jobs Tue 9 3/4 3 Jobs Wed 10 …" at bounding box center [784, 696] width 1568 height 1658
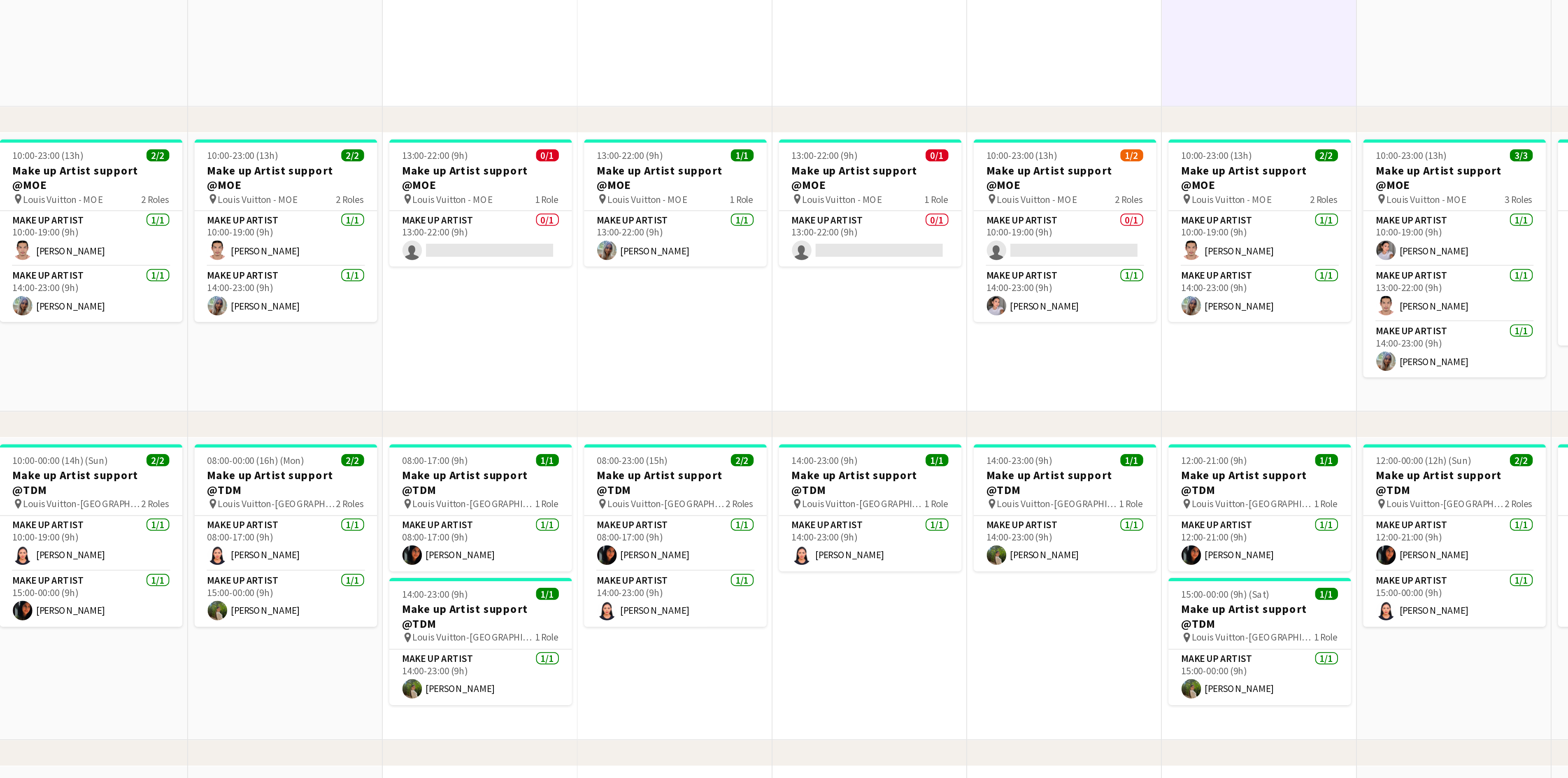
drag, startPoint x: 774, startPoint y: 609, endPoint x: 769, endPoint y: 609, distance: 5.0
click at [769, 583] on app-calendar-viewport "Sun 7 18/18 7 Jobs Mon 8 5/5 4 Jobs Tue 9 3/4 3 Jobs Wed 10 3/4 3 Jobs Thu 11 6…" at bounding box center [784, 696] width 1568 height 1658
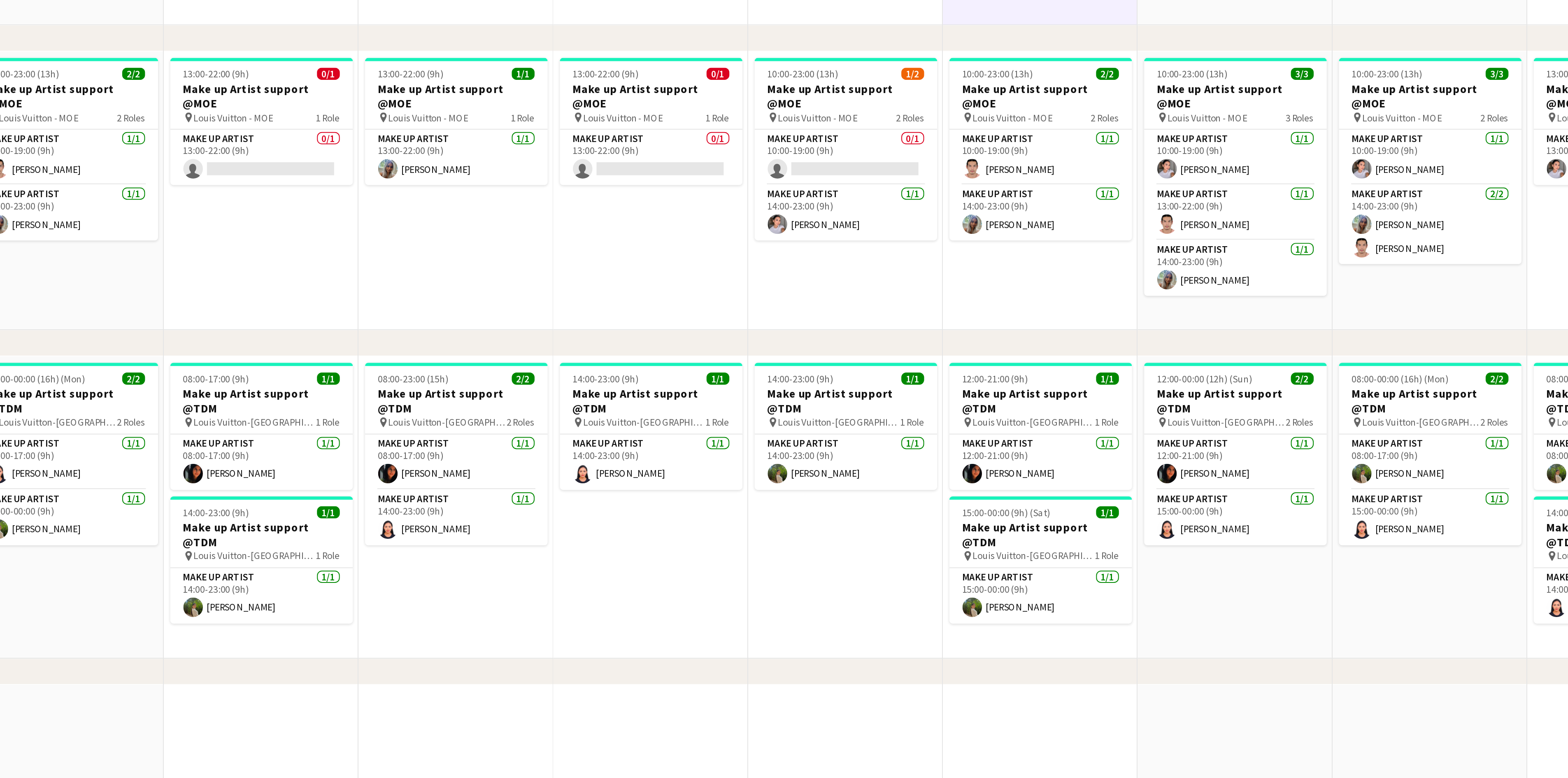
click at [827, 583] on app-calendar-viewport "Mon 8 5/5 4 Jobs Tue 9 3/4 3 Jobs Wed 10 3/4 3 Jobs Thu 11 6/8 6 Jobs Fri 12 7/…" at bounding box center [784, 696] width 1568 height 1658
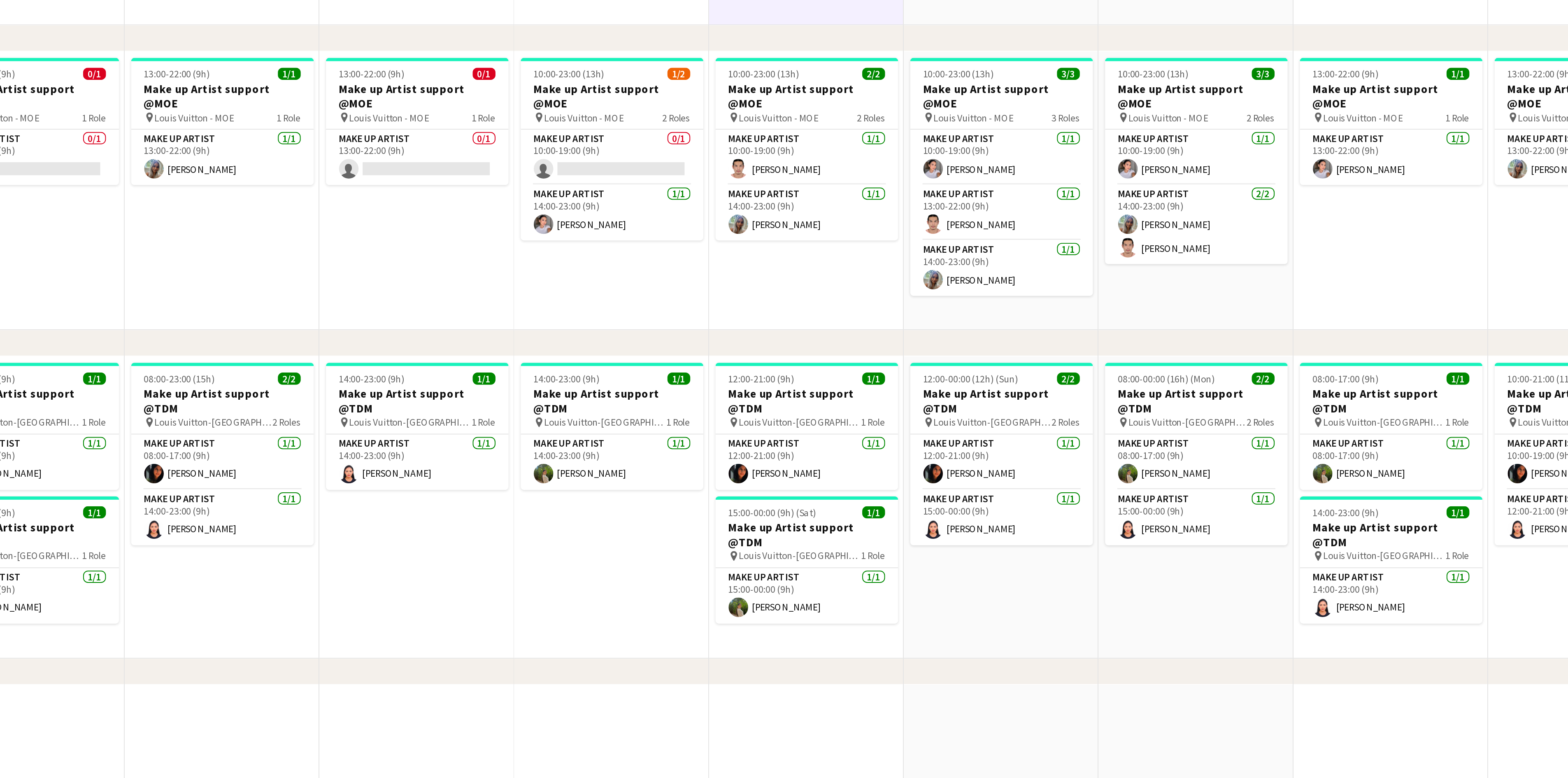
scroll to position [0, 178]
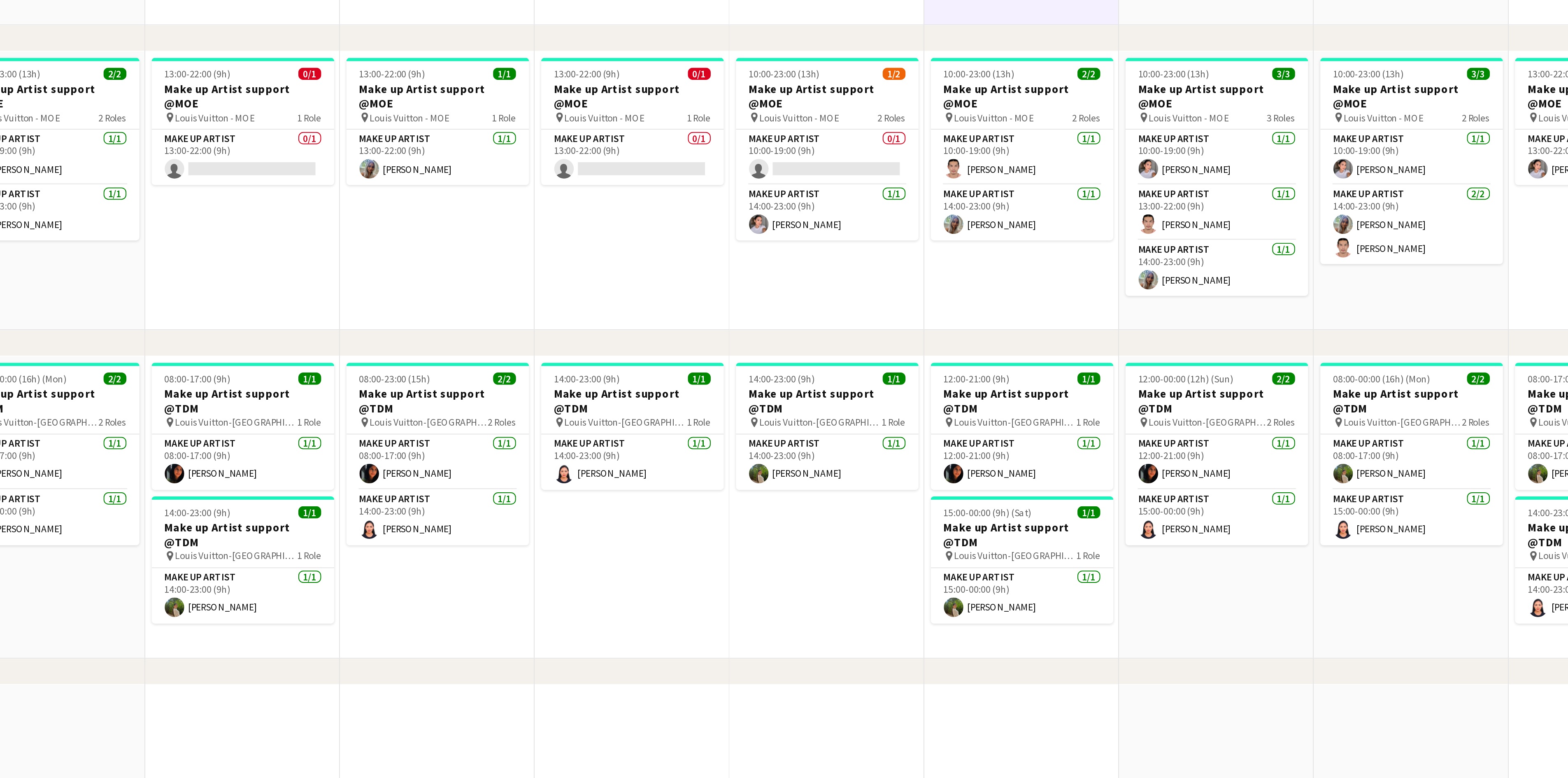
click at [673, 583] on app-calendar-viewport "Tue 9 3/4 3 Jobs Wed 10 3/4 3 Jobs Thu 11 6/8 6 Jobs Fri 12 7/8 6 Jobs Sat 13 8…" at bounding box center [784, 696] width 1568 height 1658
drag, startPoint x: 894, startPoint y: 584, endPoint x: 735, endPoint y: 601, distance: 159.9
click at [735, 583] on app-calendar-viewport "Tue 9 3/4 3 Jobs Wed 10 3/4 3 Jobs Thu 11 6/8 6 Jobs Fri 12 7/8 6 Jobs Sat 13 8…" at bounding box center [784, 696] width 1568 height 1658
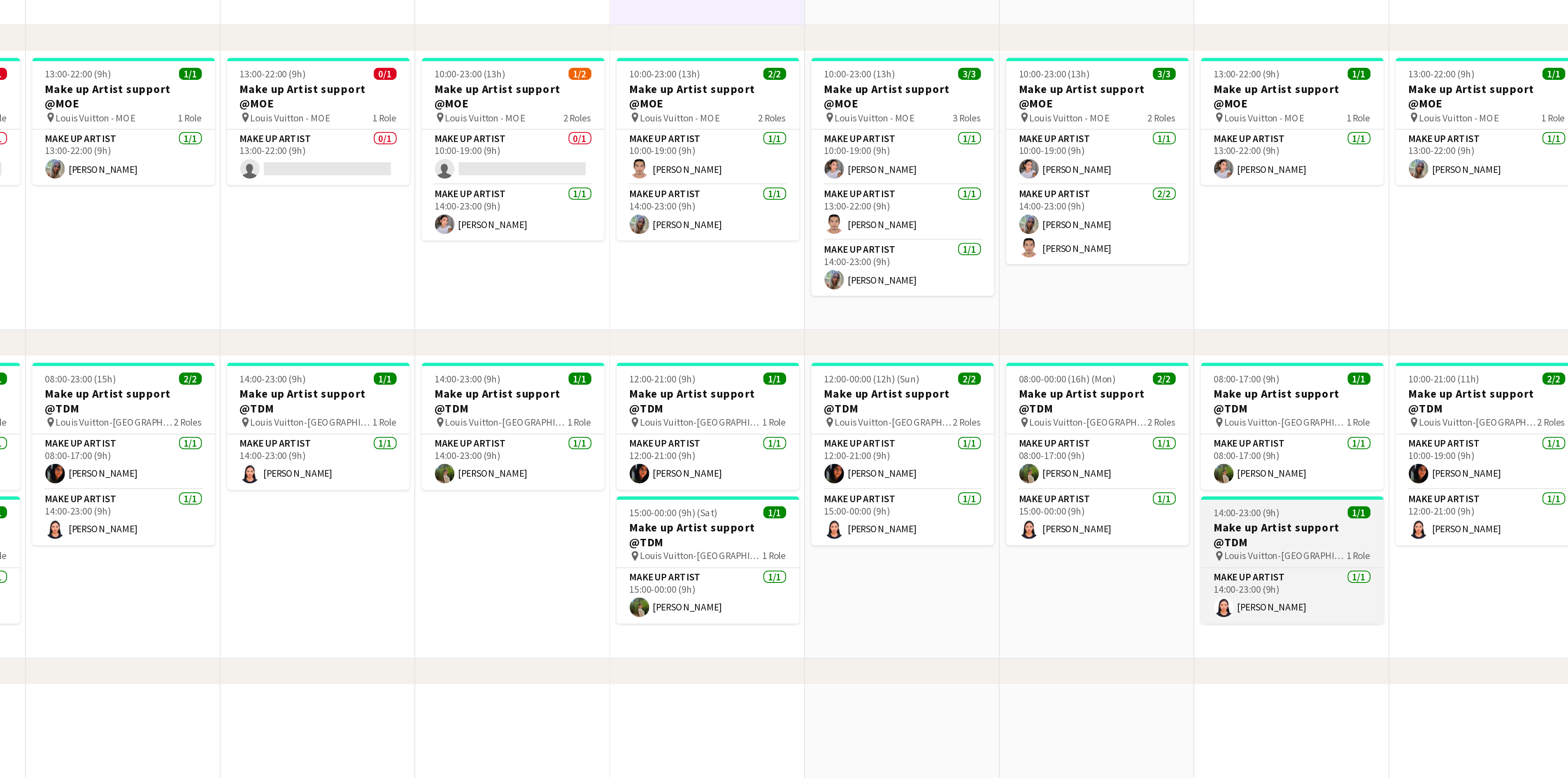
drag, startPoint x: 738, startPoint y: 591, endPoint x: 768, endPoint y: 585, distance: 30.6
click at [730, 583] on app-calendar-viewport "Wed 10 3/4 3 Jobs Thu 11 6/8 6 Jobs Fri 12 7/8 6 Jobs Sat 13 8/8 5 Jobs Sun 14 …" at bounding box center [784, 696] width 1568 height 1658
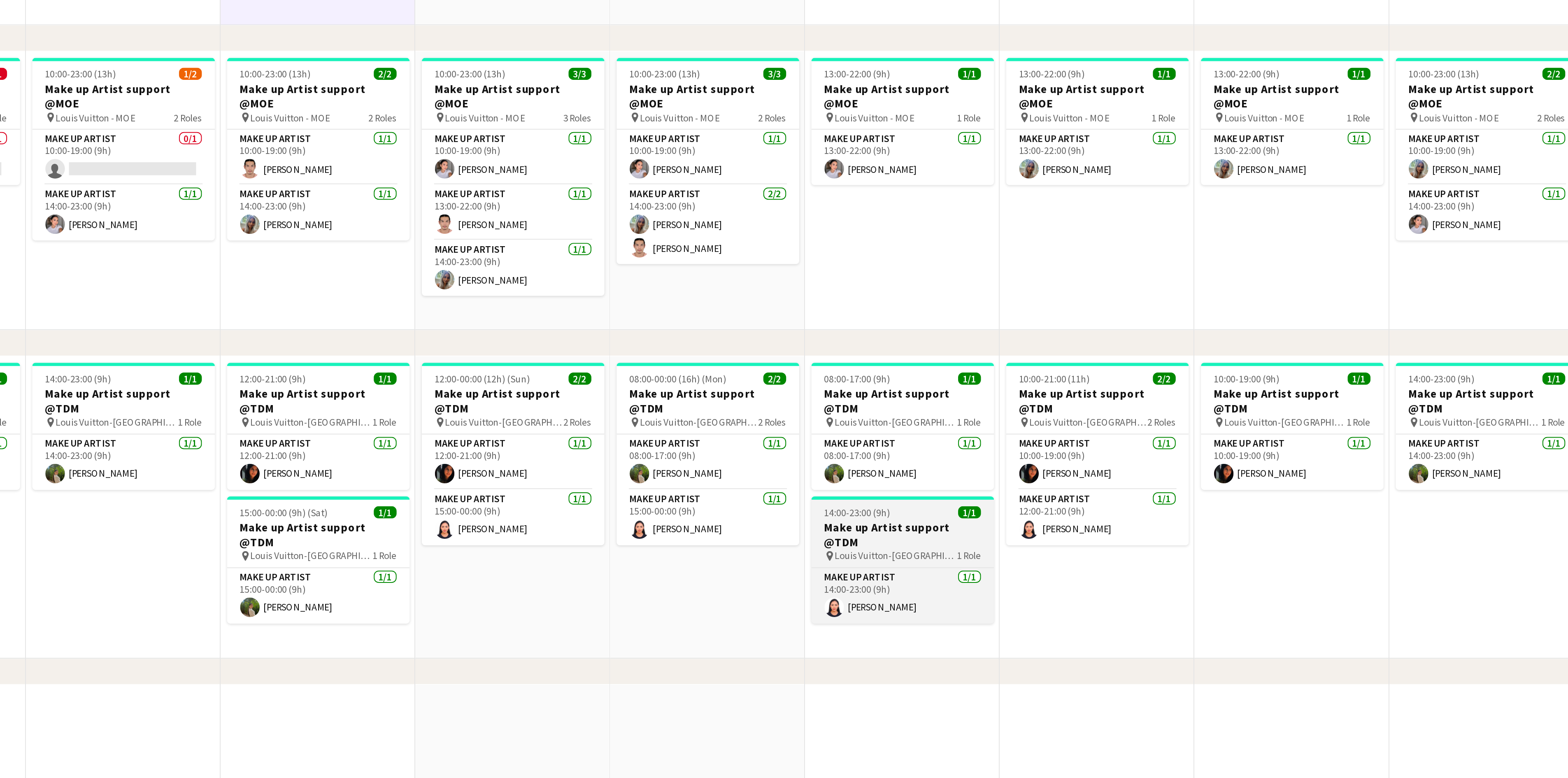
scroll to position [0, 239]
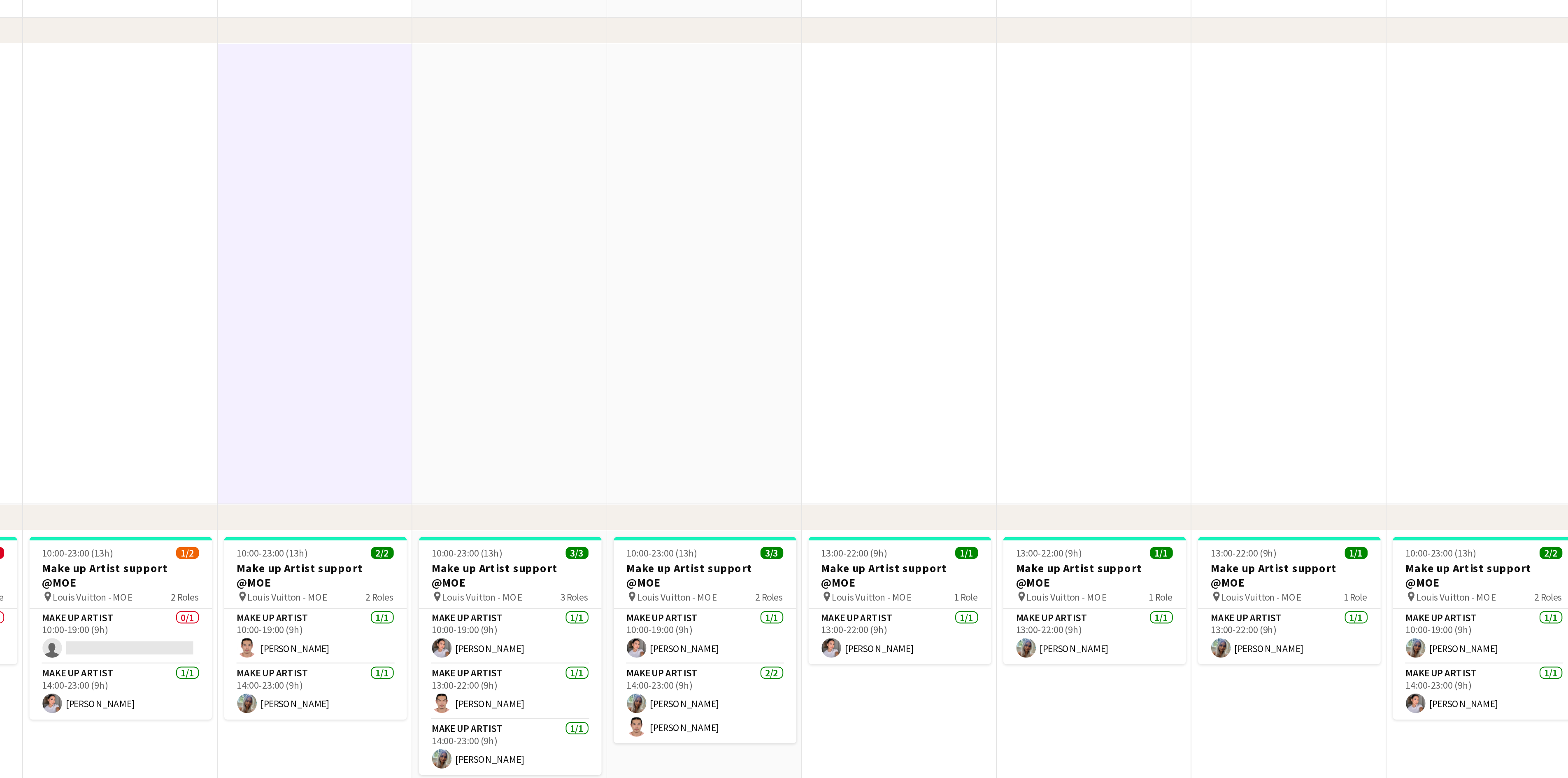
drag, startPoint x: 998, startPoint y: 381, endPoint x: 844, endPoint y: 382, distance: 154.0
click at [844, 382] on app-calendar-viewport "Fri 12 7/8 6 Jobs Sat 13 8/8 5 Jobs Sun 14 8/8 5 Jobs Mon 15 2/3 3 Jobs Tue 16 …" at bounding box center [784, 696] width 1568 height 1658
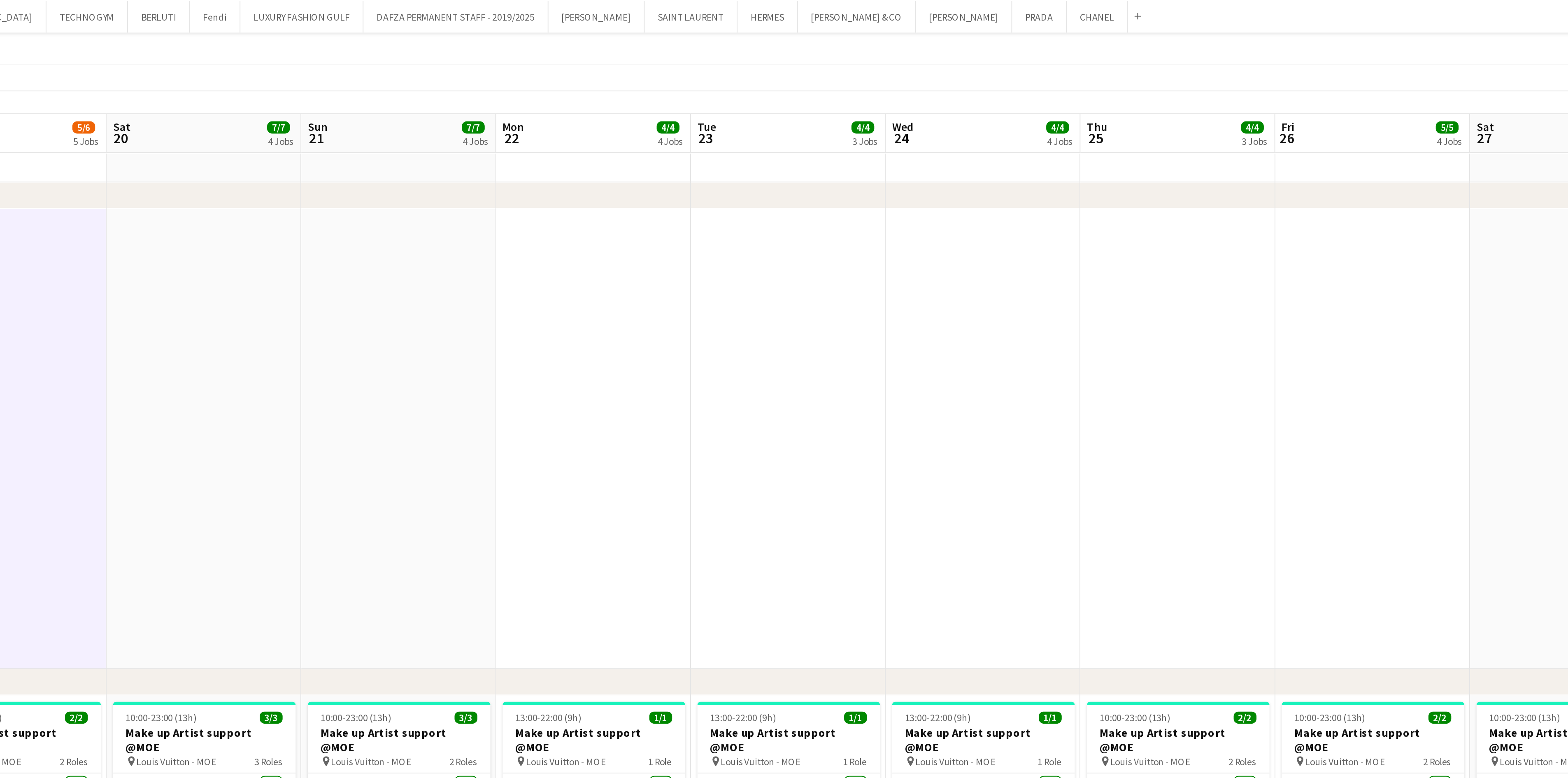
drag, startPoint x: 886, startPoint y: 253, endPoint x: 816, endPoint y: 267, distance: 71.4
click at [816, 267] on app-calendar-viewport "Sat 13 8/8 5 Jobs Sun 14 8/8 5 Jobs Mon 15 2/3 3 Jobs Tue 16 4/4 3 Jobs Wed 17 …" at bounding box center [784, 696] width 1568 height 1658
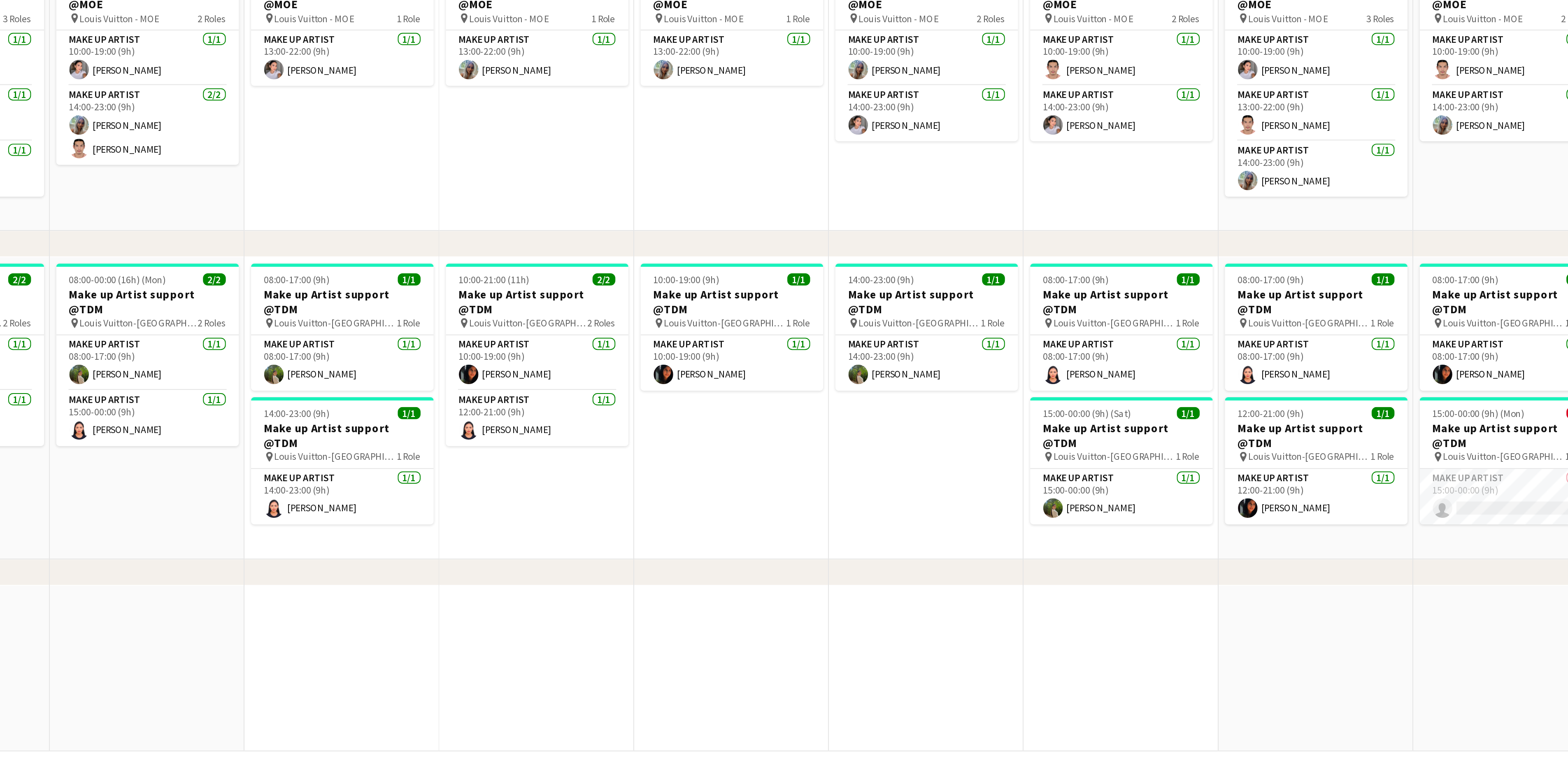
scroll to position [153, 0]
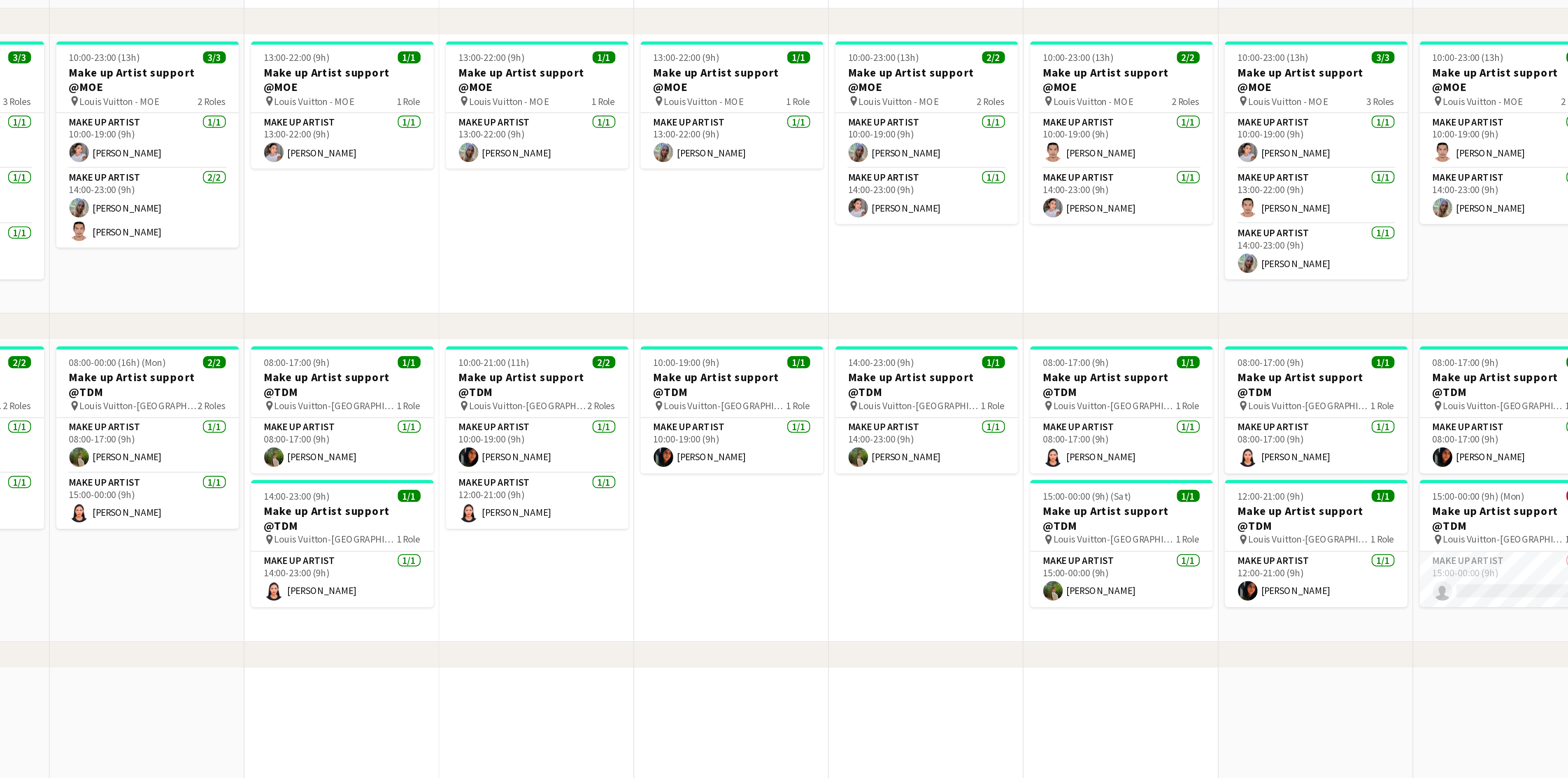
drag, startPoint x: 715, startPoint y: 628, endPoint x: 698, endPoint y: 628, distance: 17.0
click at [698, 583] on app-calendar-viewport "Sun 14 8/8 5 Jobs Mon 15 2/3 3 Jobs Tue 16 4/4 3 Jobs Wed 17 3/4 4 Jobs Thu 18 …" at bounding box center [784, 708] width 1568 height 1658
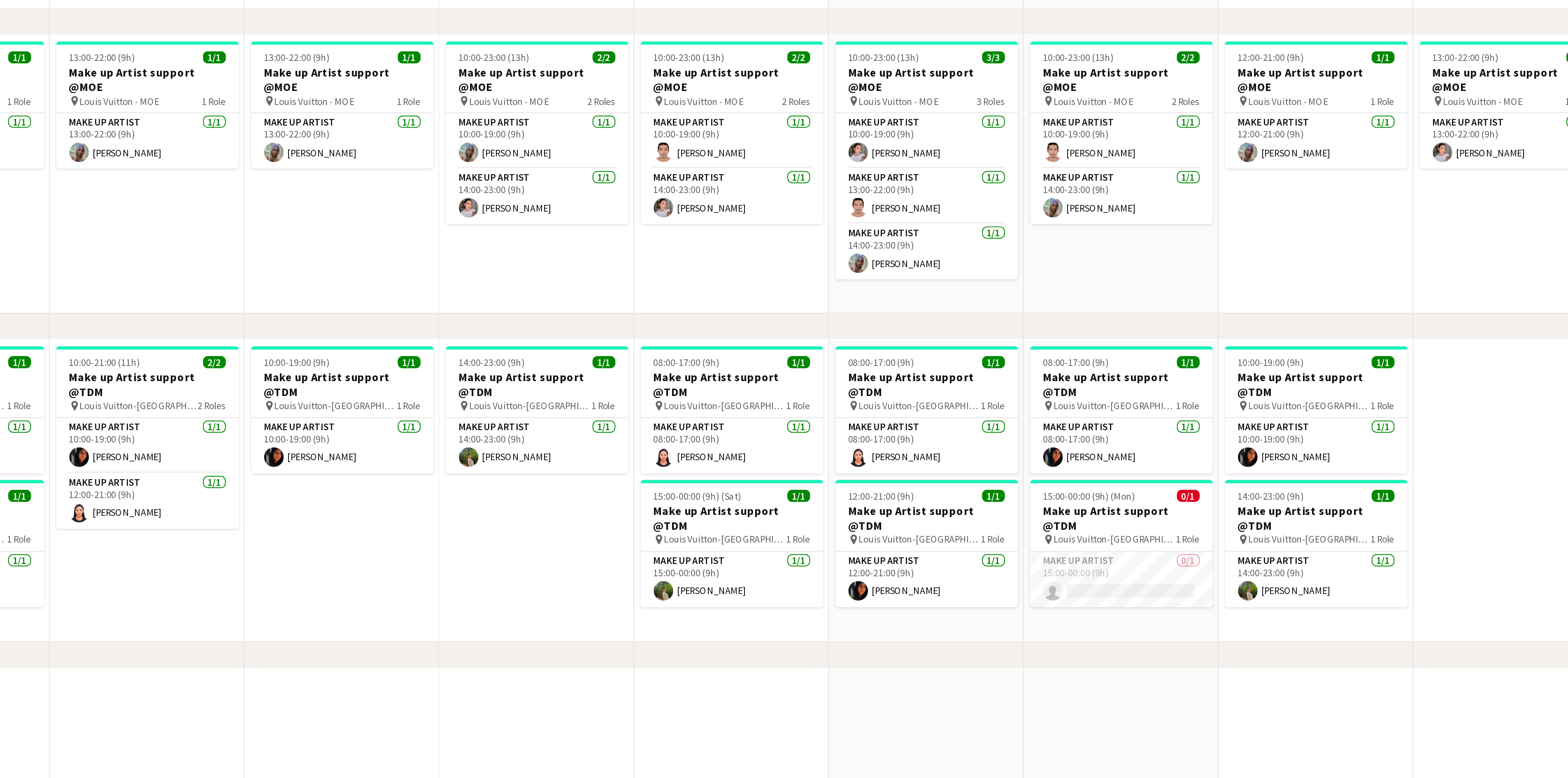
scroll to position [0, 296]
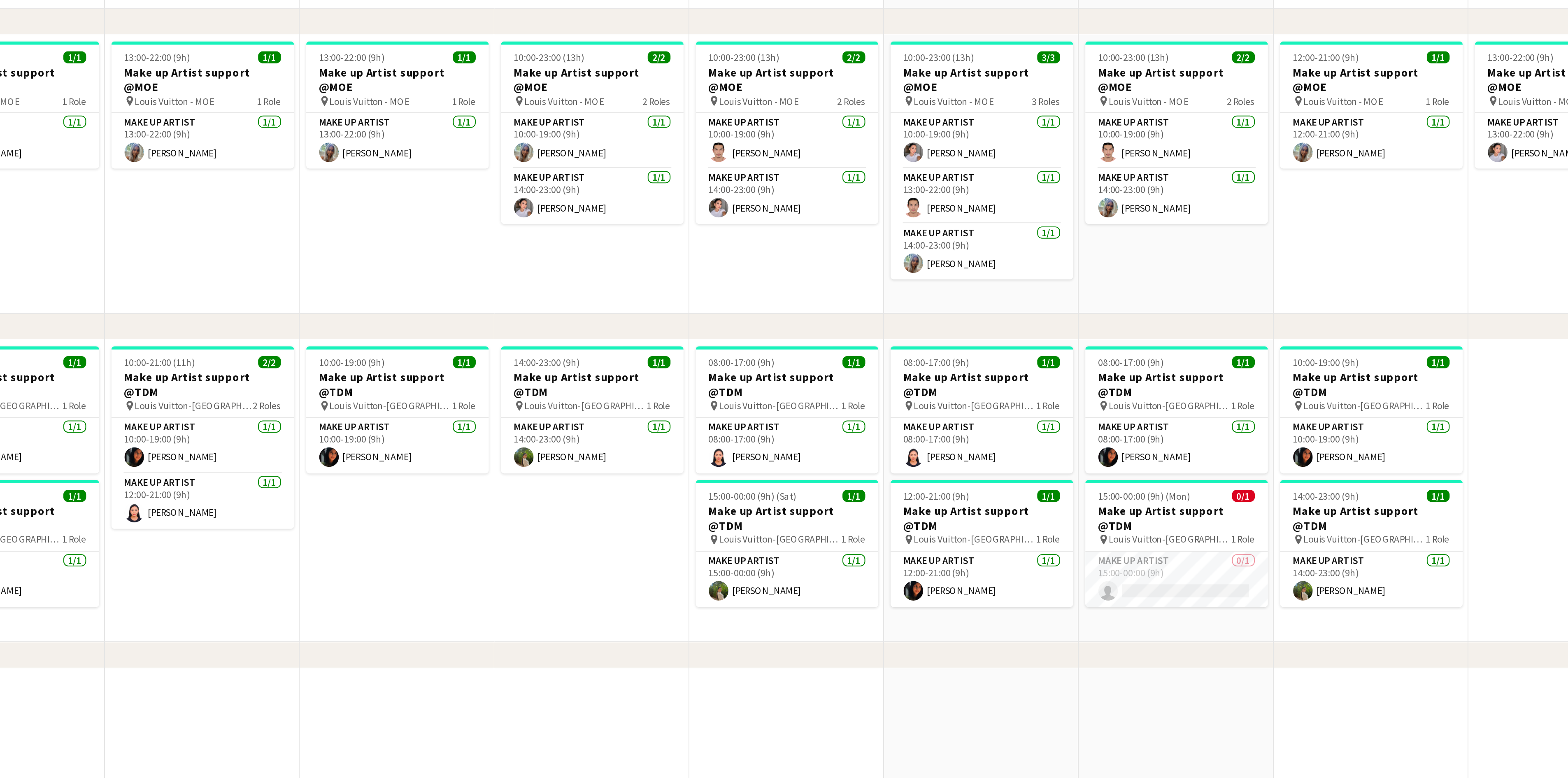
drag, startPoint x: 864, startPoint y: 607, endPoint x: 842, endPoint y: 608, distance: 22.0
click at [842, 583] on app-calendar-viewport "Tue 16 4/4 3 Jobs Wed 17 3/4 4 Jobs Thu 18 4/5 4 Jobs Fri 19 5/6 5 Jobs Sat 20 …" at bounding box center [784, 708] width 1568 height 1658
